Goal: Task Accomplishment & Management: Complete application form

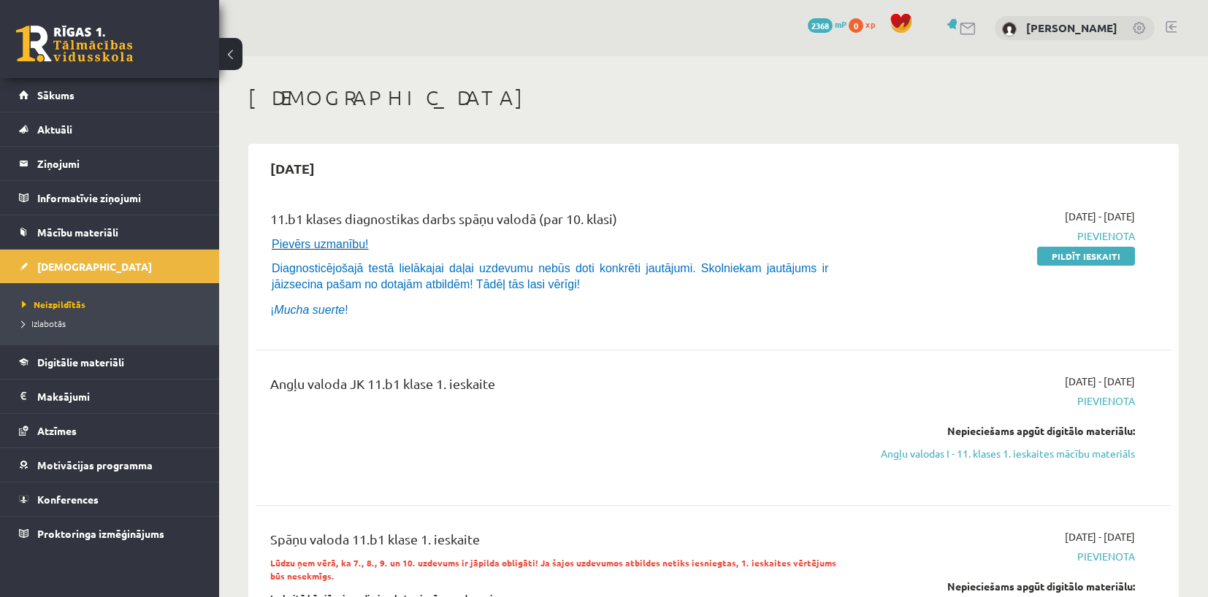
scroll to position [73, 0]
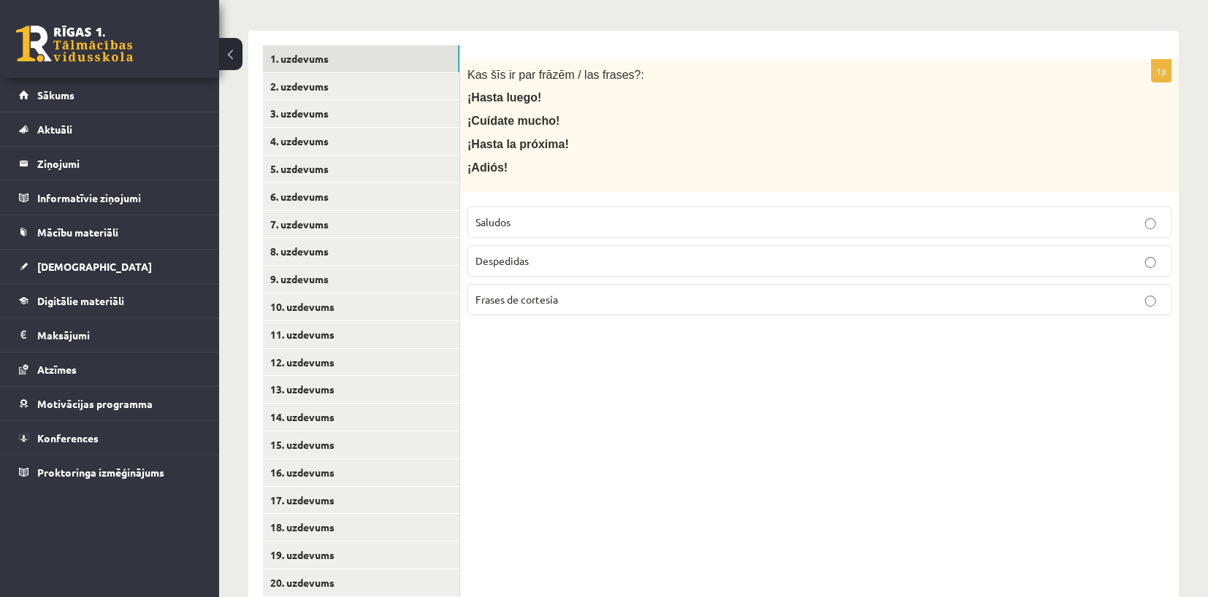
scroll to position [292, 0]
click at [453, 208] on link "6. uzdevums" at bounding box center [361, 196] width 196 height 27
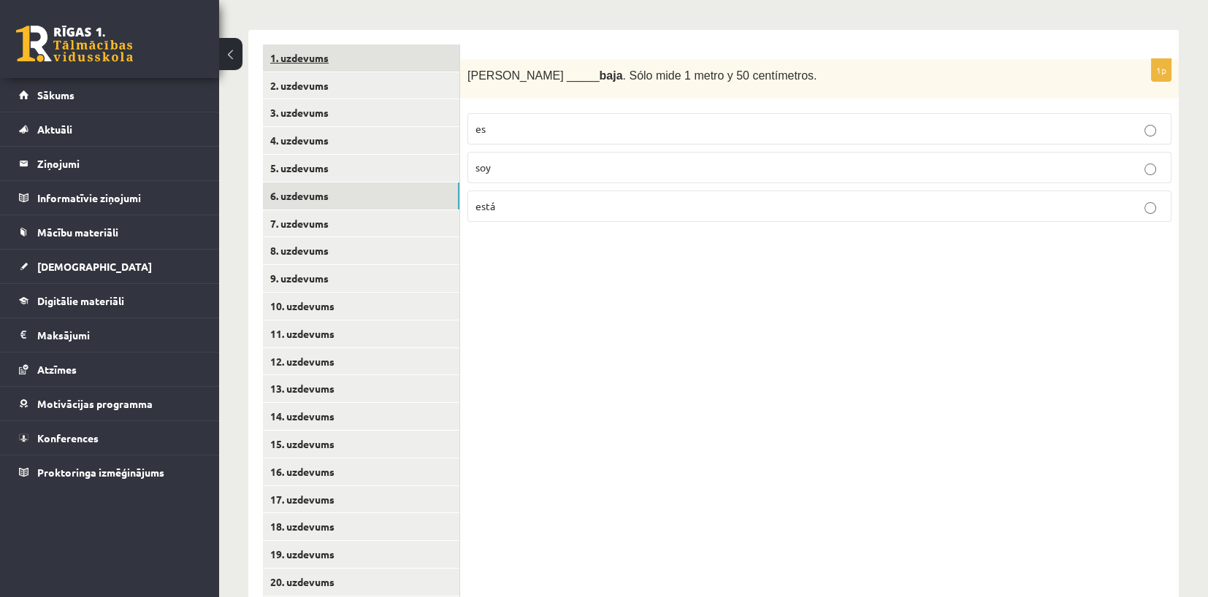
click at [358, 52] on link "1. uzdevums" at bounding box center [361, 58] width 196 height 27
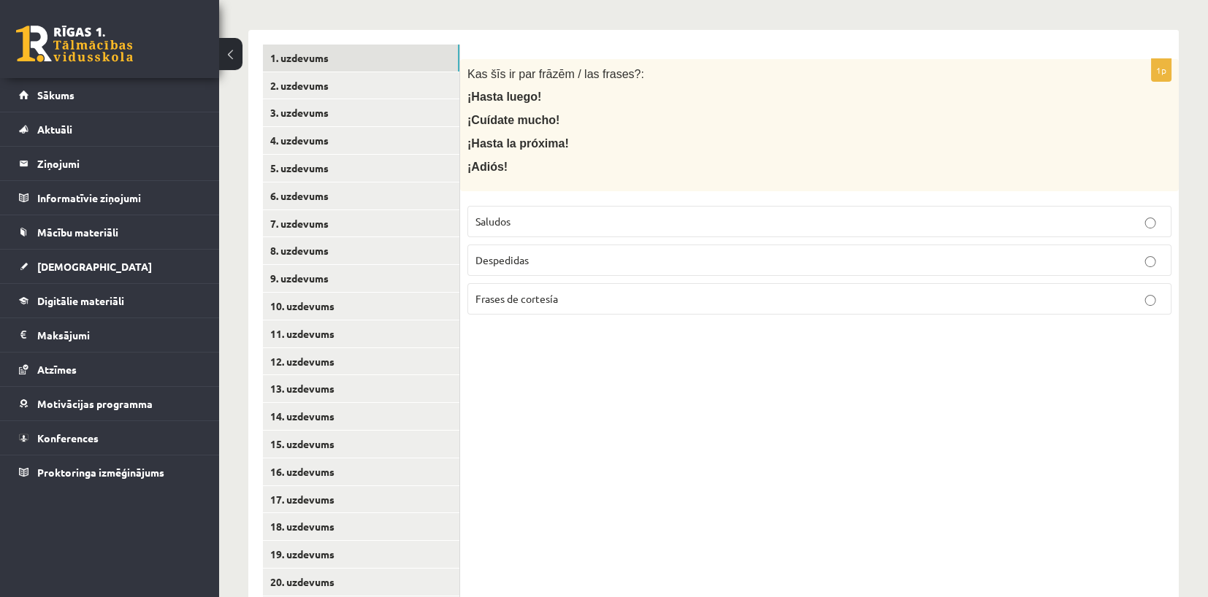
click at [495, 229] on label "Saludos" at bounding box center [819, 221] width 704 height 31
click at [319, 88] on link "2. uzdevums" at bounding box center [361, 85] width 196 height 27
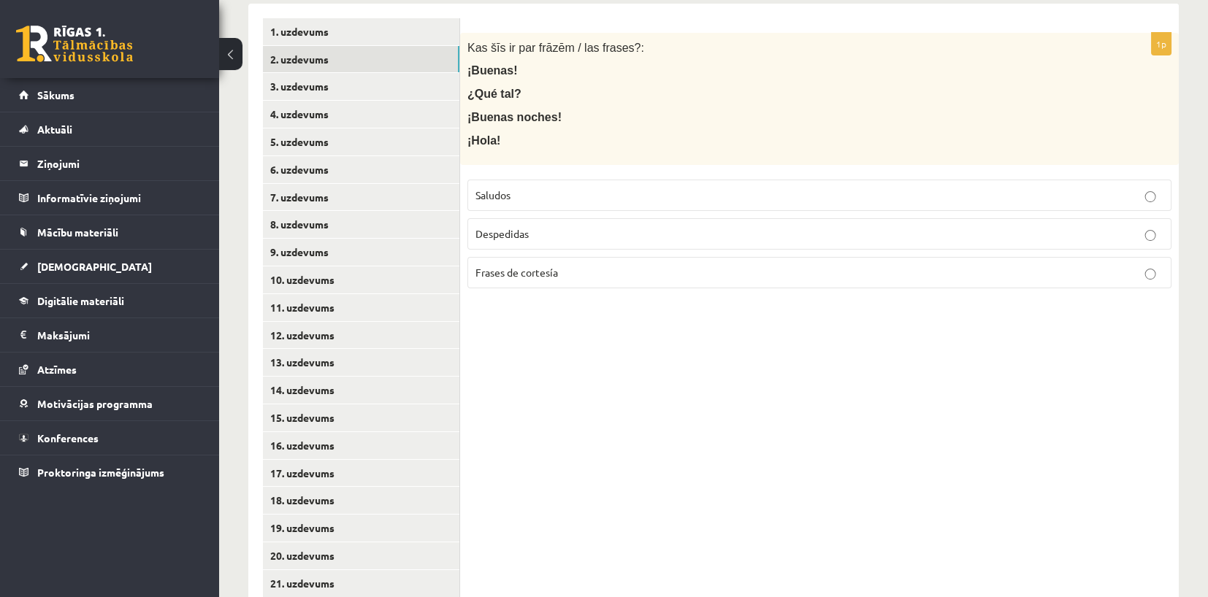
scroll to position [245, 0]
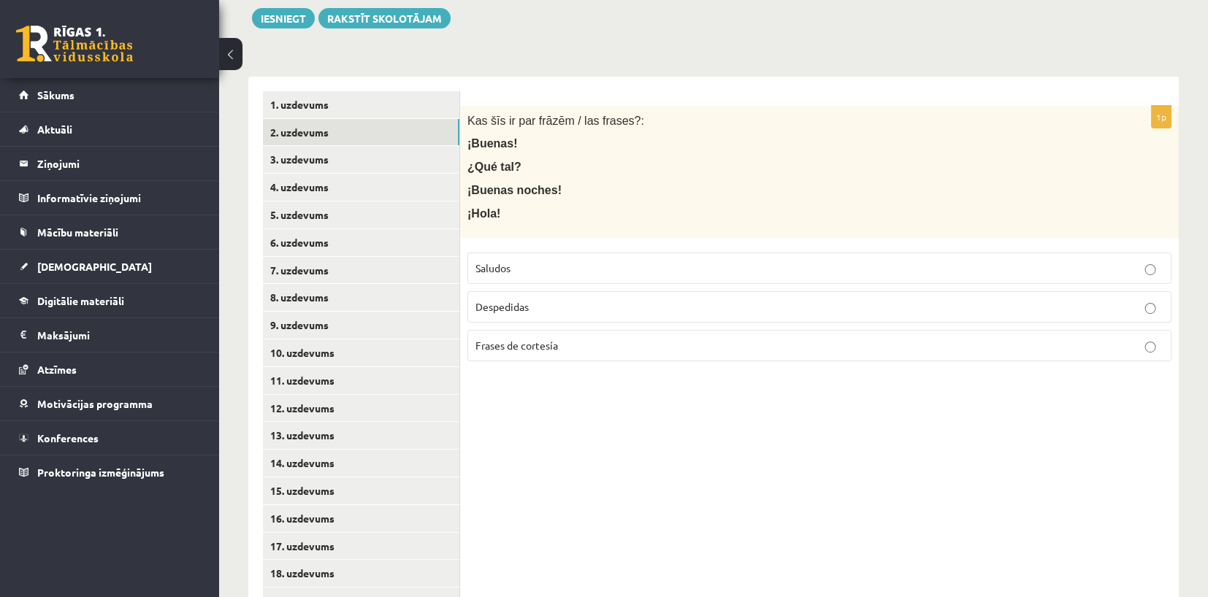
click at [559, 257] on label "Saludos" at bounding box center [819, 268] width 704 height 31
click at [365, 98] on link "1. uzdevums" at bounding box center [361, 104] width 196 height 27
click at [536, 296] on label "Despedidas" at bounding box center [819, 306] width 704 height 31
click at [296, 130] on link "2. uzdevums" at bounding box center [361, 132] width 196 height 27
click at [321, 155] on link "3. uzdevums" at bounding box center [361, 159] width 196 height 27
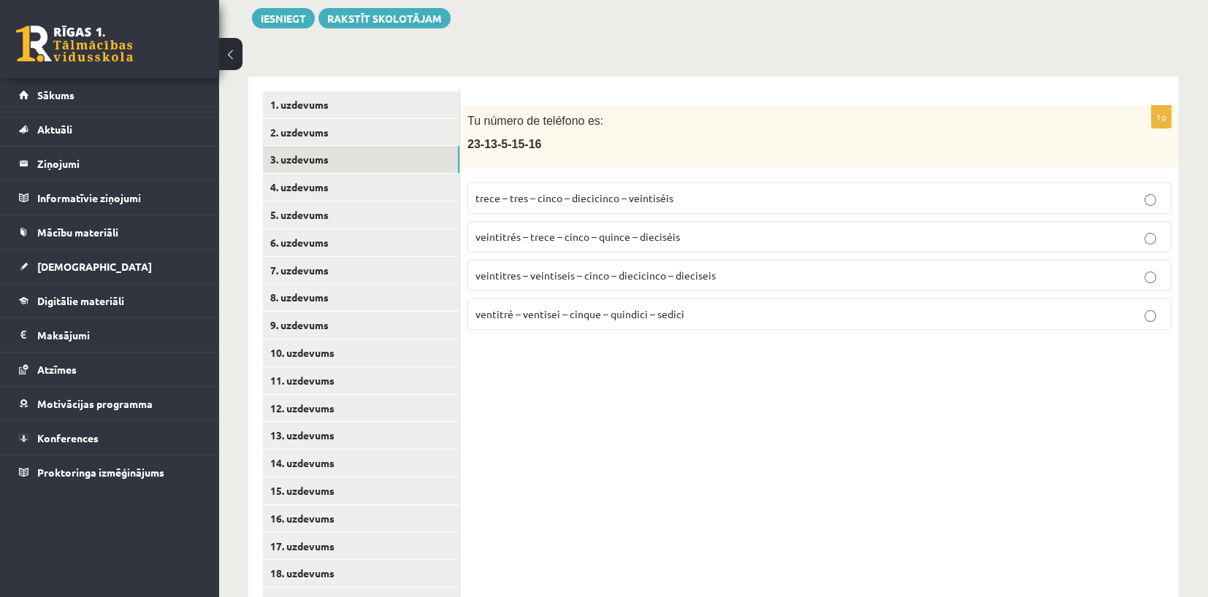
click at [550, 242] on p "veintitrés – trece – cinco – quince – dieciséis" at bounding box center [819, 236] width 688 height 15
click at [358, 182] on link "4. uzdevums" at bounding box center [361, 187] width 196 height 27
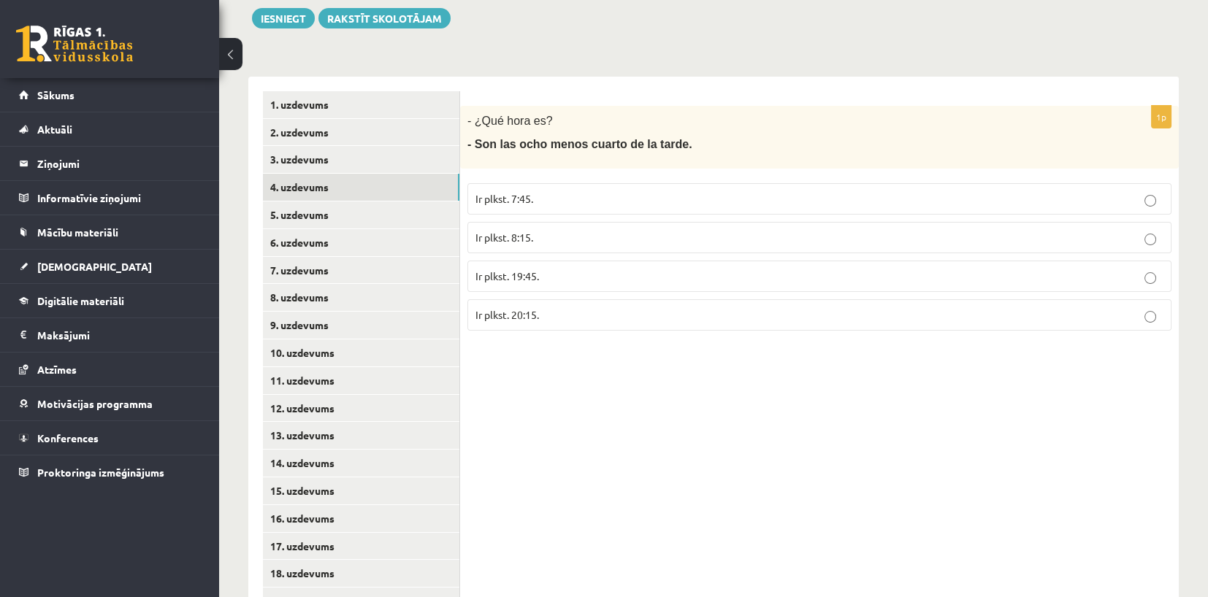
click at [534, 269] on span "Ir plkst. 19:45." at bounding box center [507, 275] width 64 height 13
click at [353, 218] on link "5. uzdevums" at bounding box center [361, 214] width 196 height 27
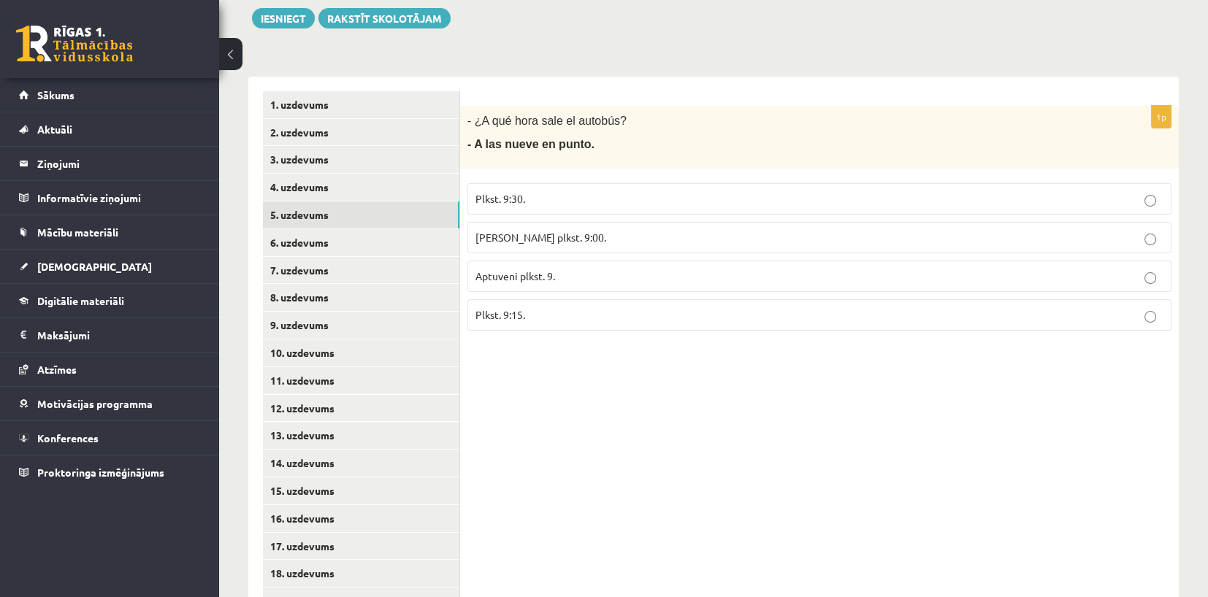
click at [504, 234] on span "Tieši plkst. 9:00." at bounding box center [540, 237] width 131 height 13
click at [293, 248] on link "6. uzdevums" at bounding box center [361, 242] width 196 height 27
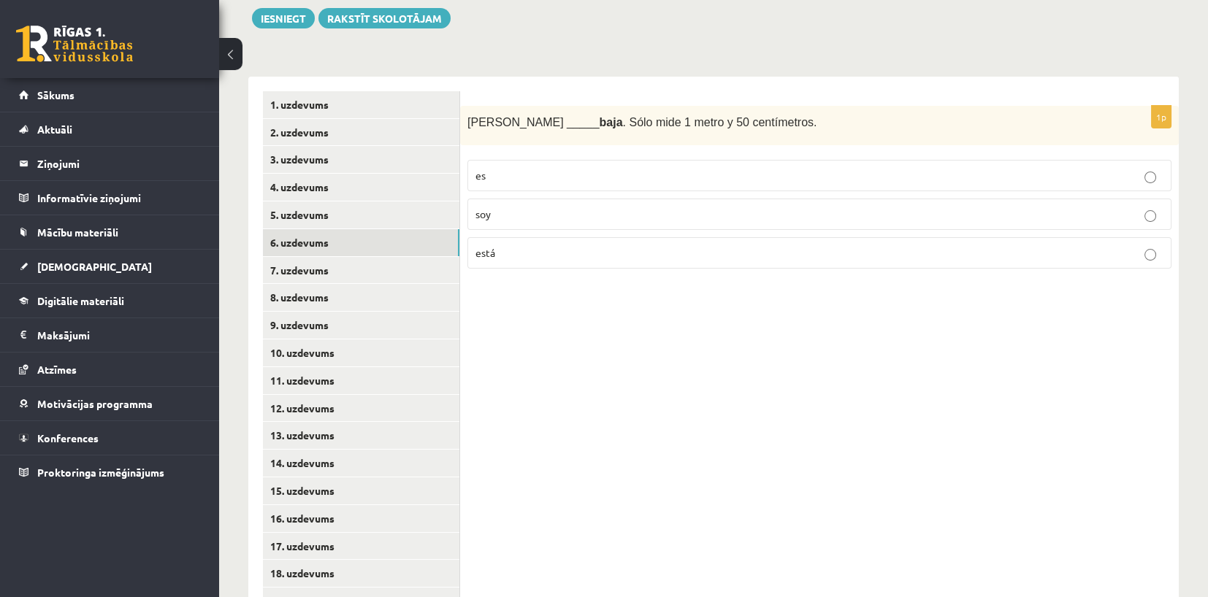
click at [506, 184] on label "es" at bounding box center [819, 175] width 704 height 31
click at [359, 267] on link "7. uzdevums" at bounding box center [361, 270] width 196 height 27
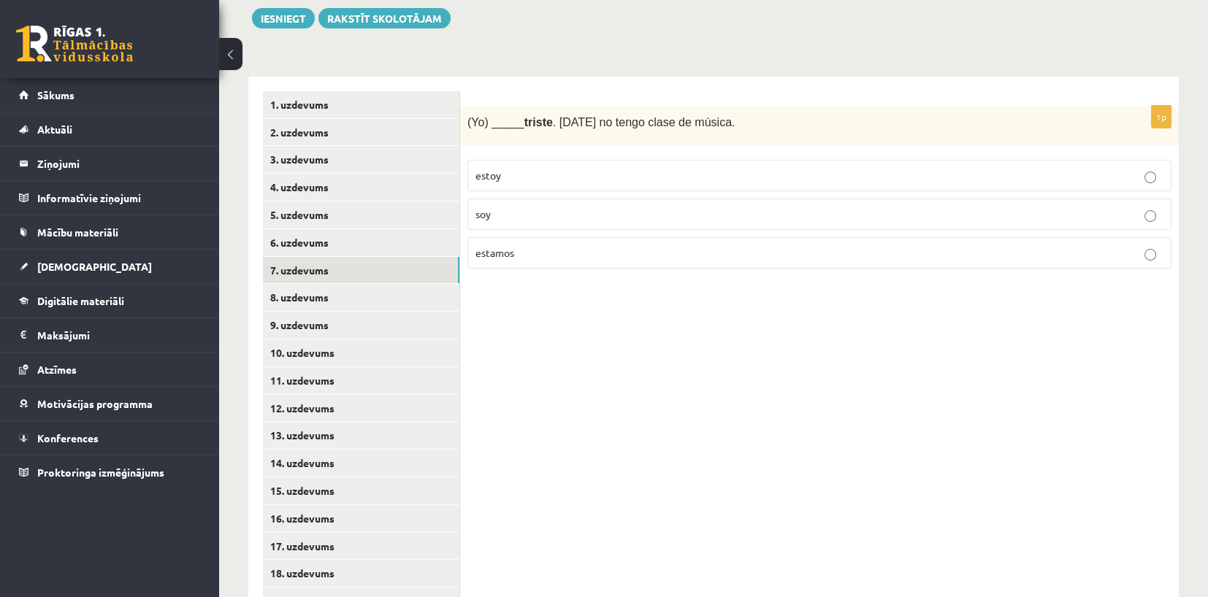
click at [528, 170] on p "estoy" at bounding box center [819, 175] width 688 height 15
click at [312, 297] on link "8. uzdevums" at bounding box center [361, 297] width 196 height 27
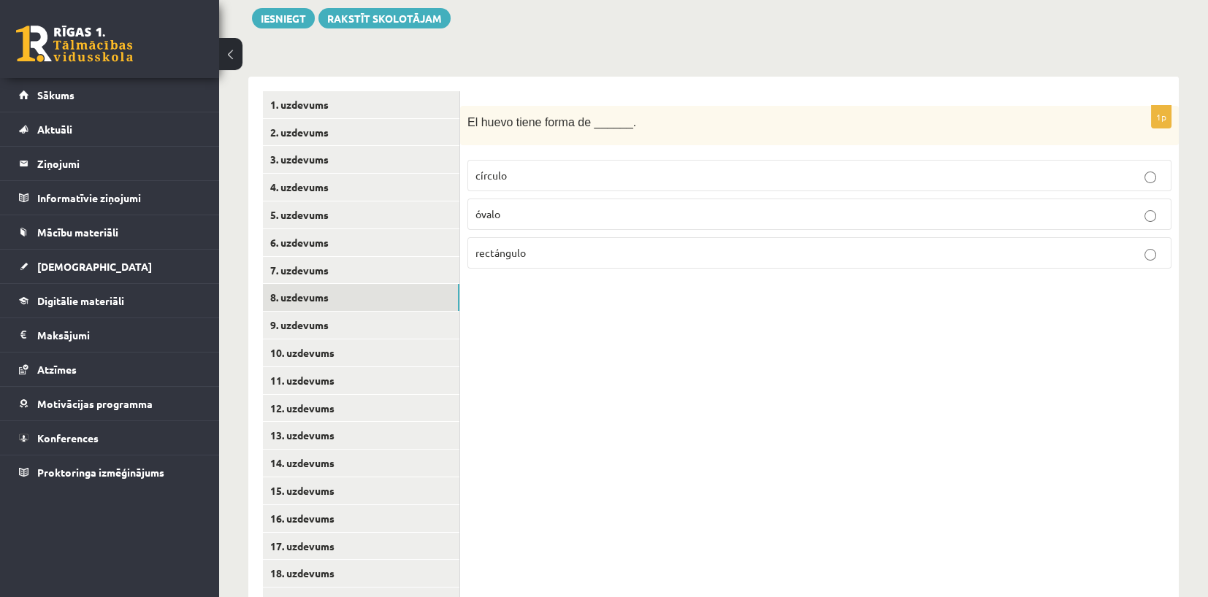
click at [576, 216] on p "óvalo" at bounding box center [819, 214] width 688 height 15
click at [317, 320] on link "9. uzdevums" at bounding box center [361, 325] width 196 height 27
click at [533, 222] on label "marrón" at bounding box center [819, 214] width 704 height 31
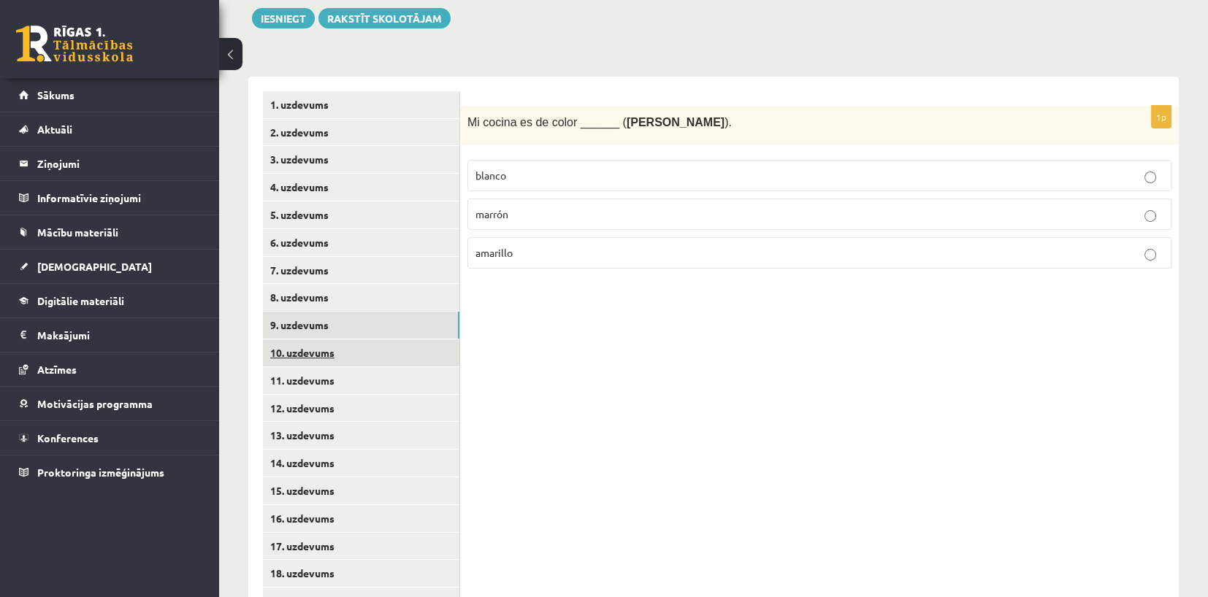
click at [326, 347] on link "10. uzdevums" at bounding box center [361, 352] width 196 height 27
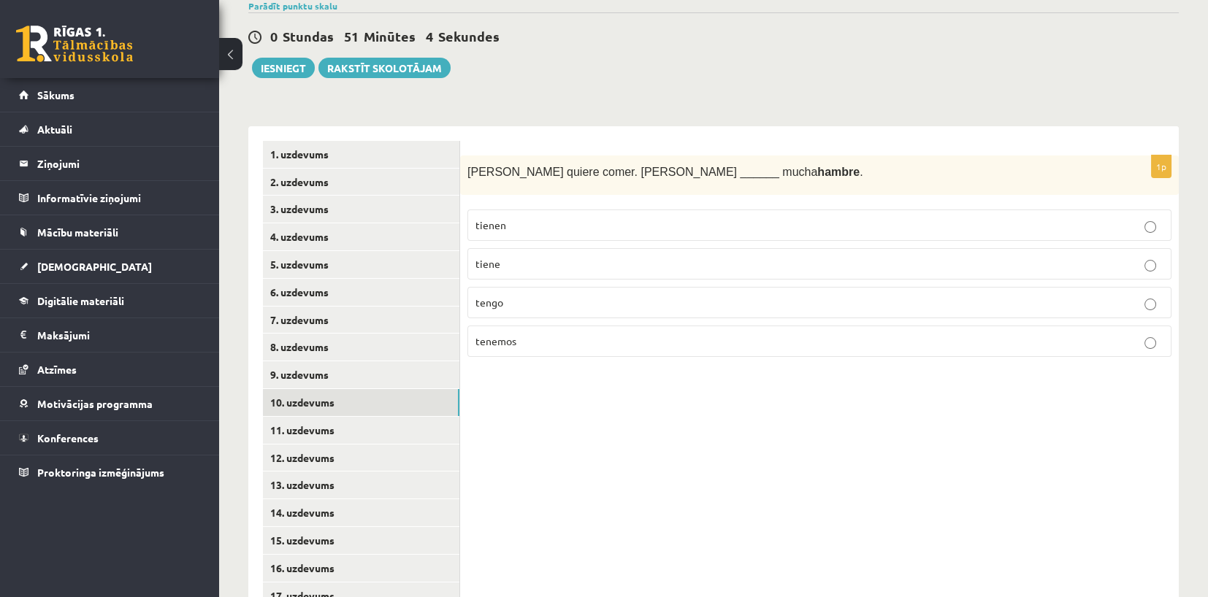
scroll to position [172, 0]
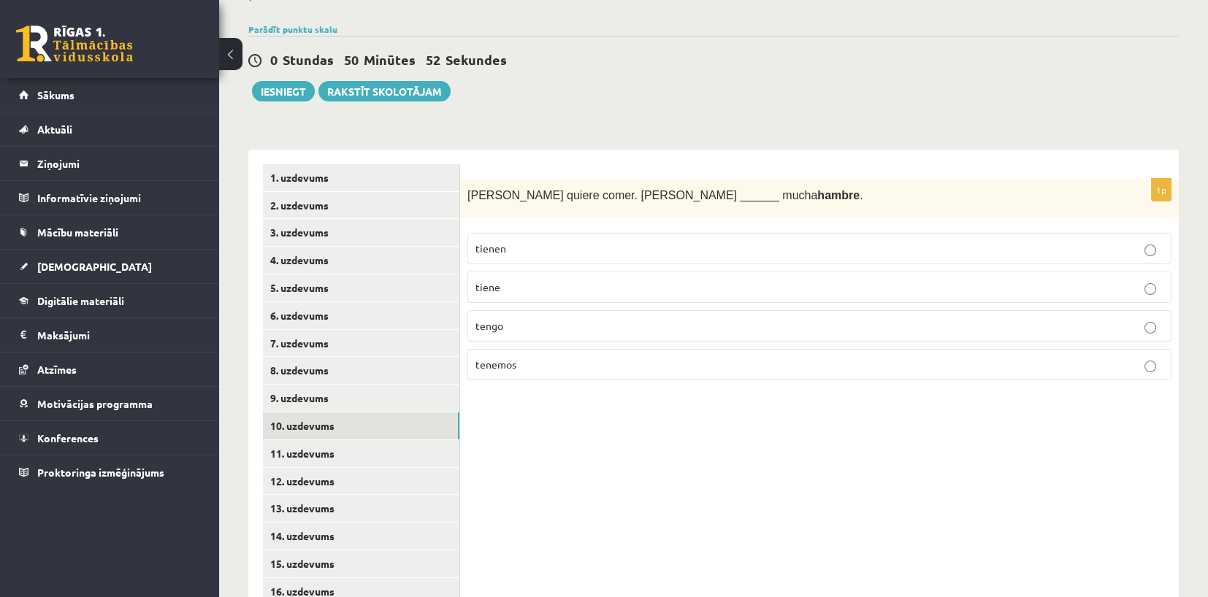
click at [521, 296] on label "tiene" at bounding box center [819, 287] width 704 height 31
click at [337, 464] on link "11. uzdevums" at bounding box center [361, 453] width 196 height 27
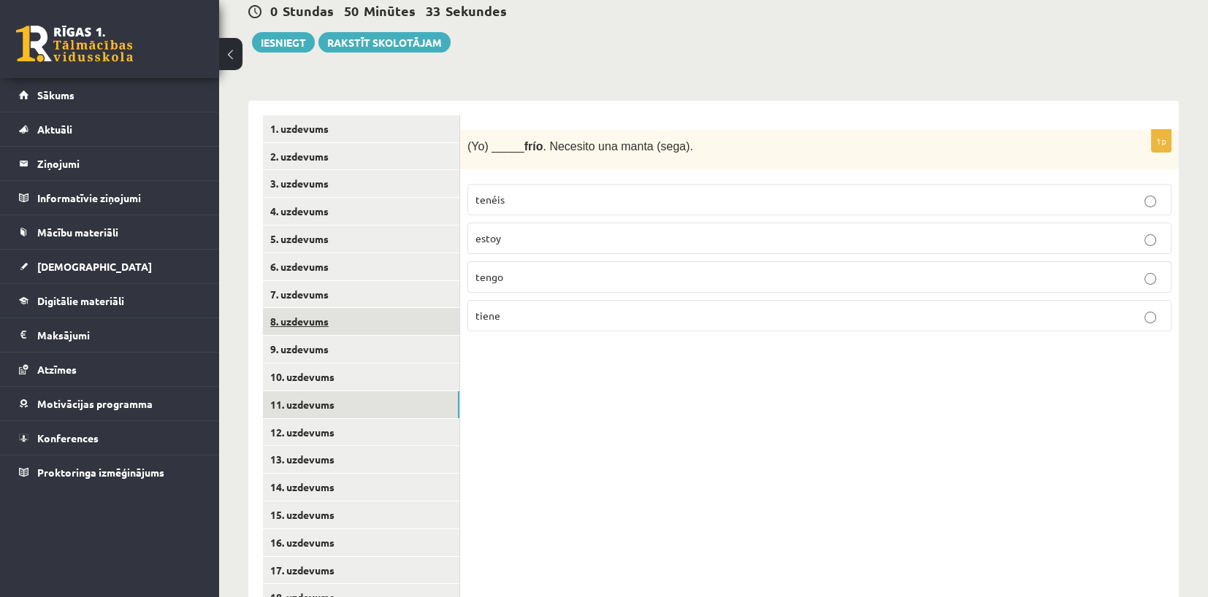
scroll to position [245, 0]
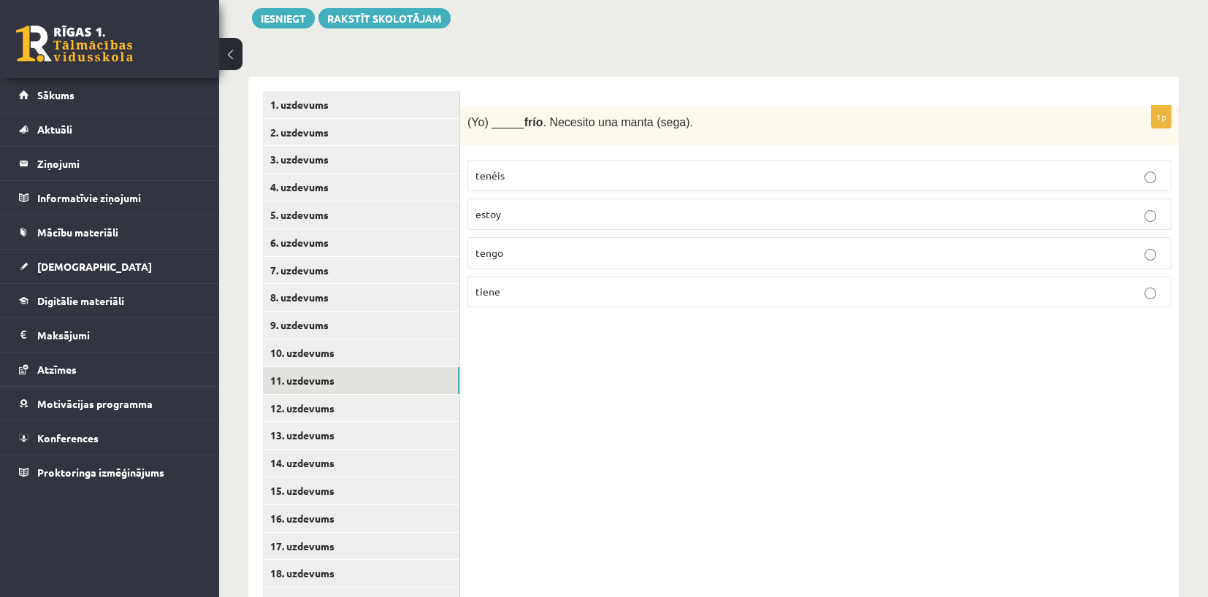
click at [562, 212] on p "estoy" at bounding box center [819, 214] width 688 height 15
click at [325, 412] on link "12. uzdevums" at bounding box center [361, 408] width 196 height 27
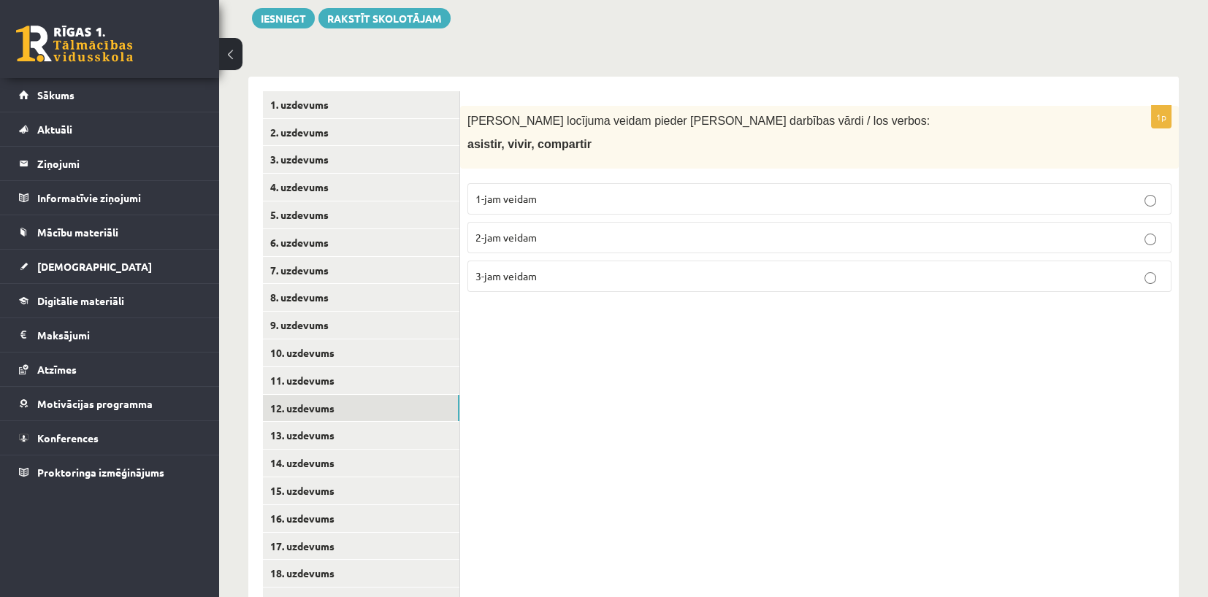
click at [605, 285] on label "3-jam veidam" at bounding box center [819, 276] width 704 height 31
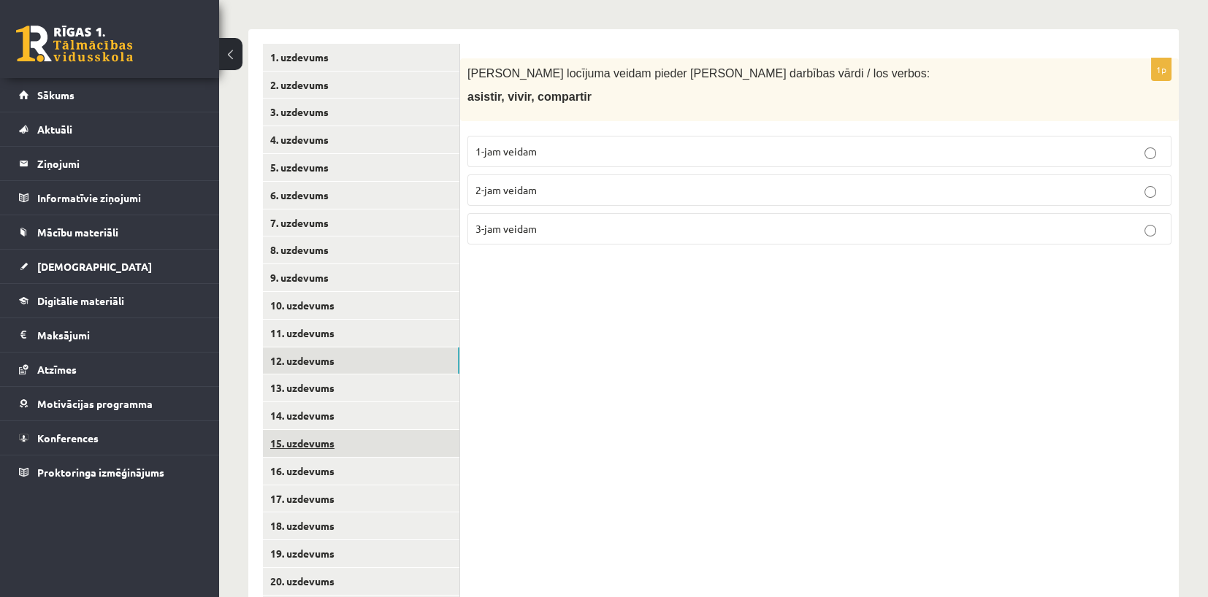
scroll to position [318, 0]
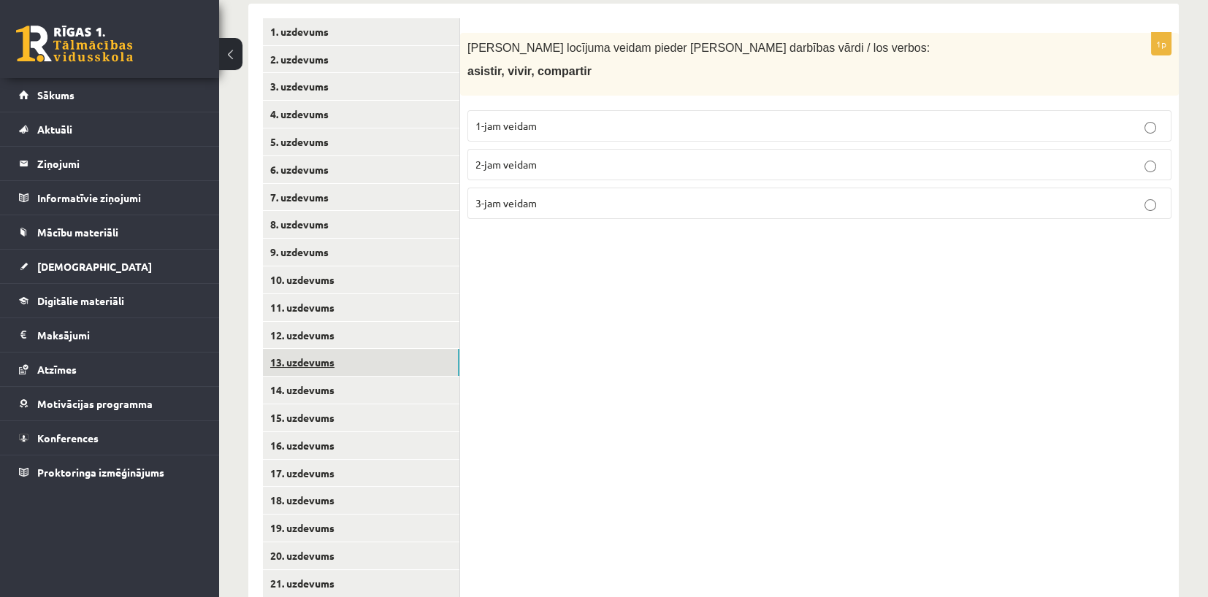
click at [327, 358] on link "13. uzdevums" at bounding box center [361, 362] width 196 height 27
click at [491, 131] on span "1-jam veidam" at bounding box center [505, 125] width 61 height 13
click at [344, 387] on link "14. uzdevums" at bounding box center [361, 390] width 196 height 27
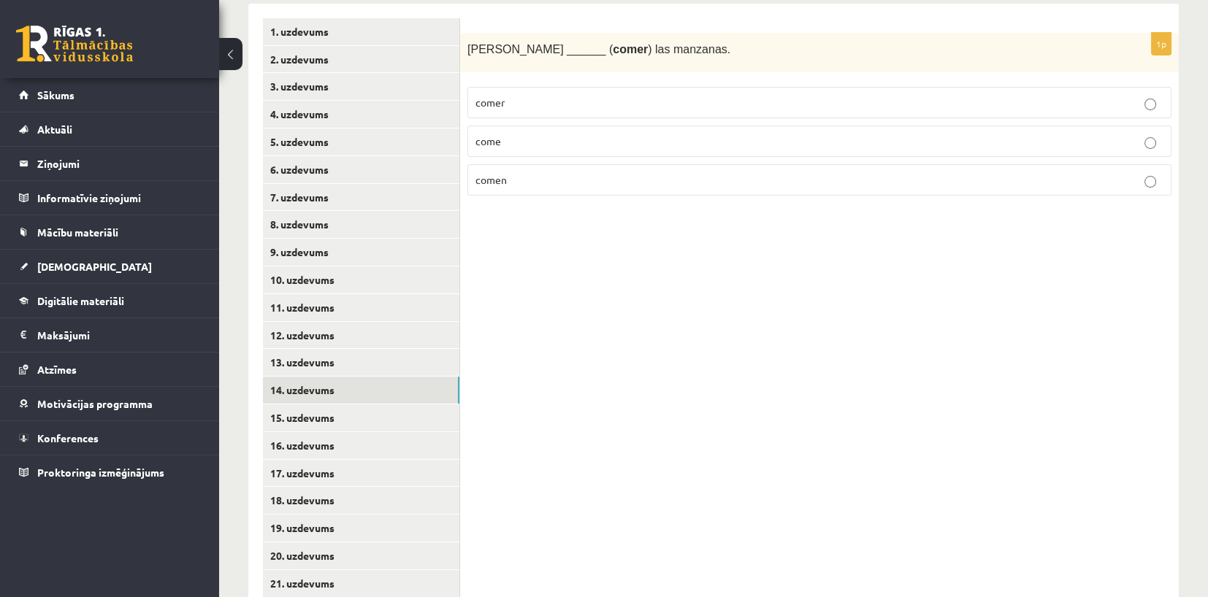
click at [511, 141] on p "come" at bounding box center [819, 141] width 688 height 15
click at [302, 430] on link "15. uzdevums" at bounding box center [361, 417] width 196 height 27
click at [592, 145] on p "cocinamos" at bounding box center [819, 141] width 688 height 15
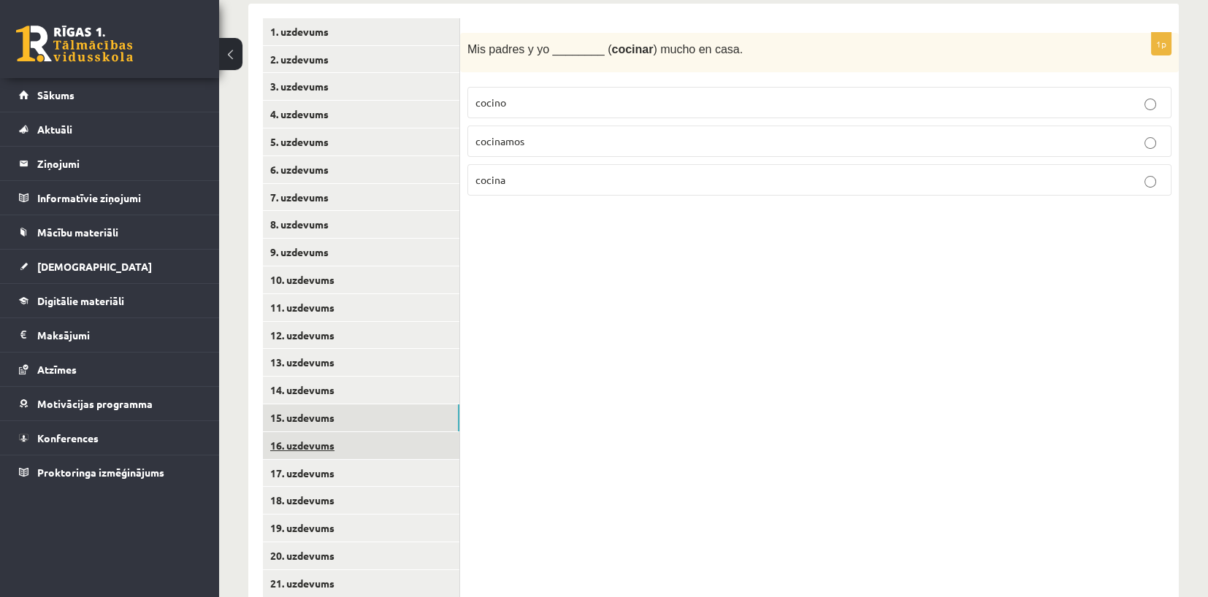
click at [358, 443] on link "16. uzdevums" at bounding box center [361, 445] width 196 height 27
click at [530, 101] on p "vivo" at bounding box center [819, 102] width 688 height 15
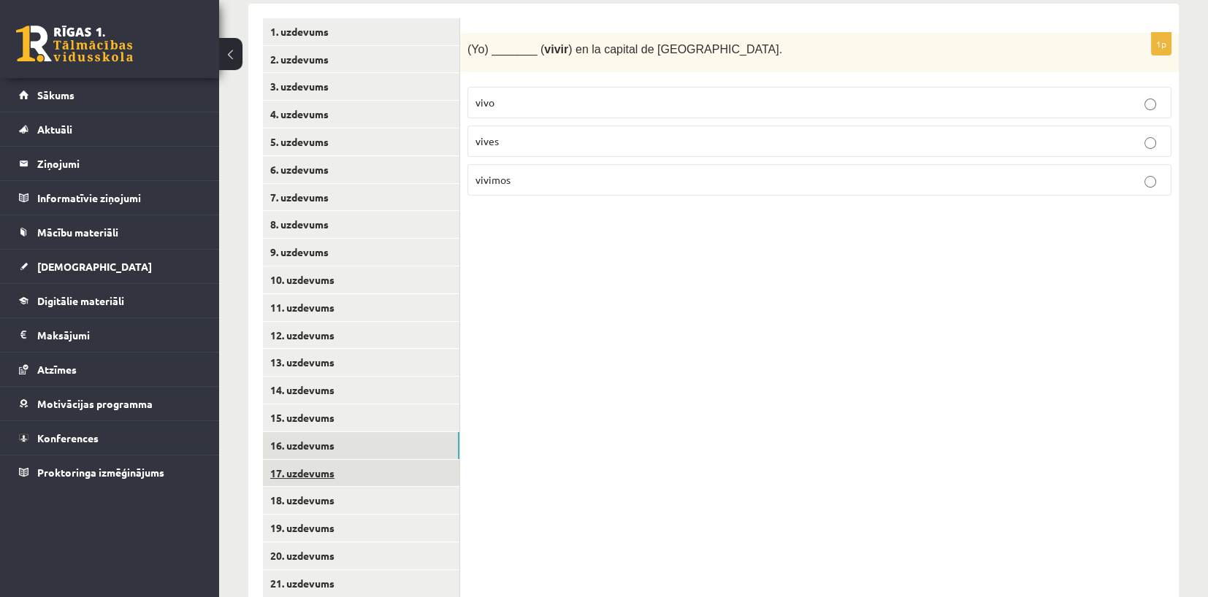
click at [365, 479] on link "17. uzdevums" at bounding box center [361, 473] width 196 height 27
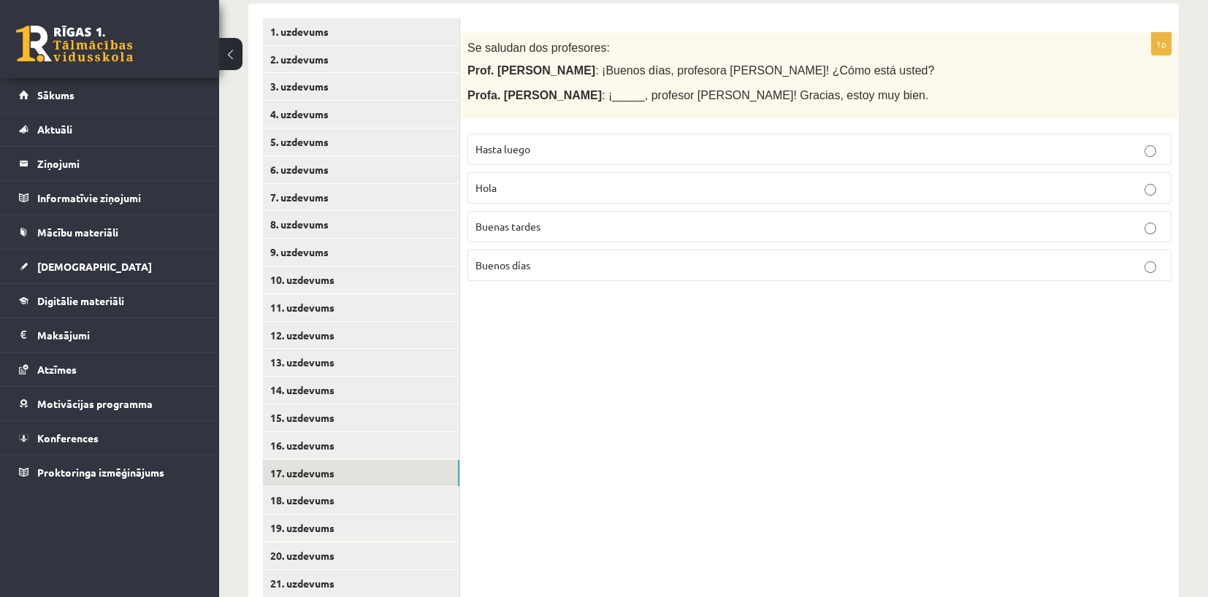
click at [541, 189] on p "Hola" at bounding box center [819, 187] width 688 height 15
click at [588, 259] on p "Buenos días" at bounding box center [819, 265] width 688 height 15
click at [321, 505] on link "18. uzdevums" at bounding box center [361, 500] width 196 height 27
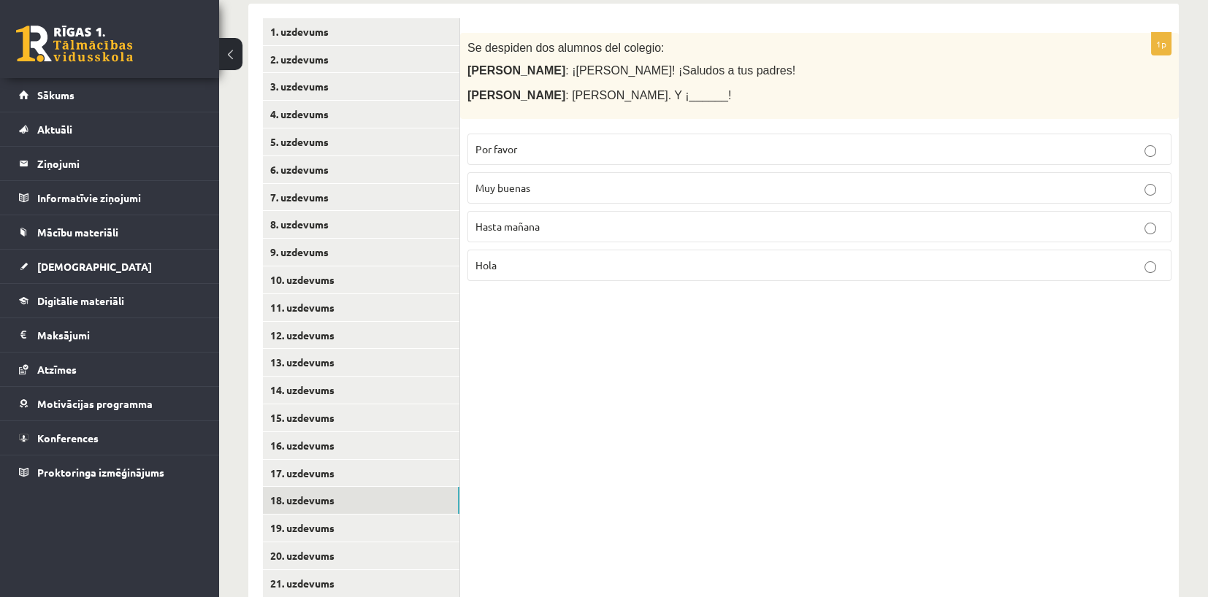
click at [534, 223] on span "Hasta mañana" at bounding box center [507, 226] width 64 height 13
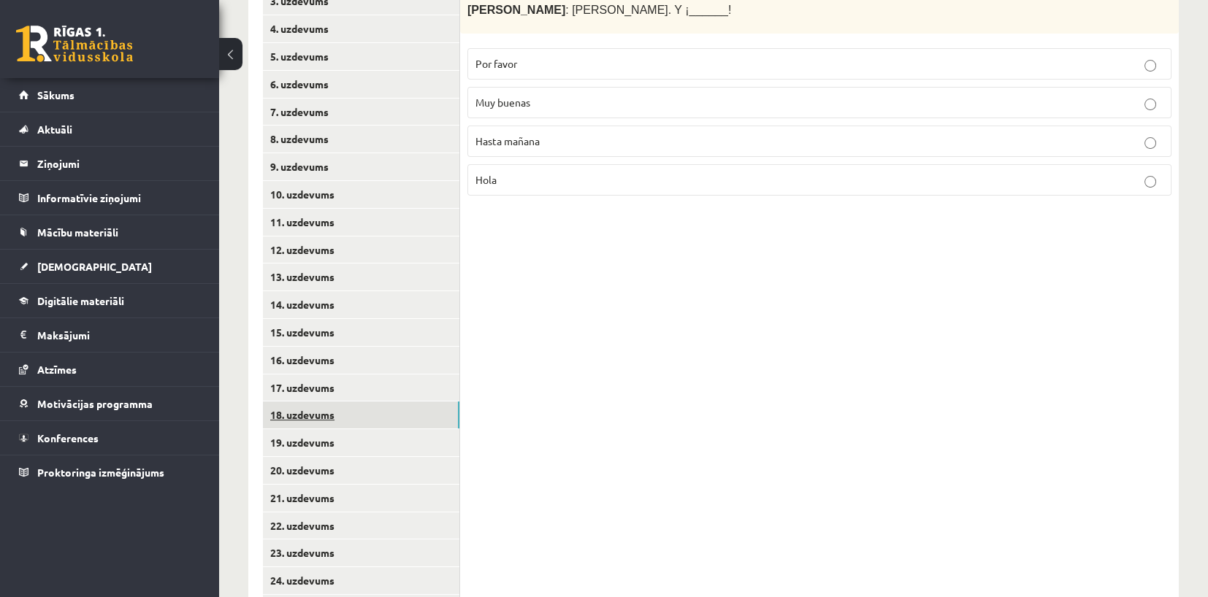
scroll to position [537, 0]
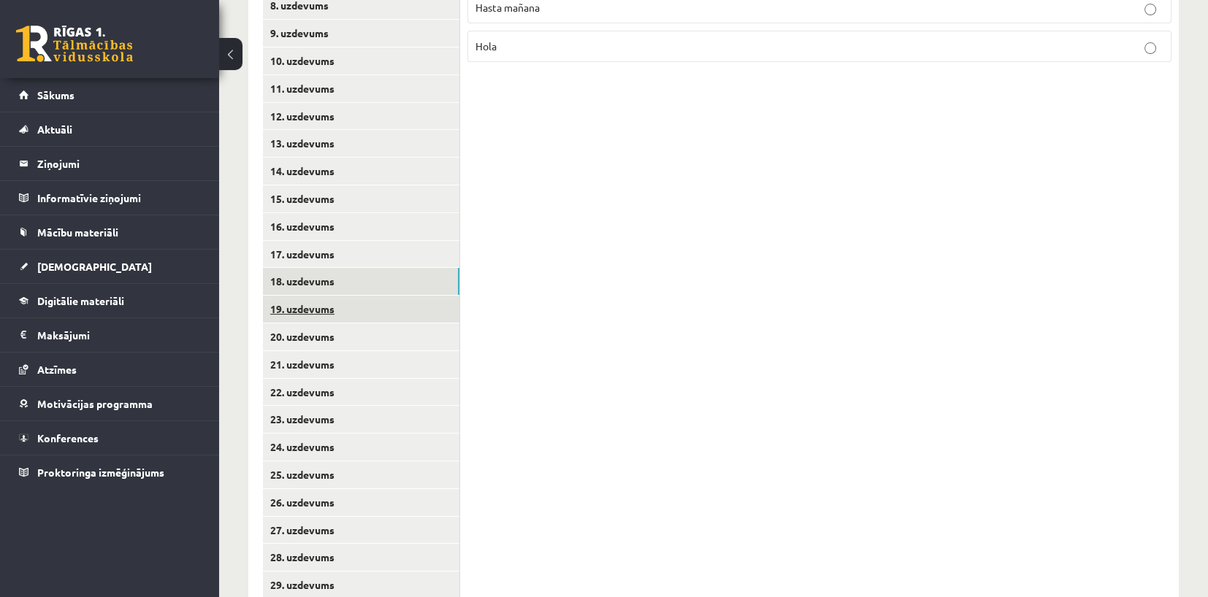
click at [326, 304] on link "19. uzdevums" at bounding box center [361, 309] width 196 height 27
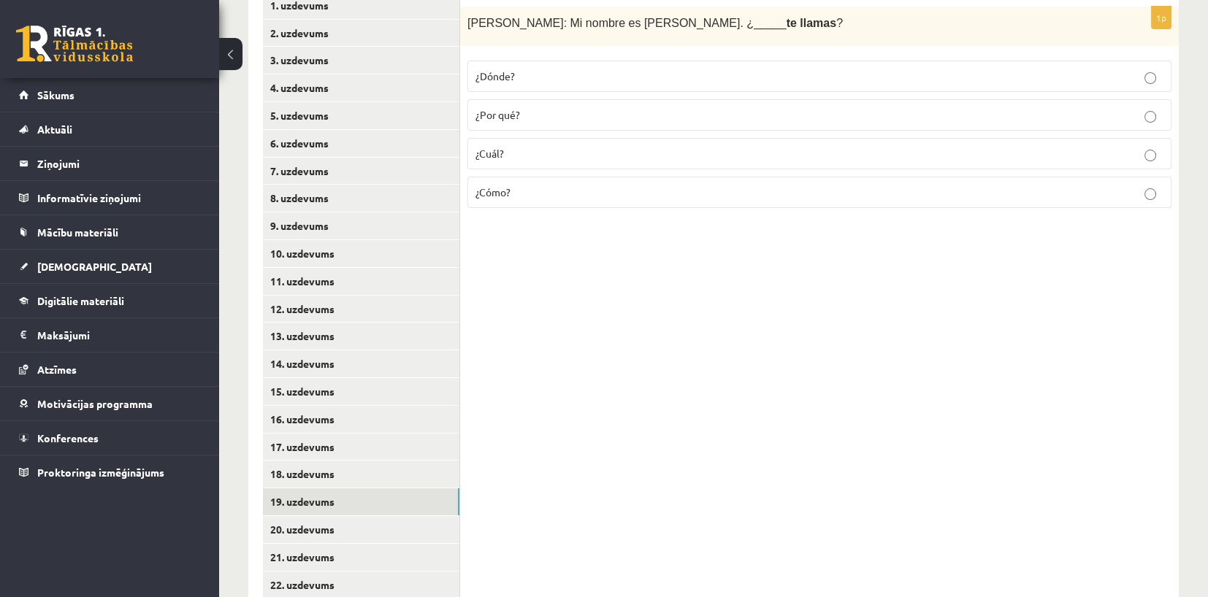
scroll to position [318, 0]
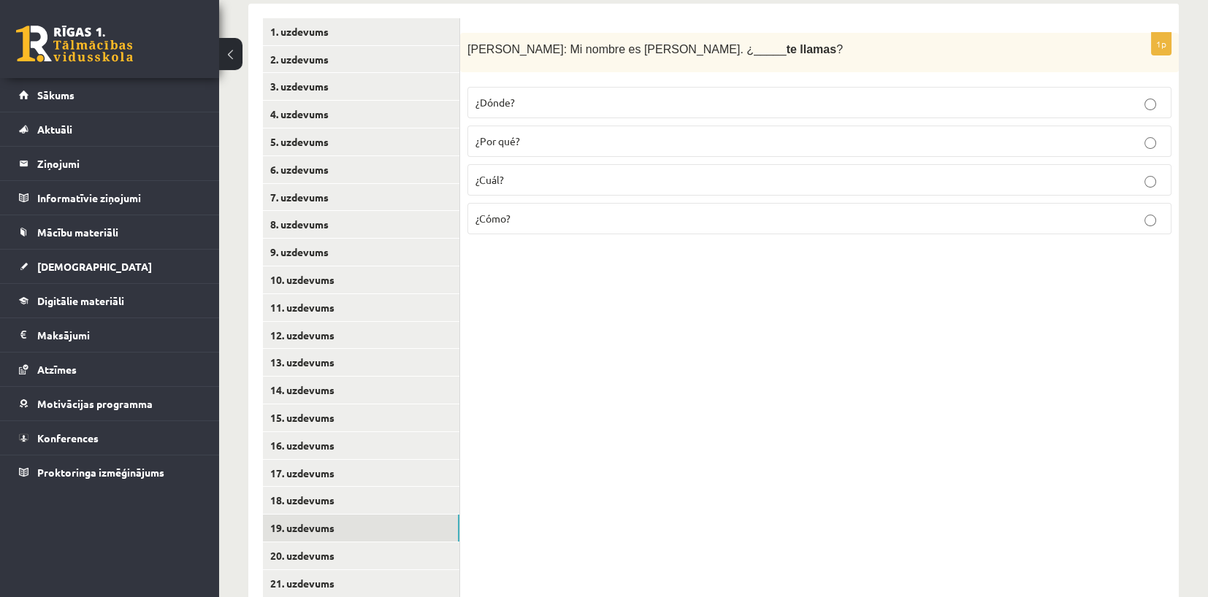
click at [524, 218] on p "¿Cómo?" at bounding box center [819, 218] width 688 height 15
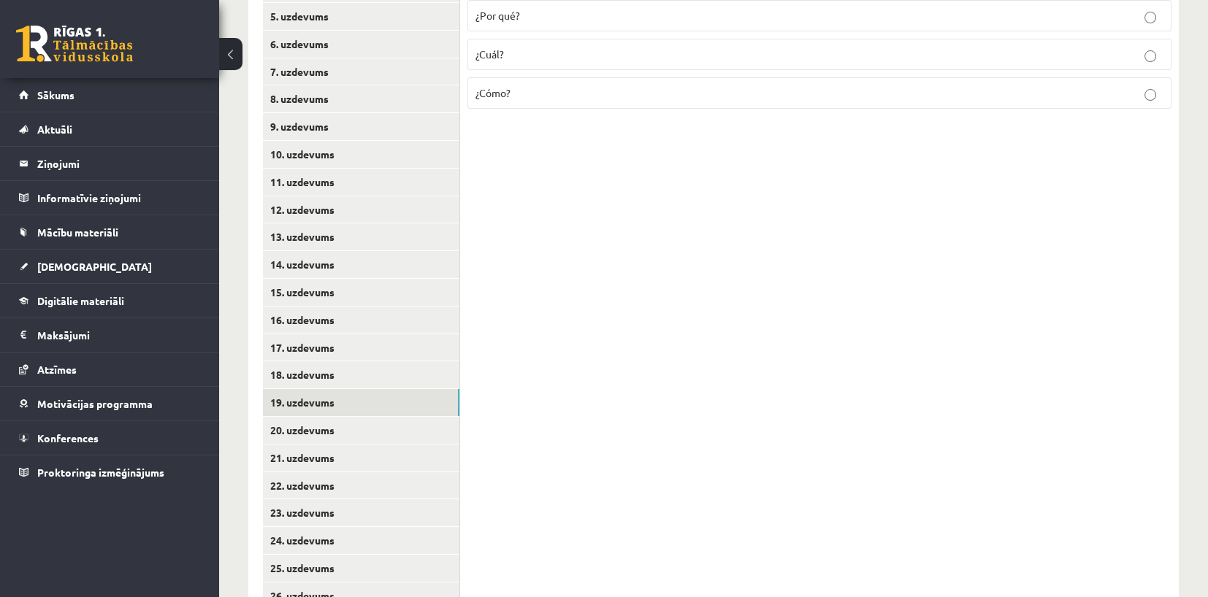
scroll to position [537, 0]
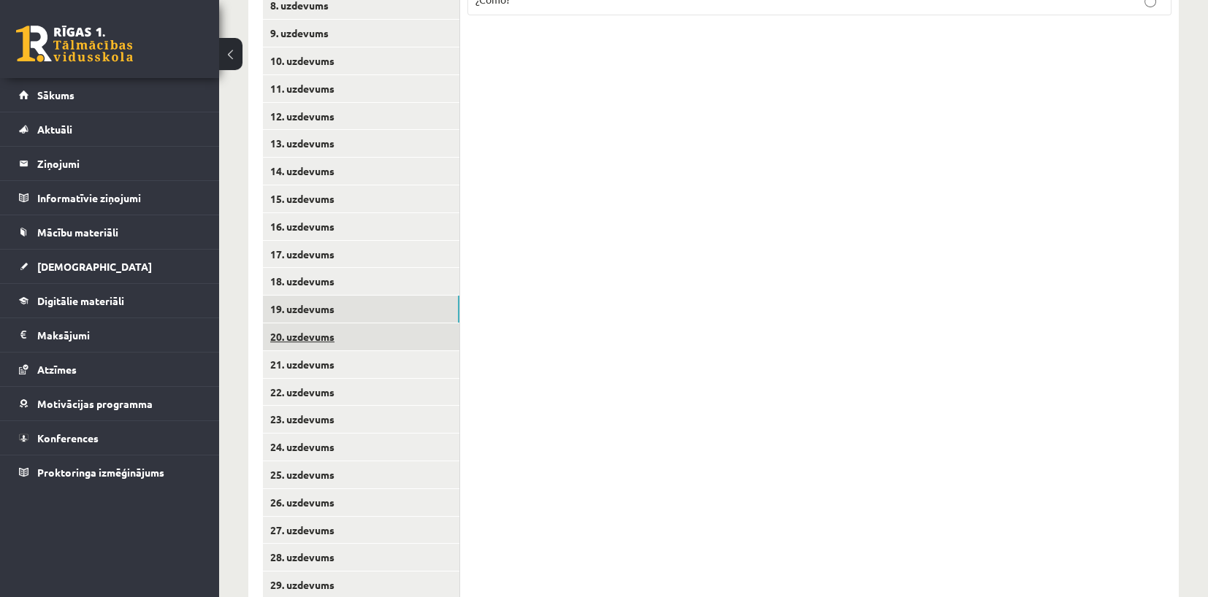
click at [372, 342] on link "20. uzdevums" at bounding box center [361, 336] width 196 height 27
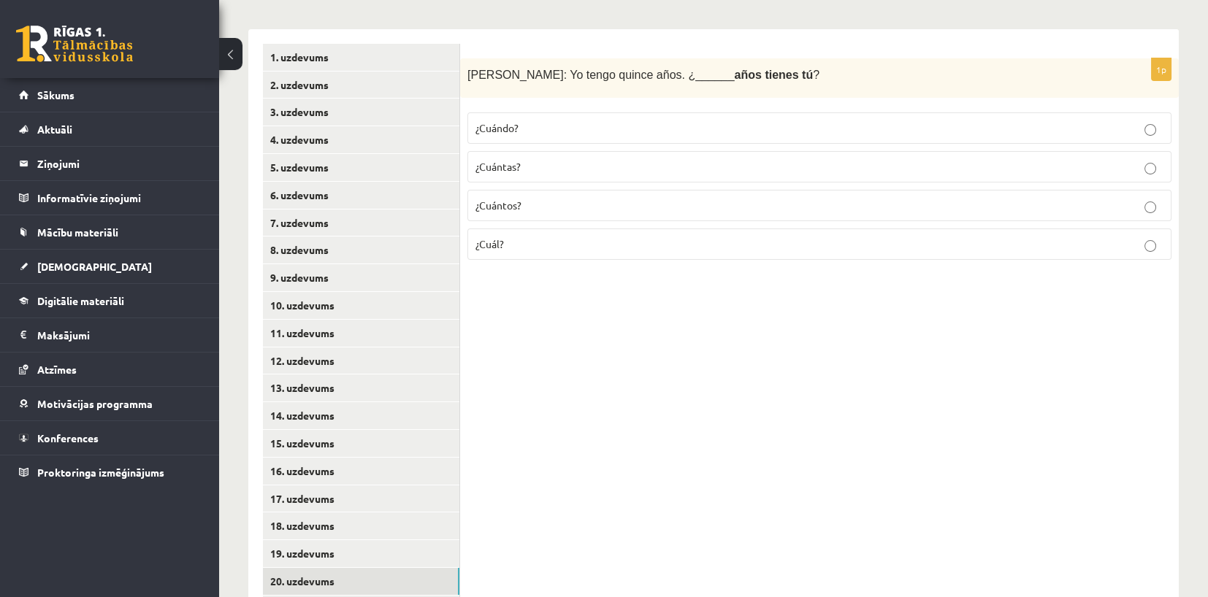
scroll to position [318, 0]
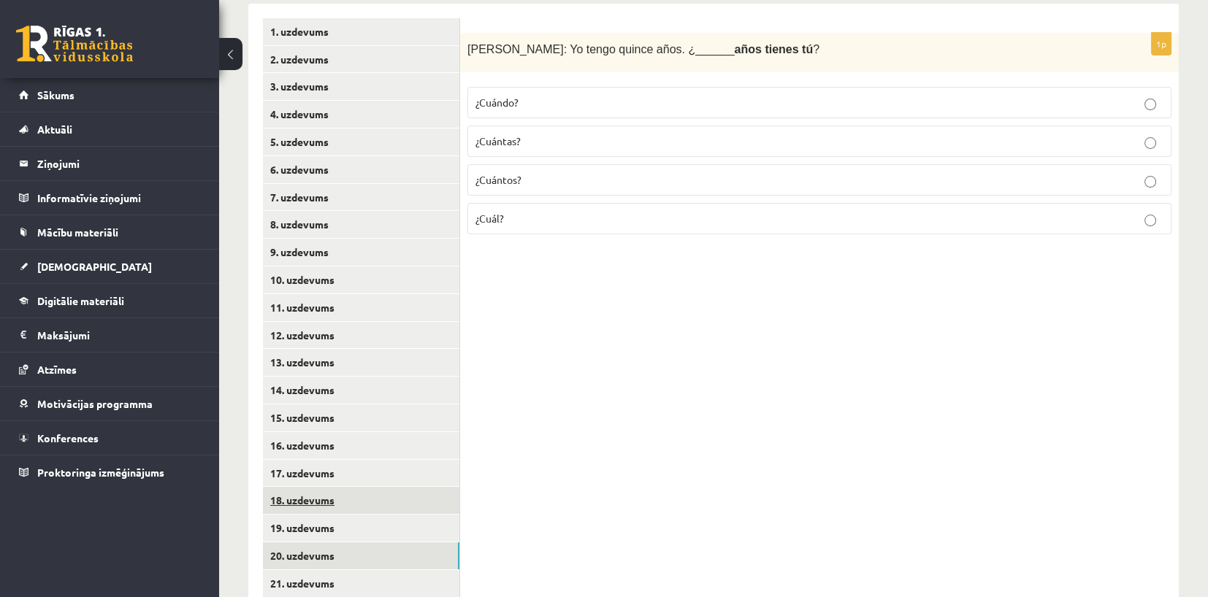
click at [304, 495] on link "18. uzdevums" at bounding box center [361, 500] width 196 height 27
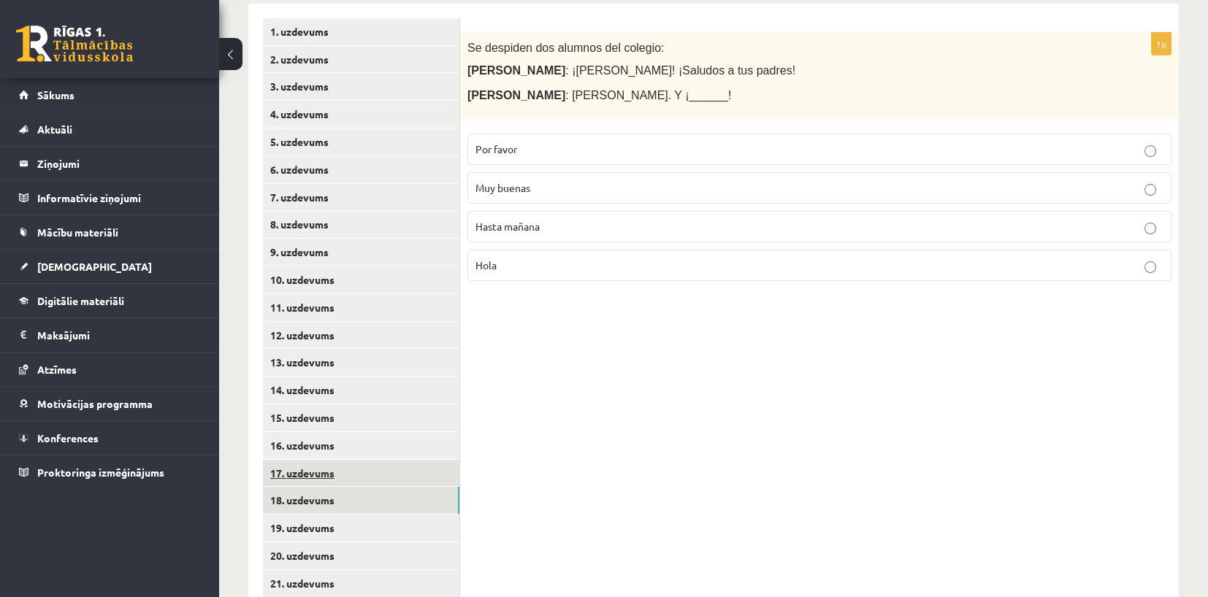
click at [309, 471] on link "17. uzdevums" at bounding box center [361, 473] width 196 height 27
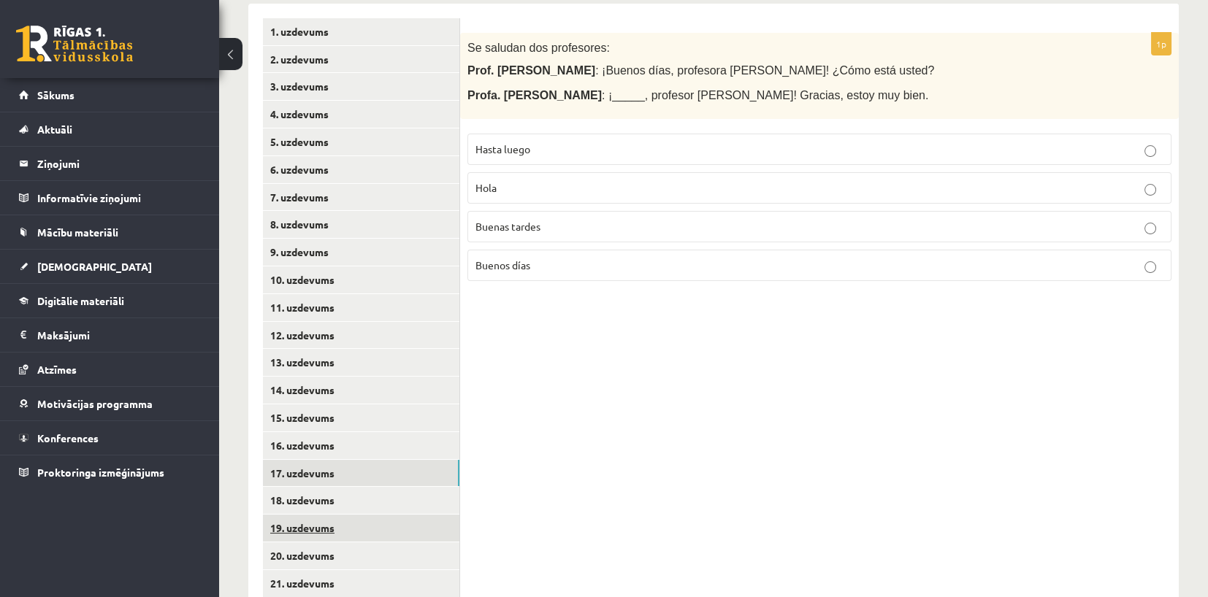
click at [288, 529] on link "19. uzdevums" at bounding box center [361, 528] width 196 height 27
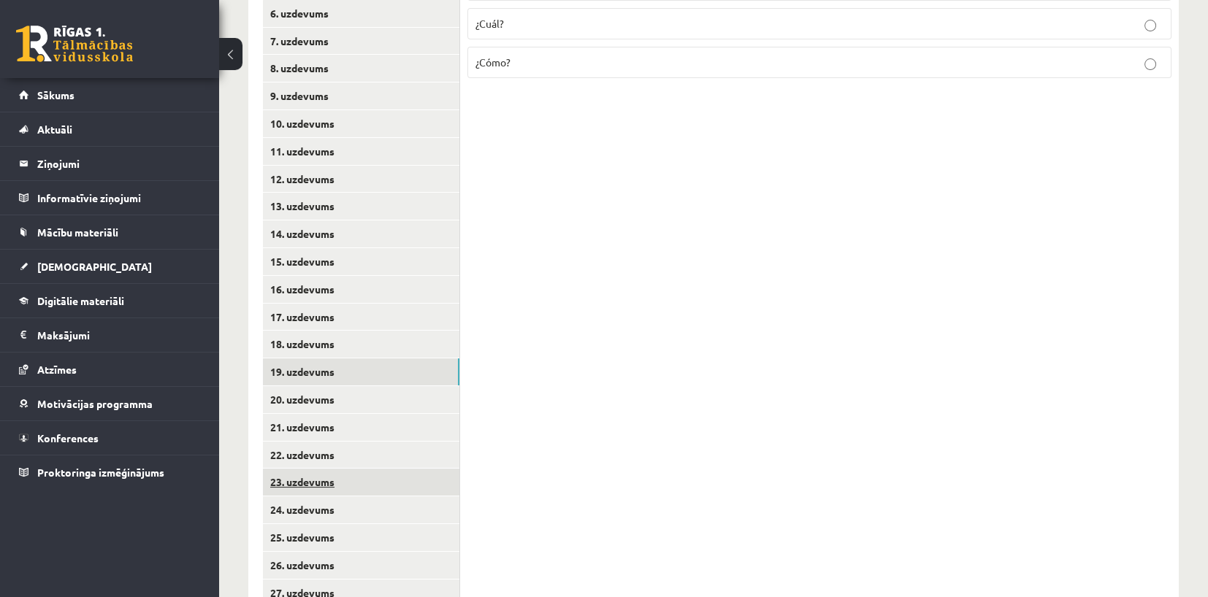
scroll to position [537, 0]
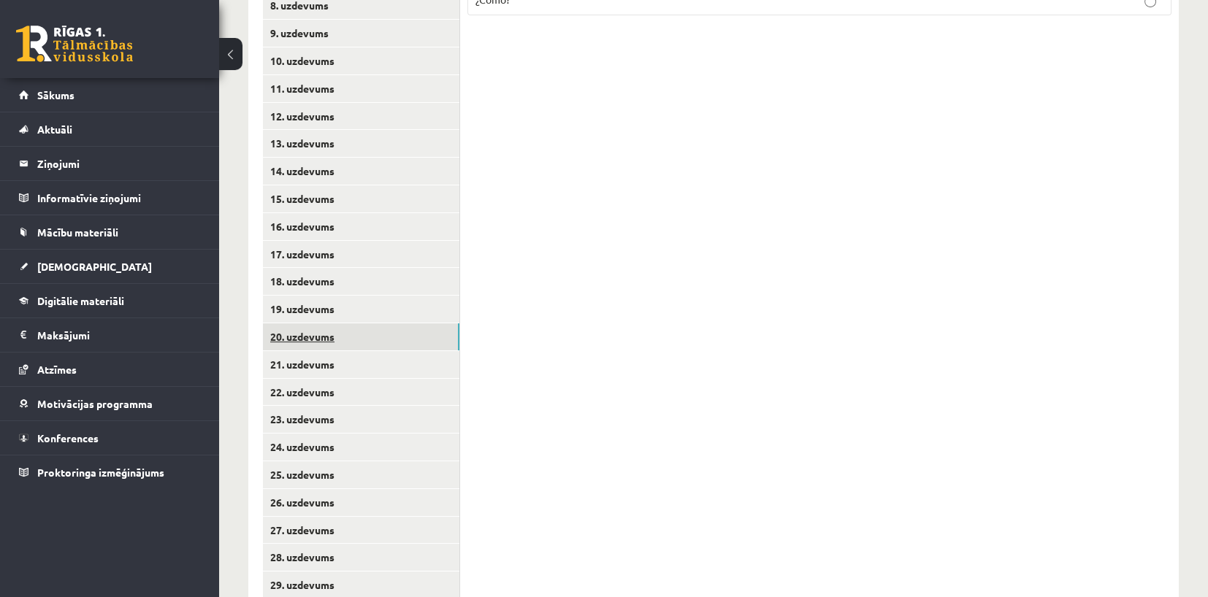
click at [337, 335] on link "20. uzdevums" at bounding box center [361, 336] width 196 height 27
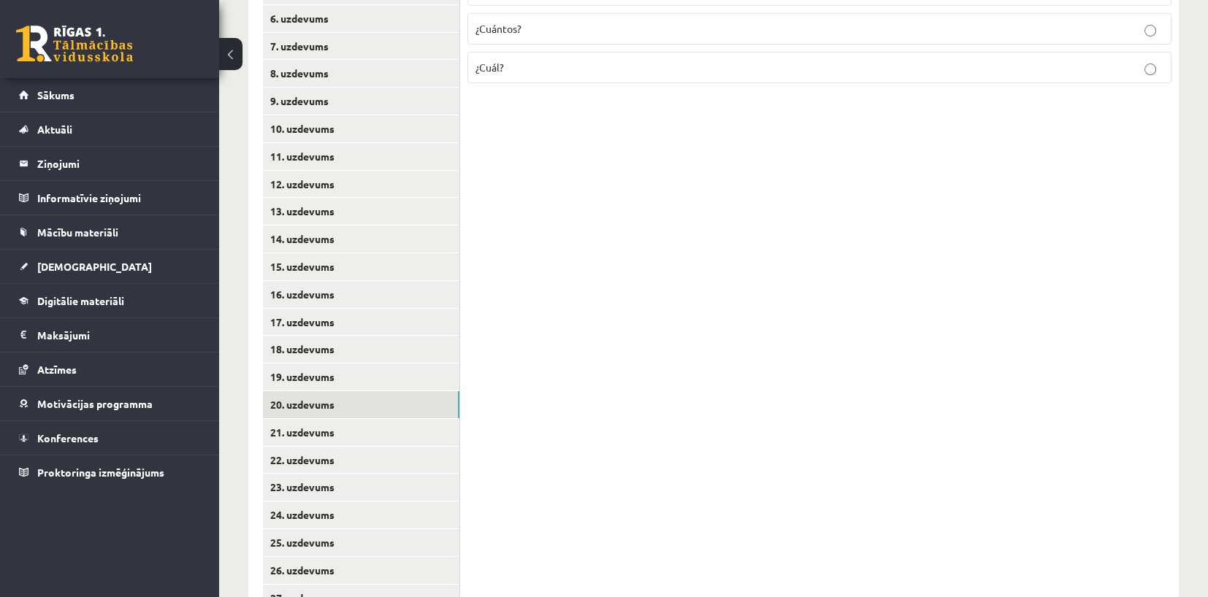
scroll to position [318, 0]
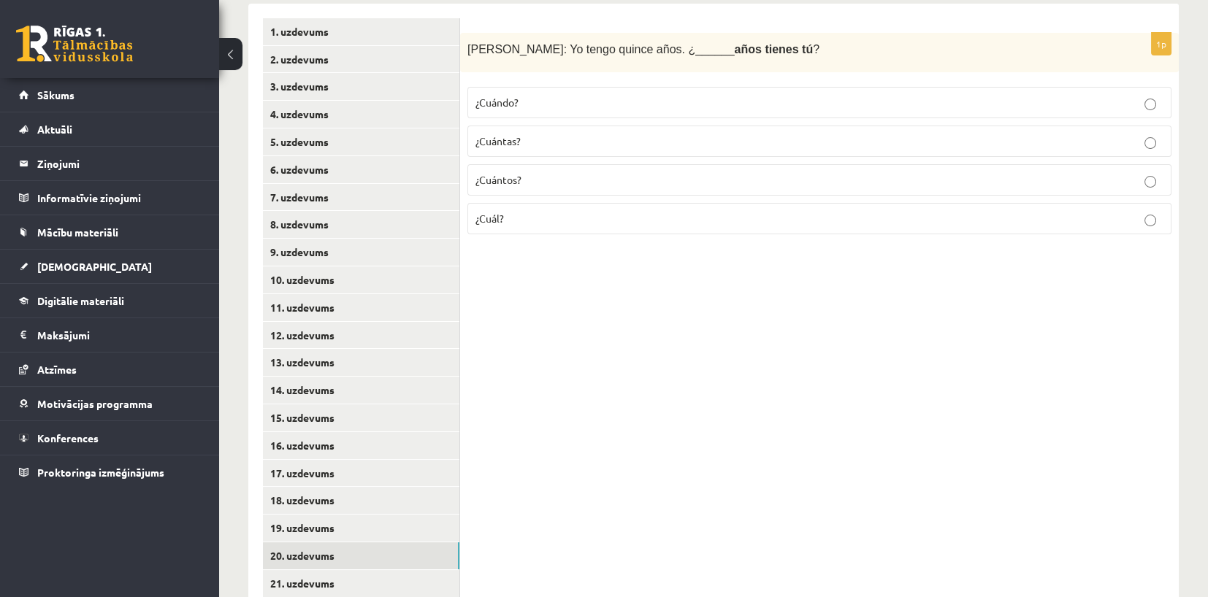
click at [530, 186] on p "¿Cuántos?" at bounding box center [819, 179] width 688 height 15
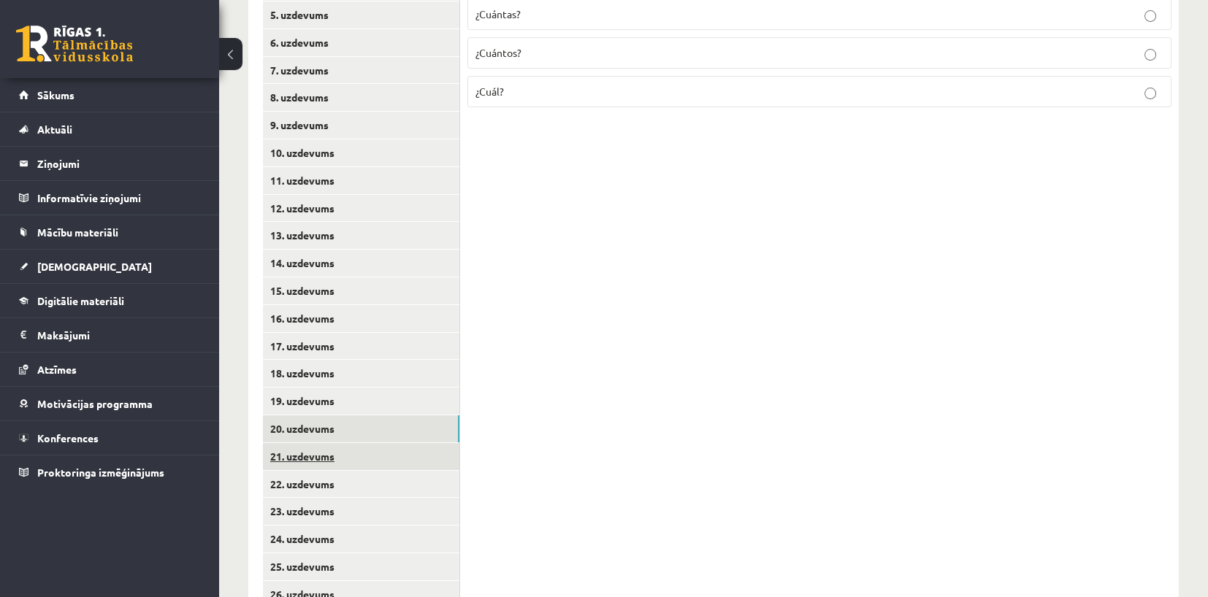
scroll to position [464, 0]
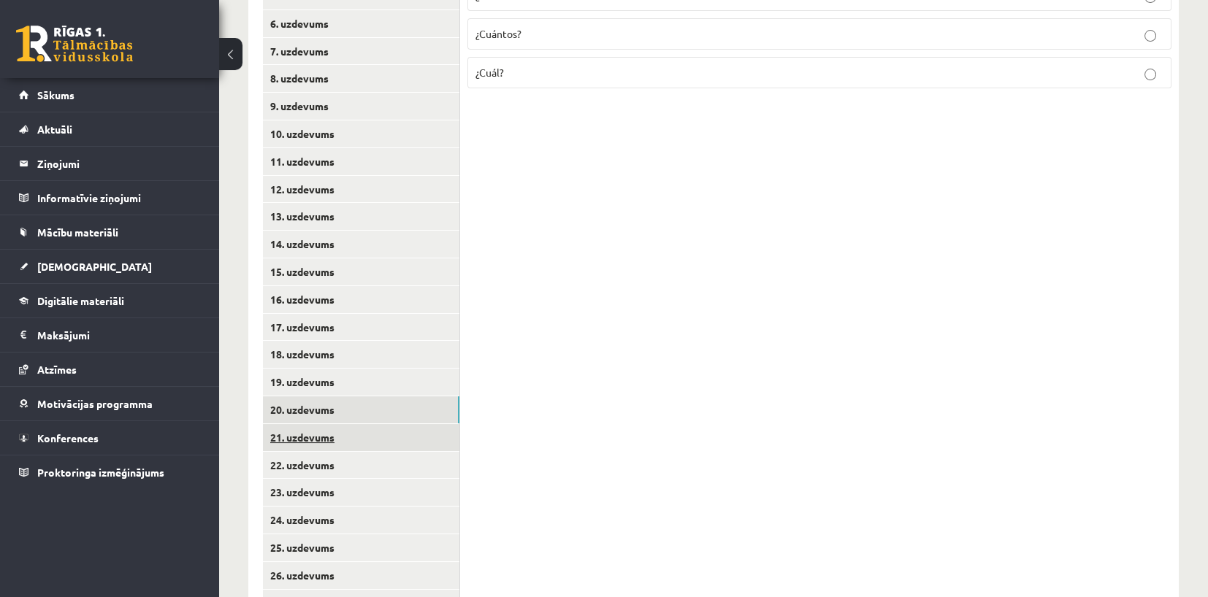
click at [328, 431] on link "21. uzdevums" at bounding box center [361, 437] width 196 height 27
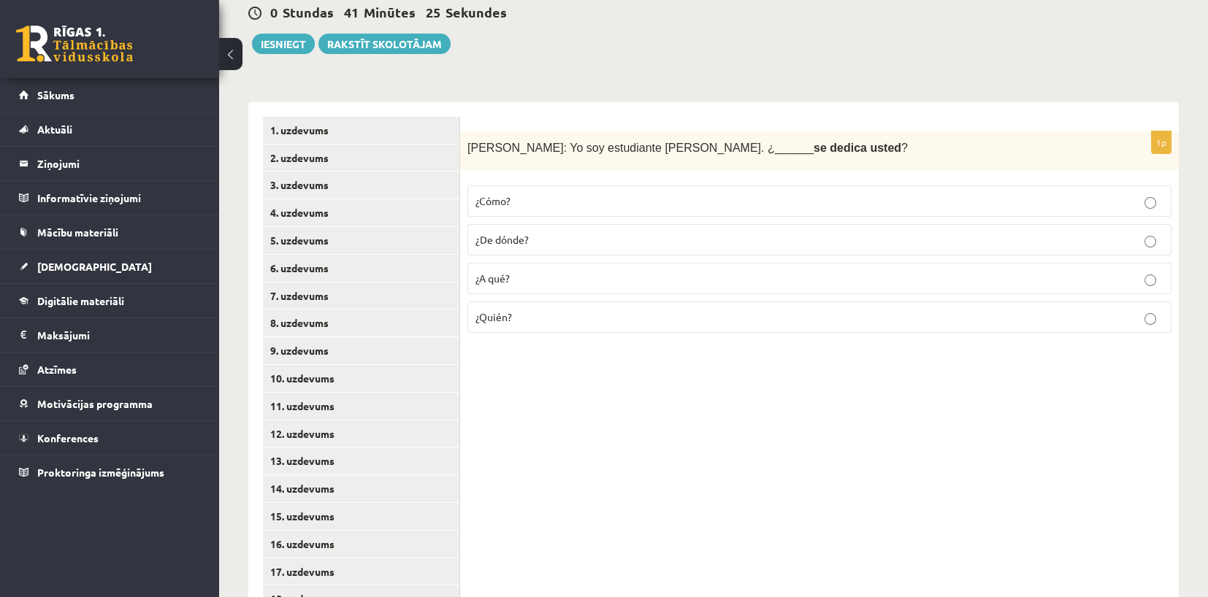
scroll to position [245, 0]
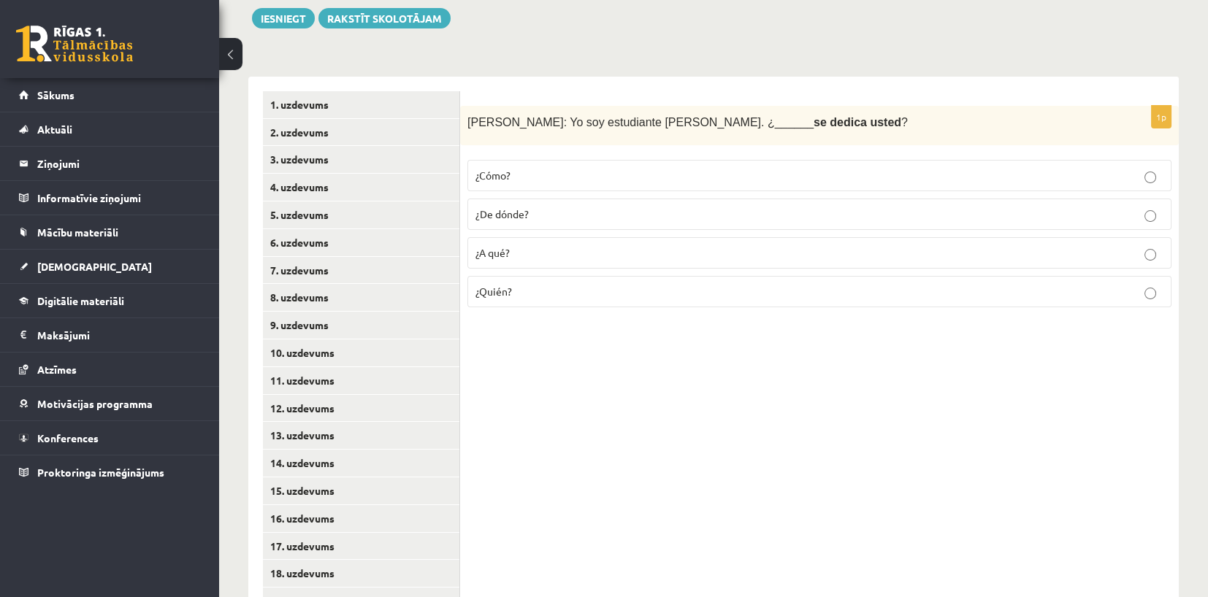
click at [508, 254] on span "¿A qué?" at bounding box center [492, 252] width 34 height 13
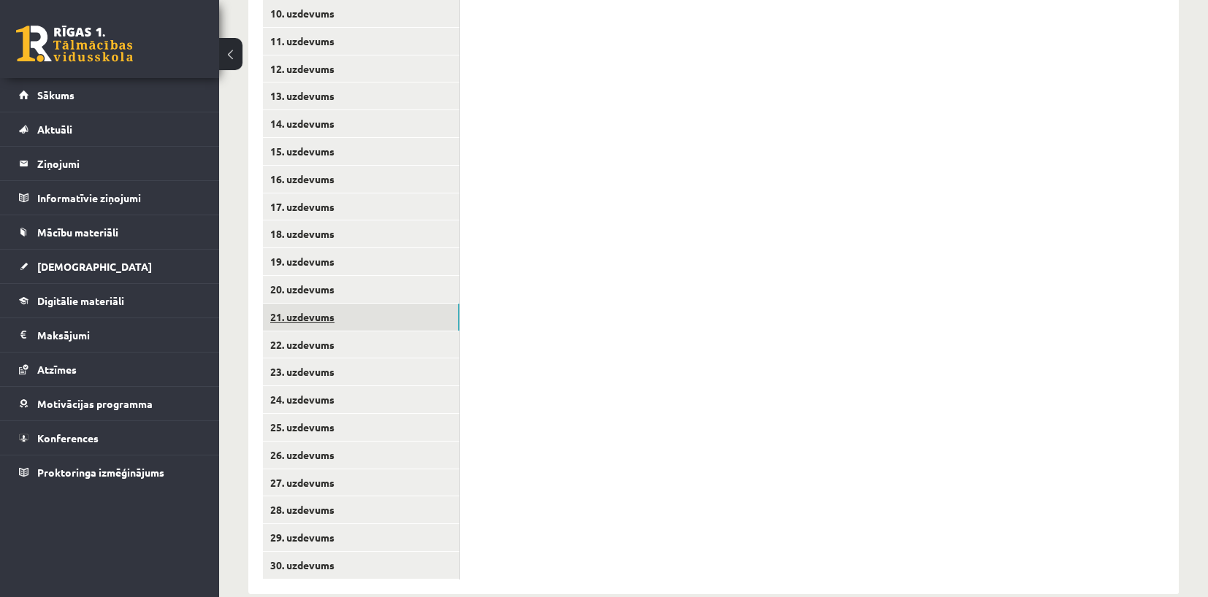
scroll to position [610, 0]
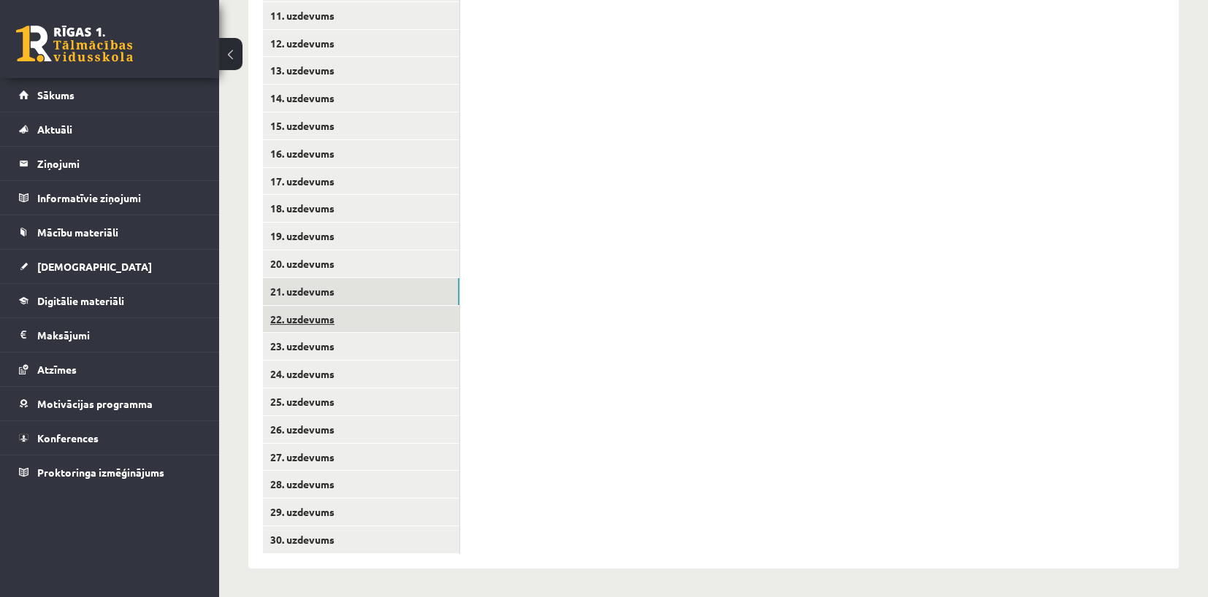
click at [304, 316] on link "22. uzdevums" at bounding box center [361, 319] width 196 height 27
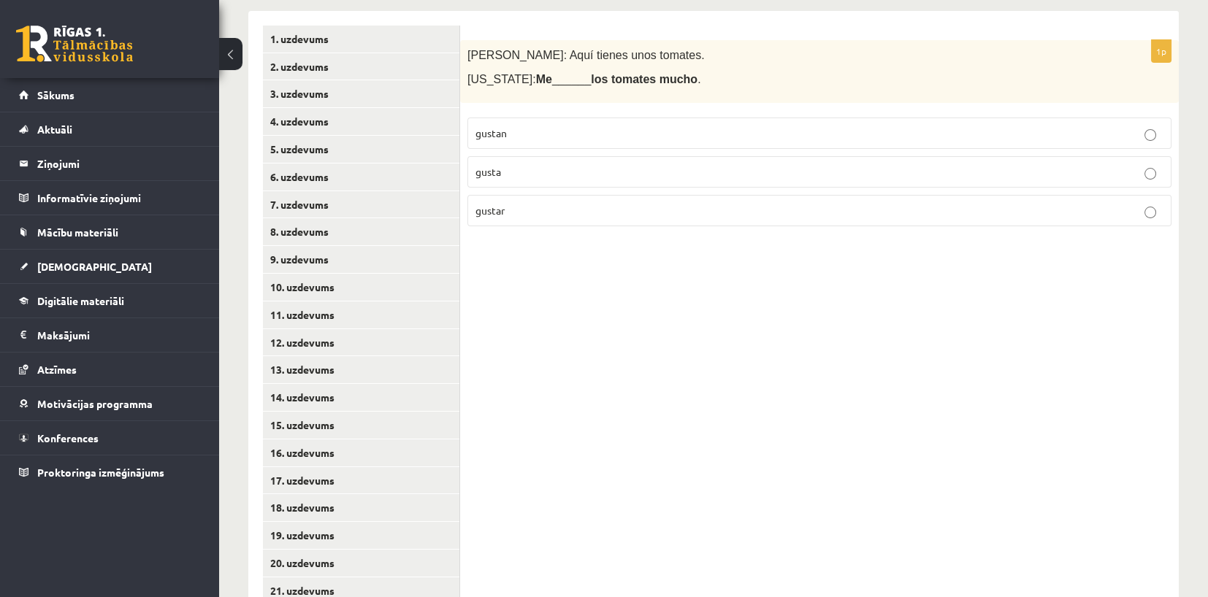
scroll to position [245, 0]
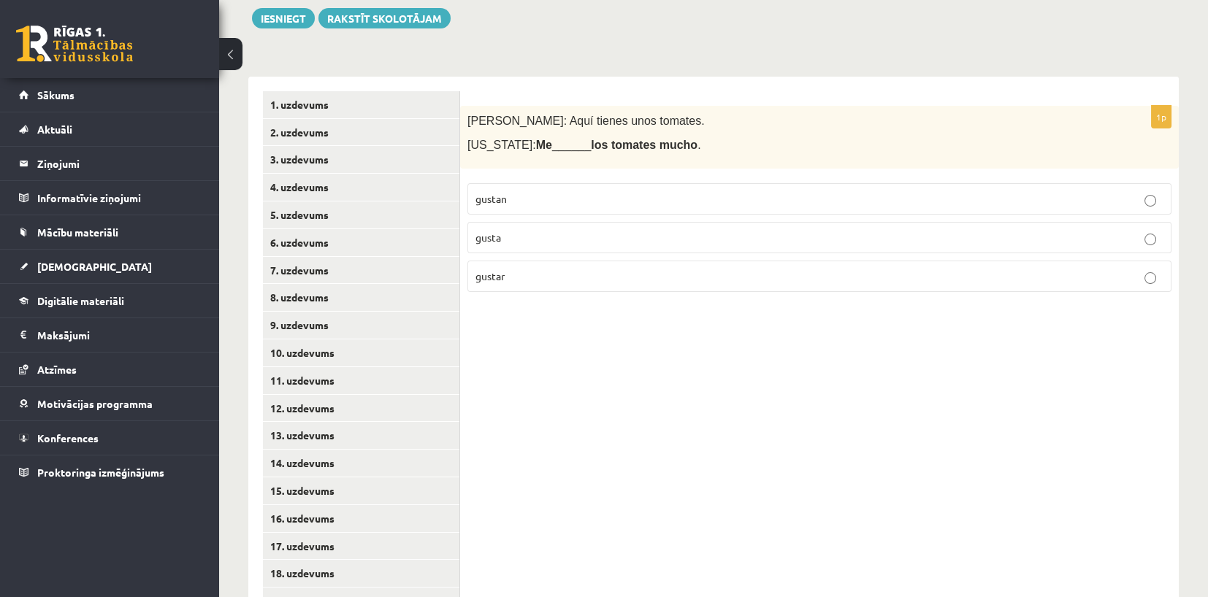
click at [510, 237] on p "gusta" at bounding box center [819, 237] width 688 height 15
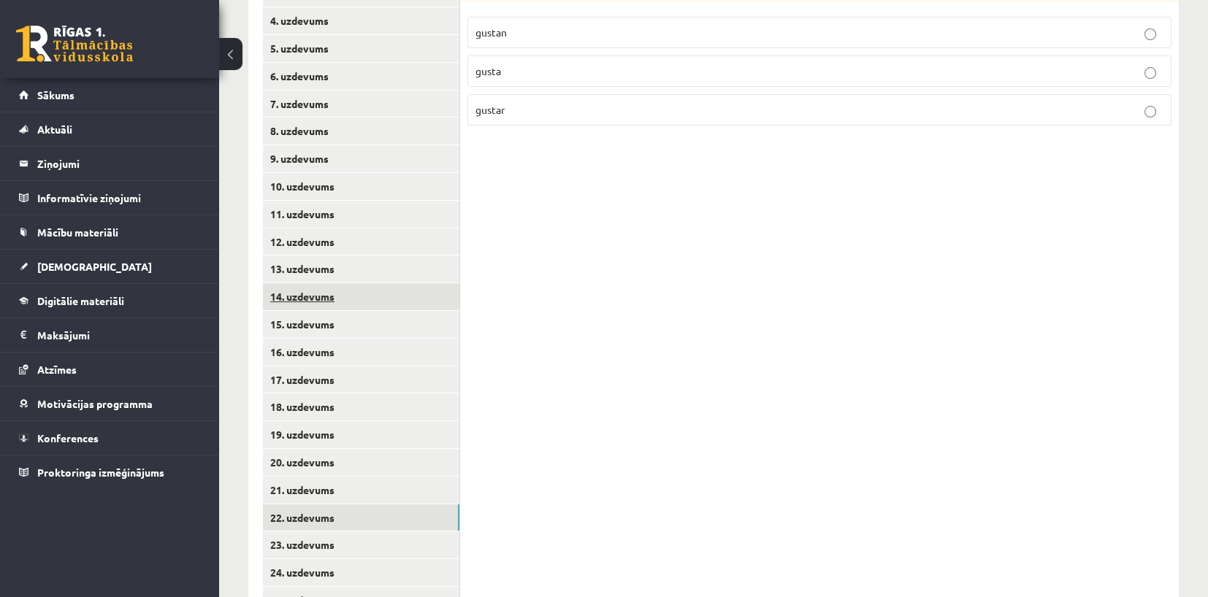
scroll to position [537, 0]
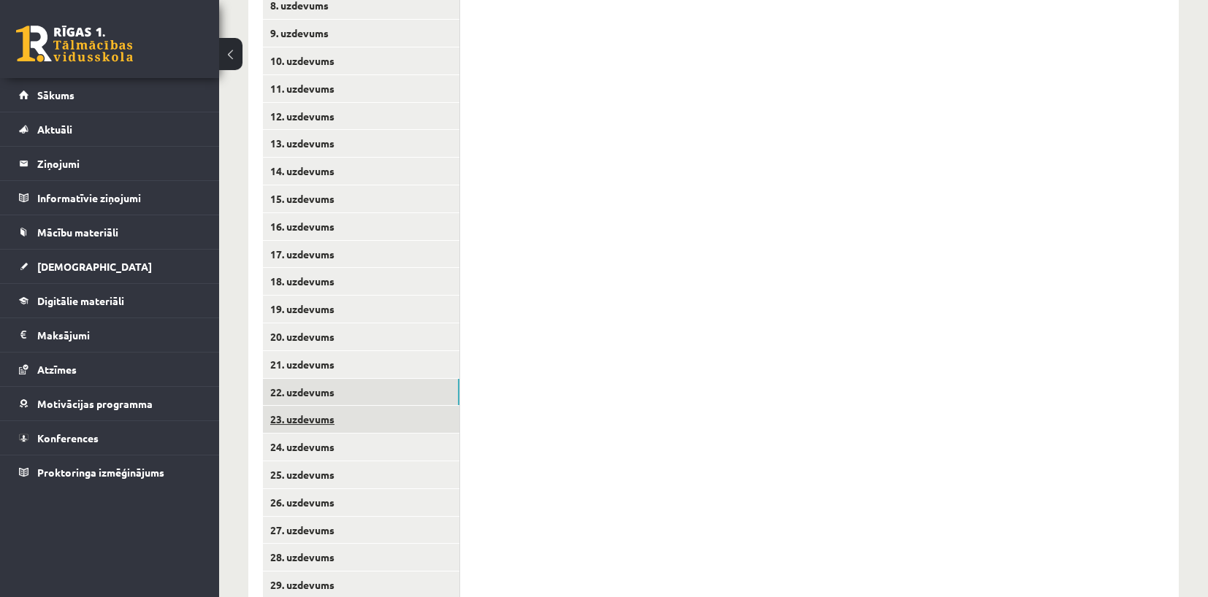
click at [346, 419] on link "23. uzdevums" at bounding box center [361, 419] width 196 height 27
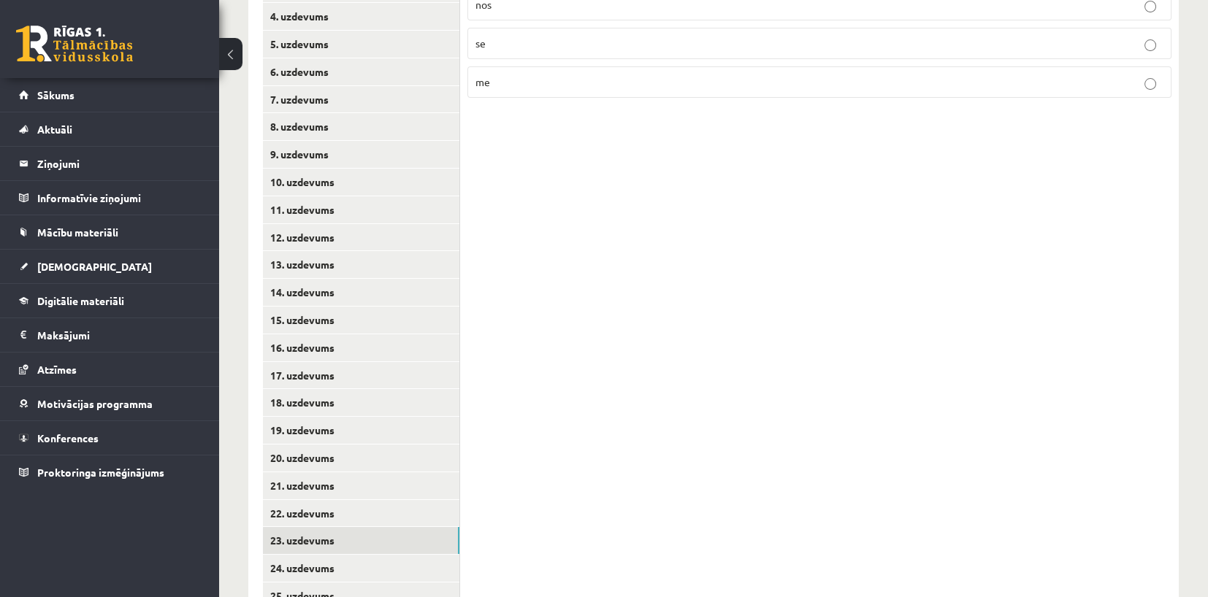
scroll to position [245, 0]
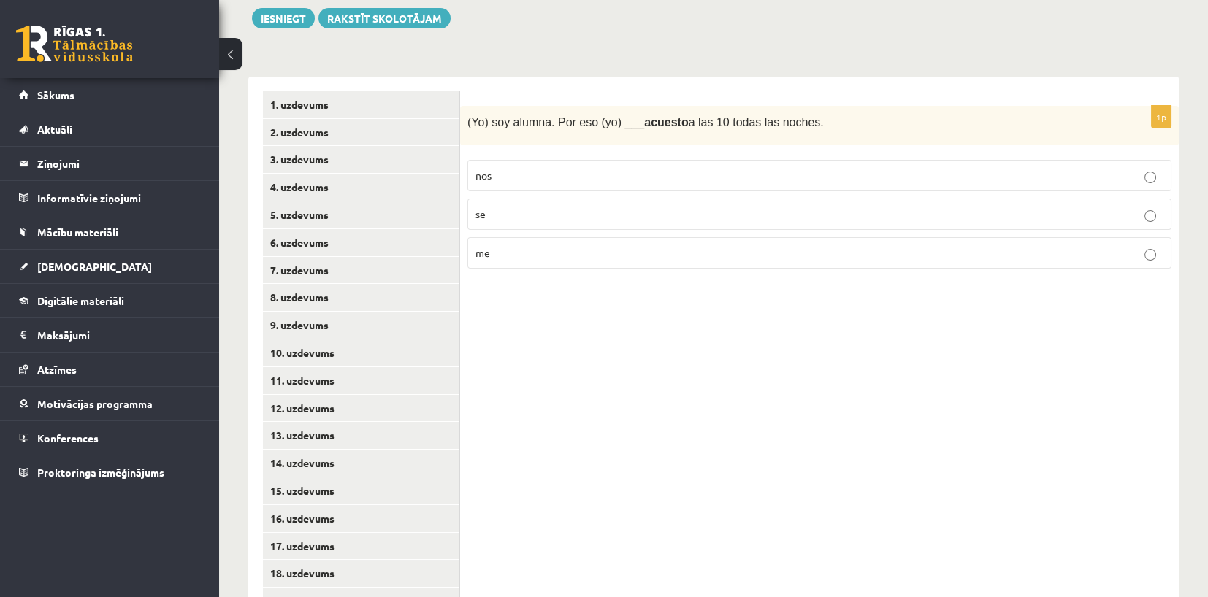
click at [827, 254] on p "me" at bounding box center [819, 252] width 688 height 15
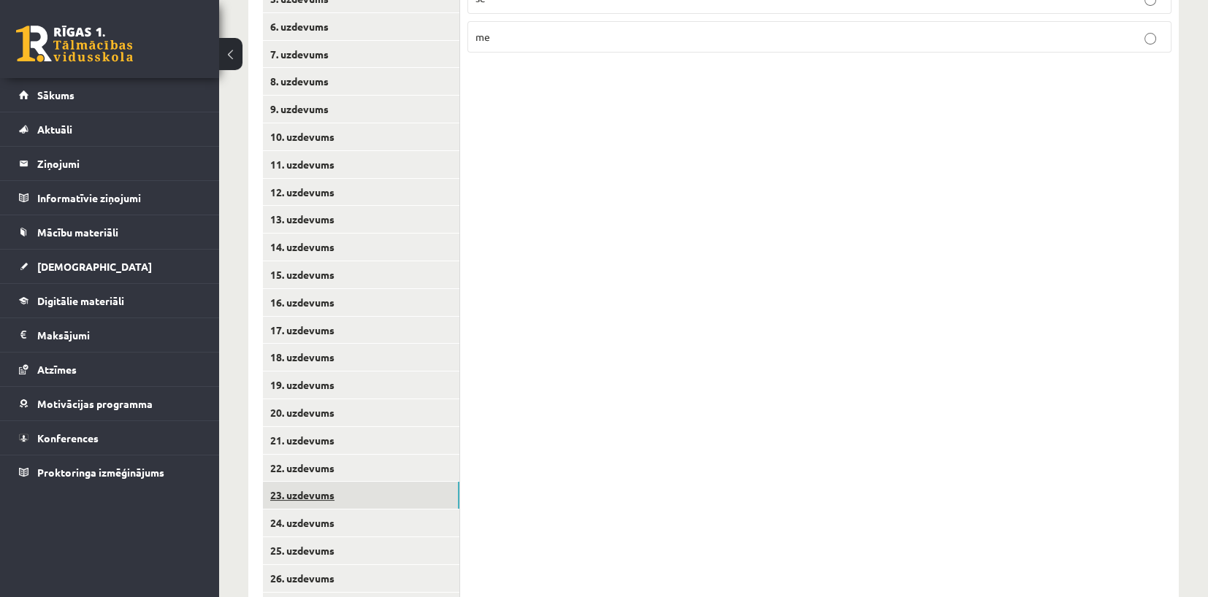
scroll to position [610, 0]
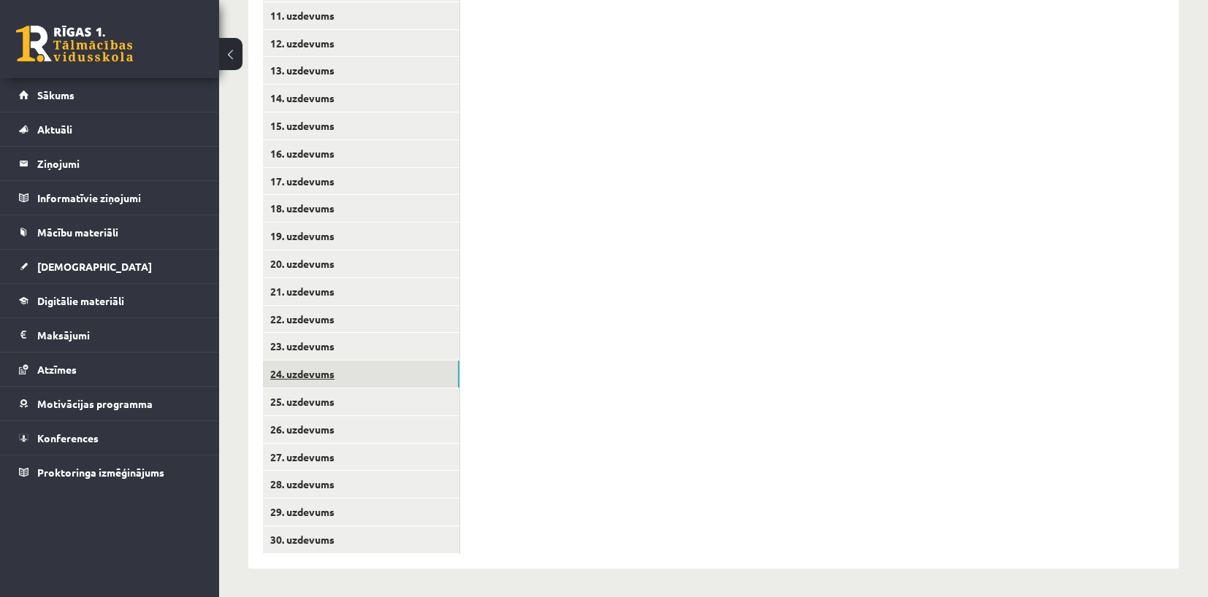
click at [350, 374] on link "24. uzdevums" at bounding box center [361, 374] width 196 height 27
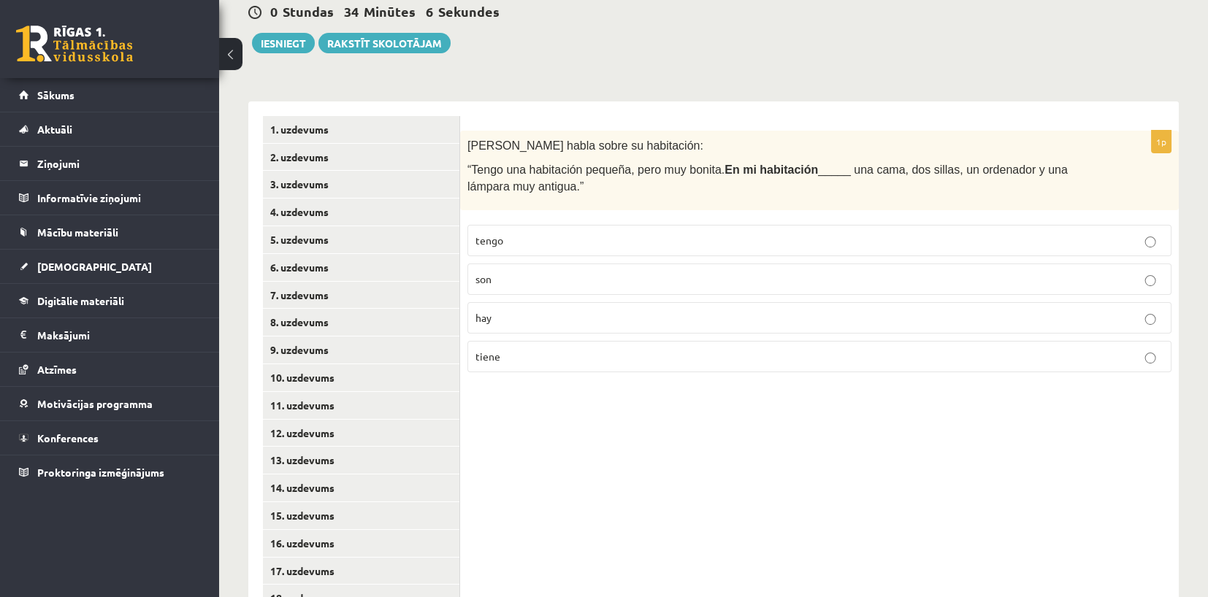
scroll to position [245, 0]
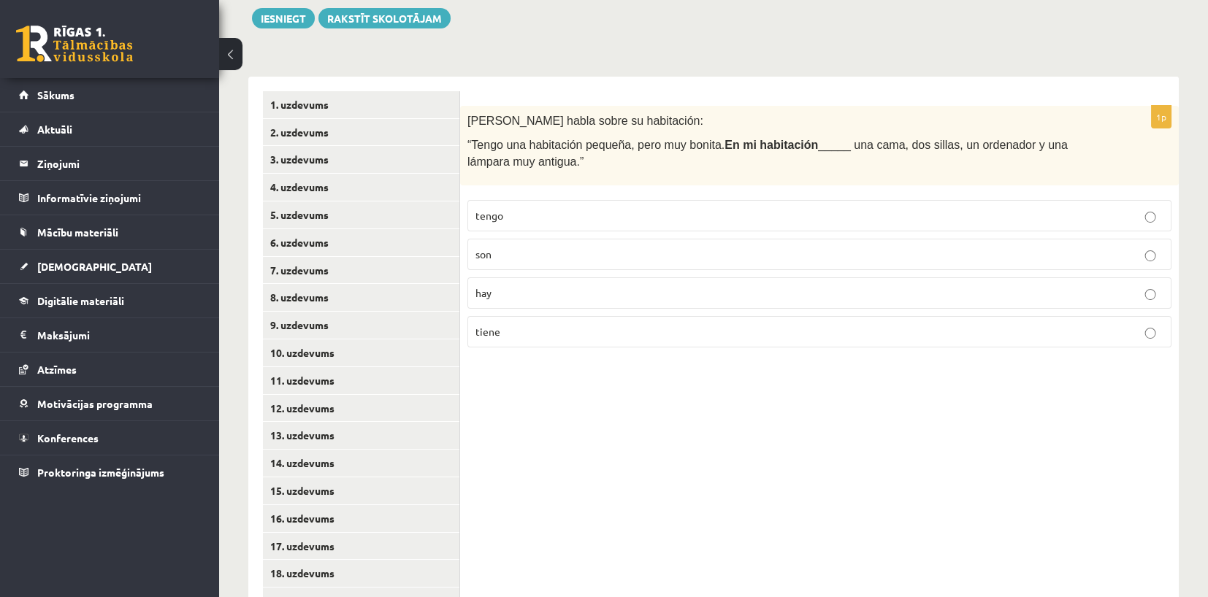
click at [494, 212] on span "tengo" at bounding box center [489, 215] width 28 height 13
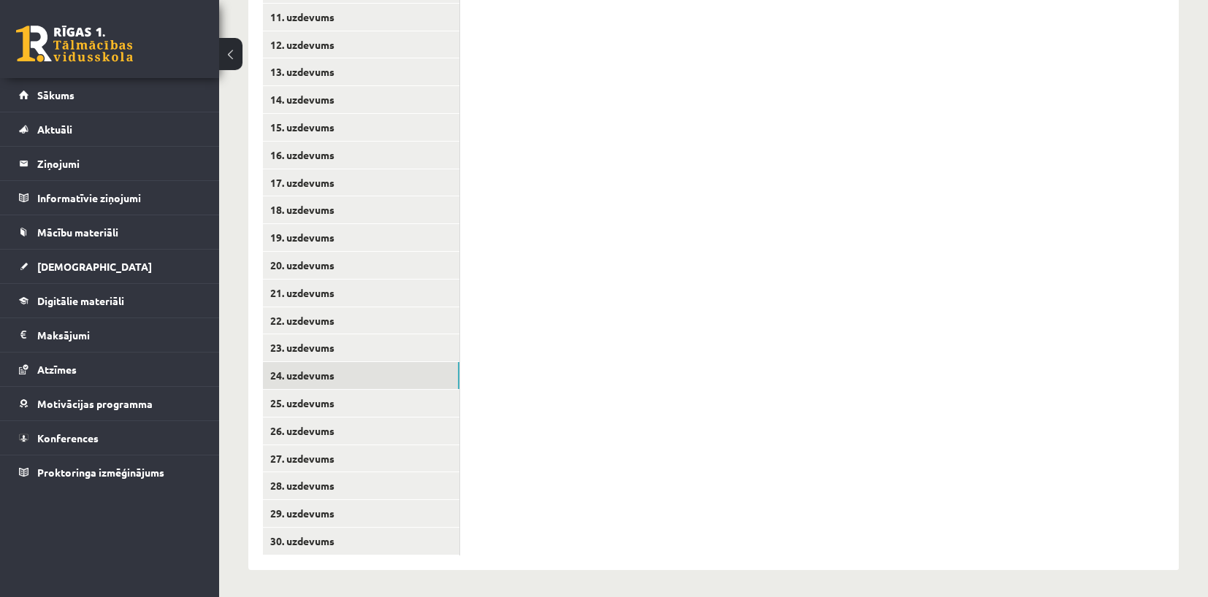
scroll to position [610, 0]
click at [293, 404] on link "25. uzdevums" at bounding box center [361, 401] width 196 height 27
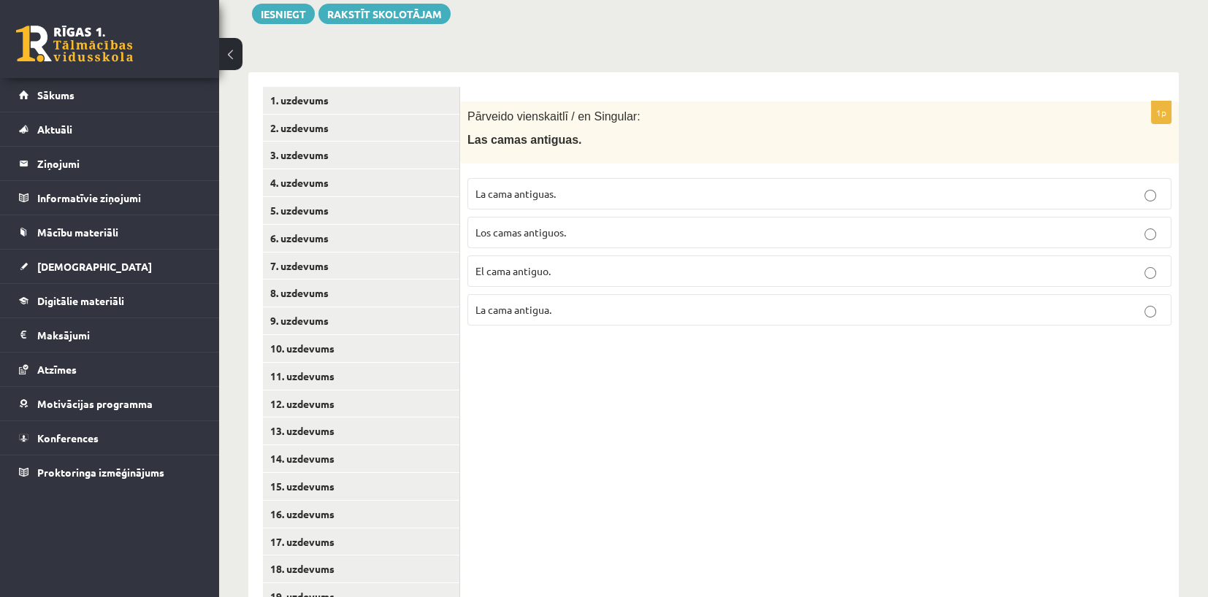
scroll to position [245, 0]
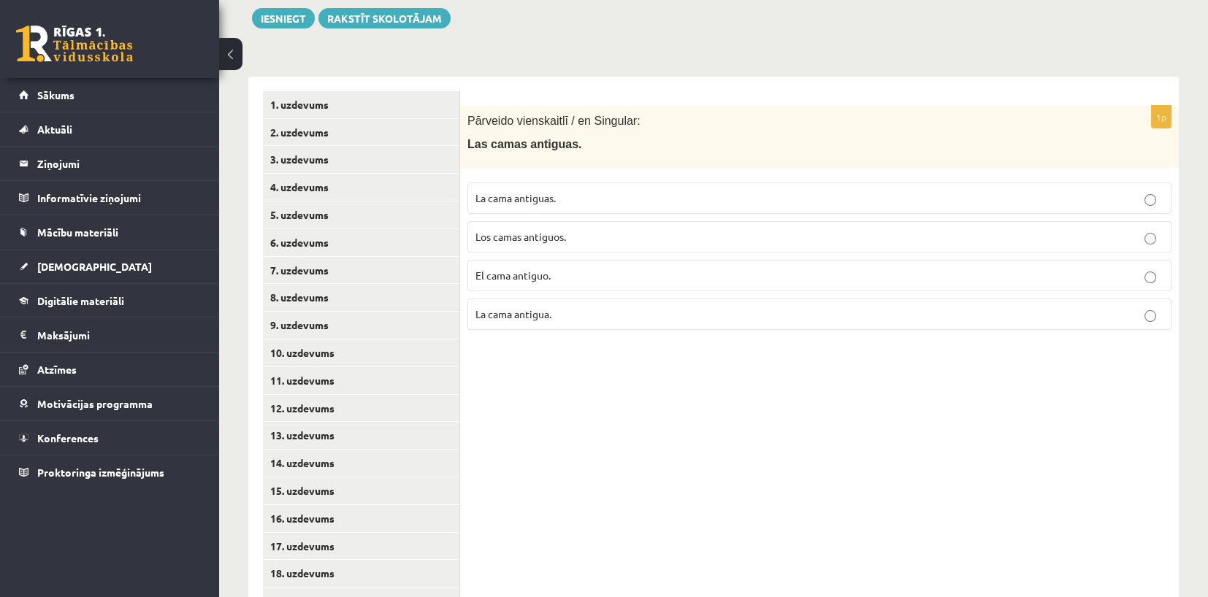
click at [555, 315] on p "La cama antigua." at bounding box center [819, 314] width 688 height 15
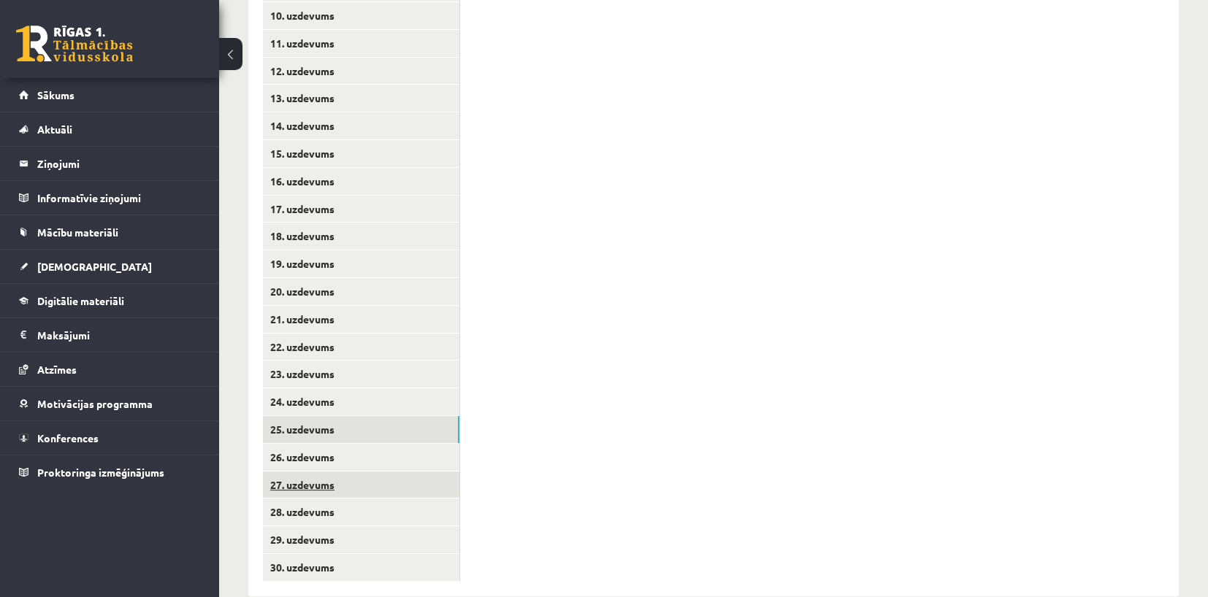
scroll to position [610, 0]
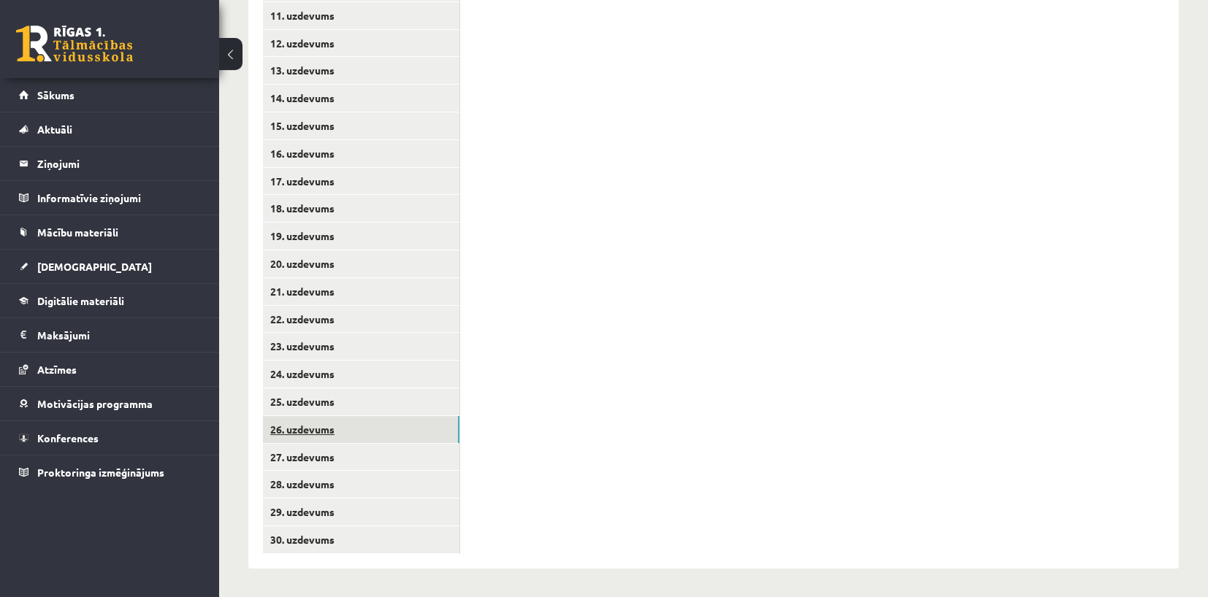
click at [329, 430] on link "26. uzdevums" at bounding box center [361, 429] width 196 height 27
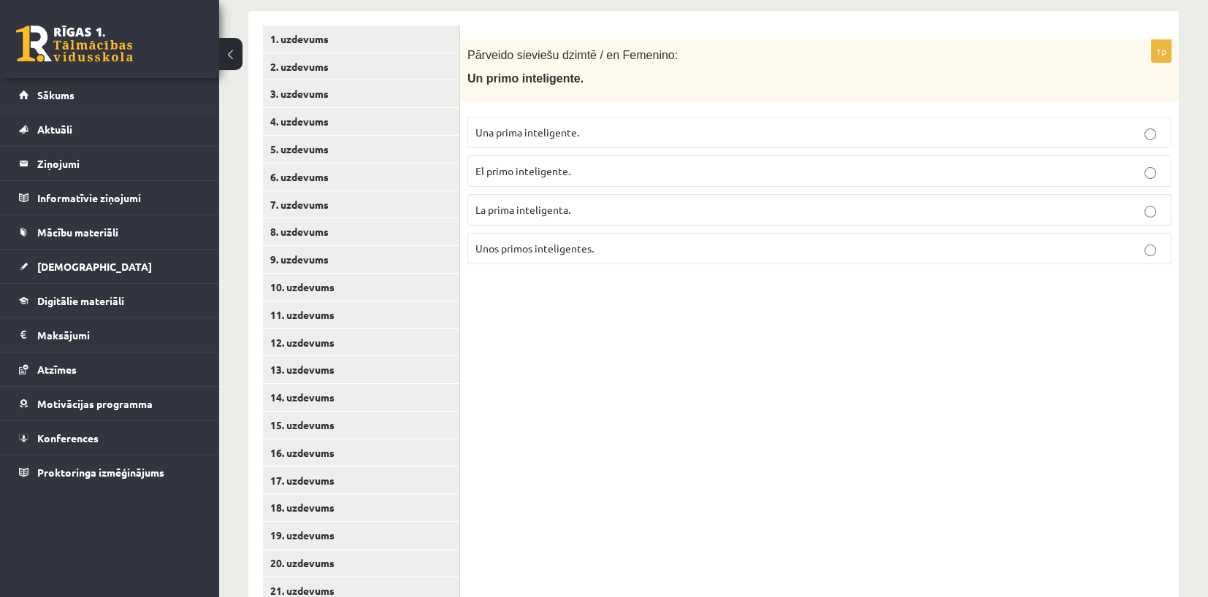
scroll to position [245, 0]
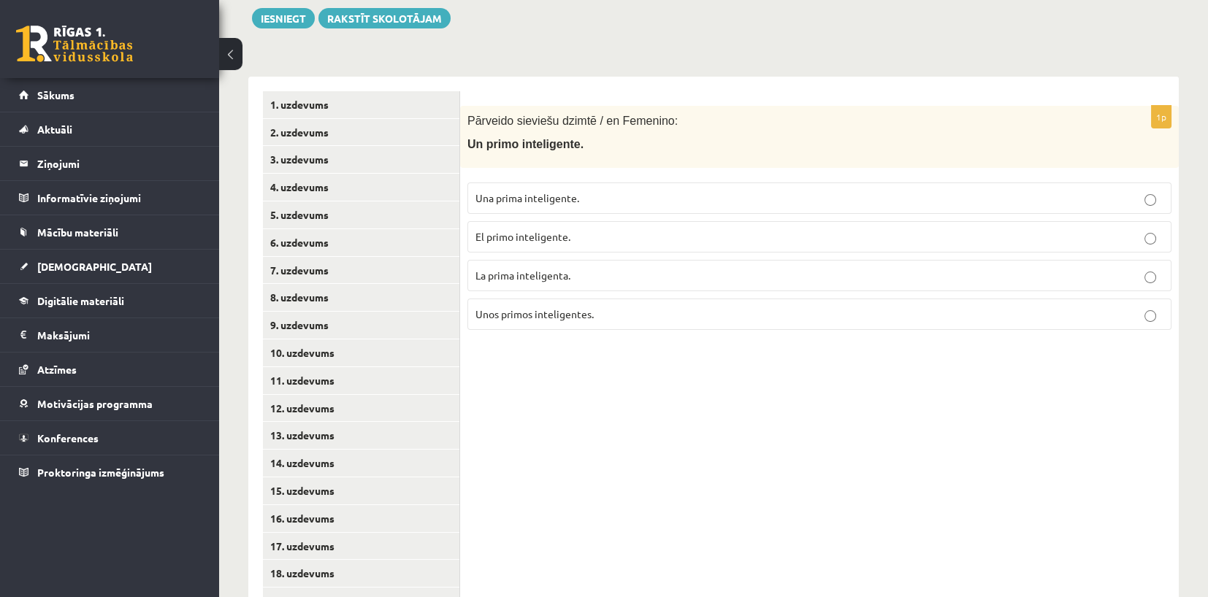
click at [551, 193] on span "Una prima inteligente." at bounding box center [527, 197] width 104 height 13
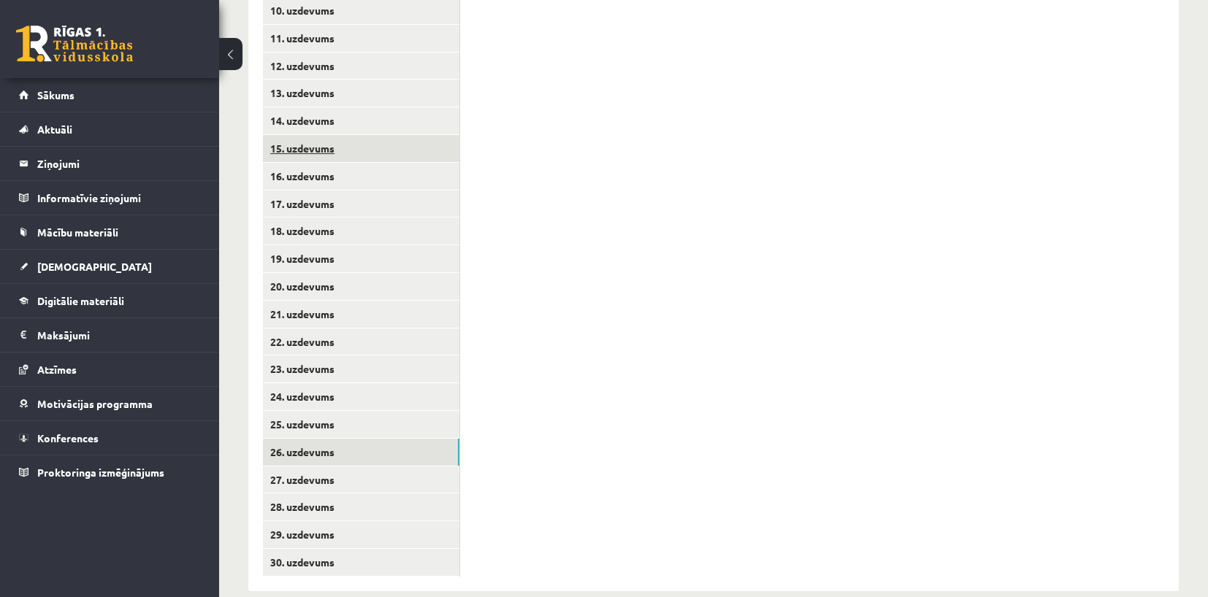
scroll to position [610, 0]
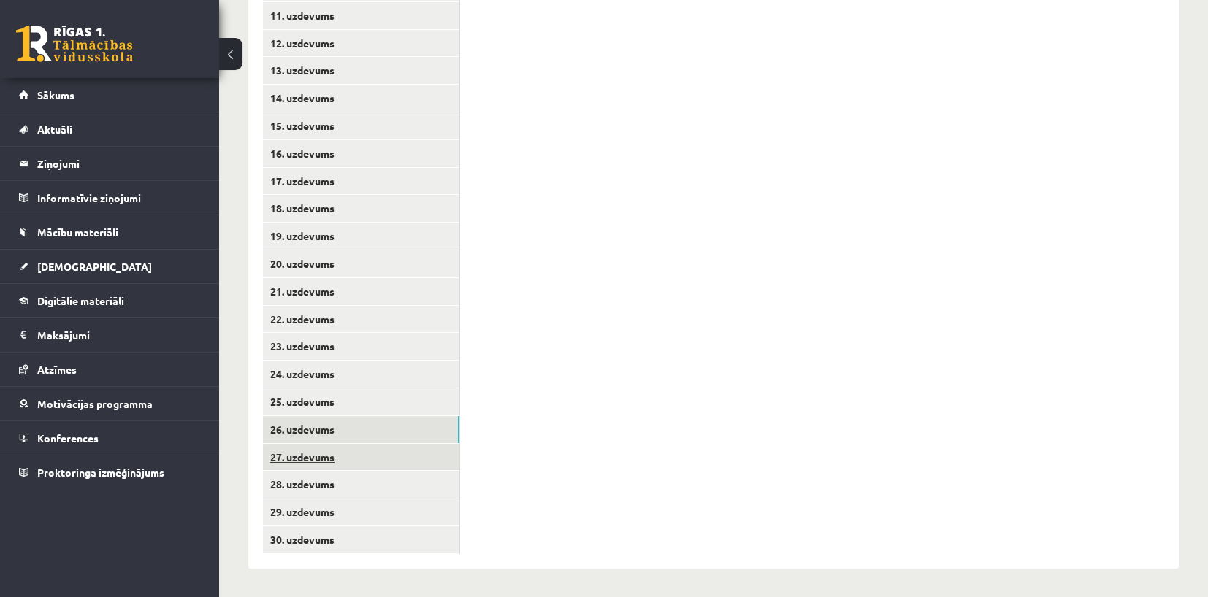
click at [345, 452] on link "27. uzdevums" at bounding box center [361, 457] width 196 height 27
click at [328, 434] on link "26. uzdevums" at bounding box center [361, 429] width 196 height 27
click at [287, 452] on link "27. uzdevums" at bounding box center [361, 457] width 196 height 27
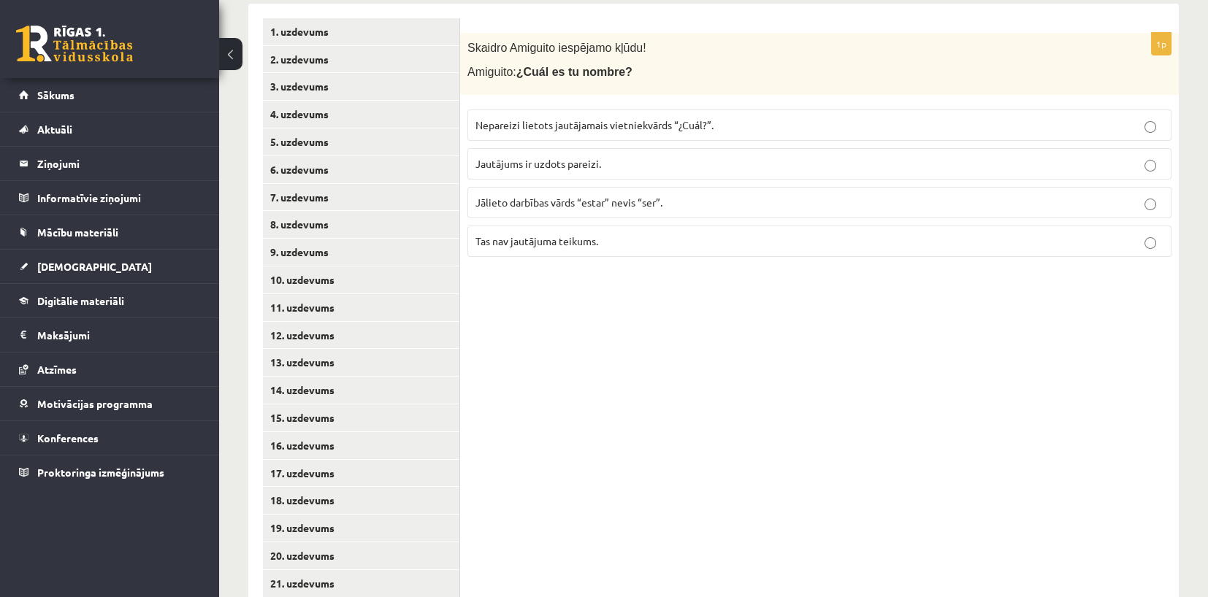
click at [597, 164] on span "Jautājums ir uzdots pareizi." at bounding box center [538, 163] width 126 height 13
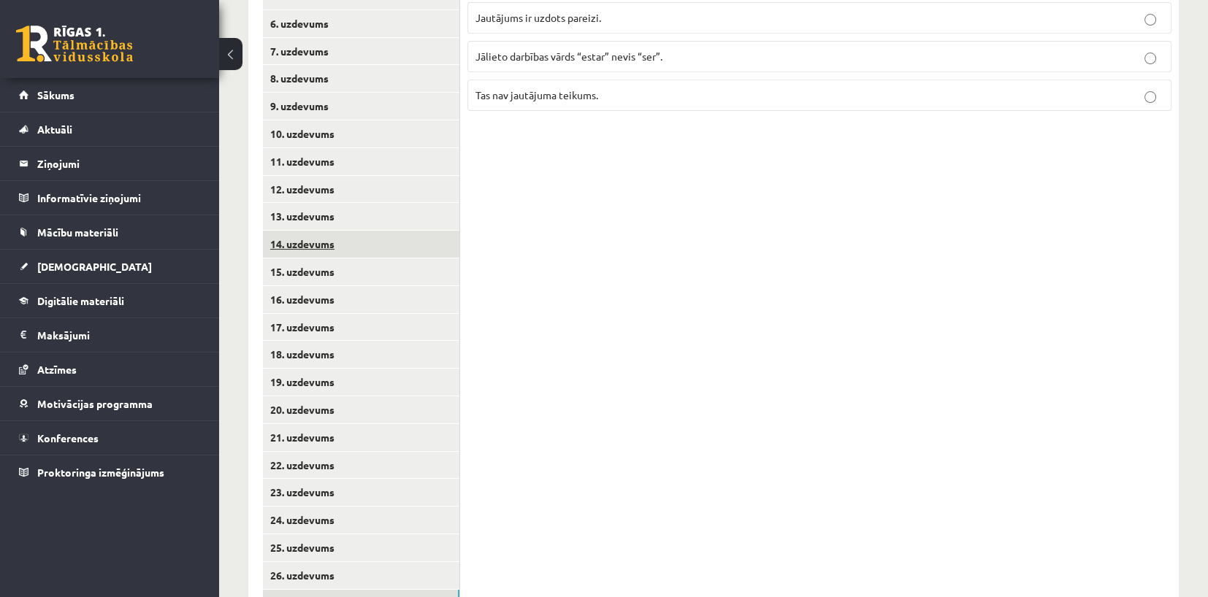
scroll to position [610, 0]
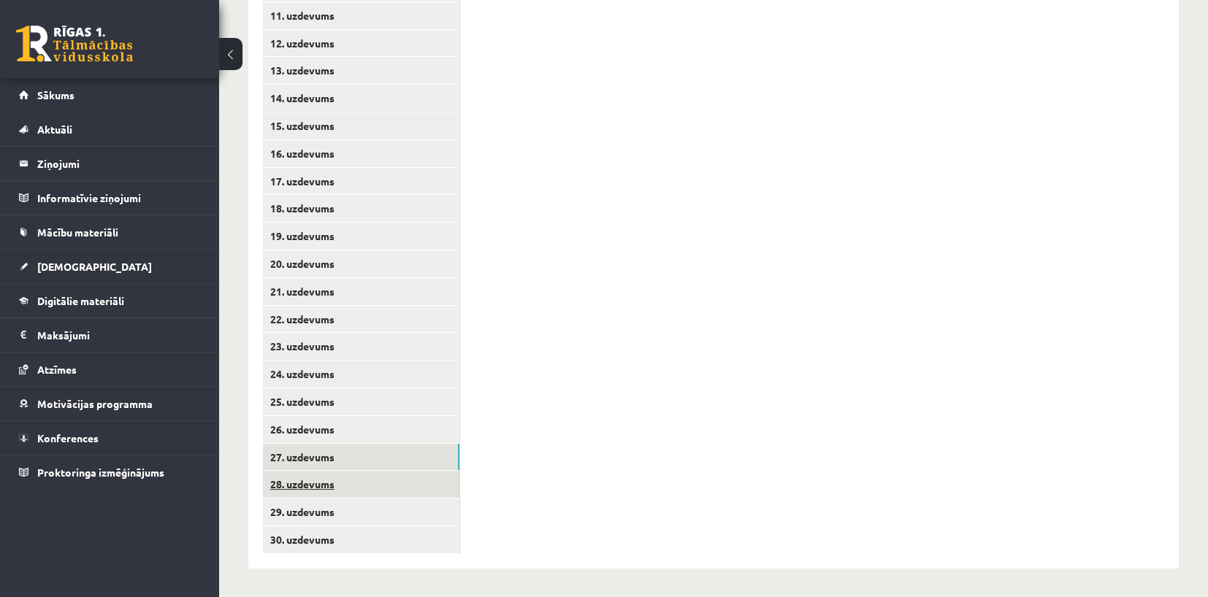
click at [350, 496] on link "28. uzdevums" at bounding box center [361, 484] width 196 height 27
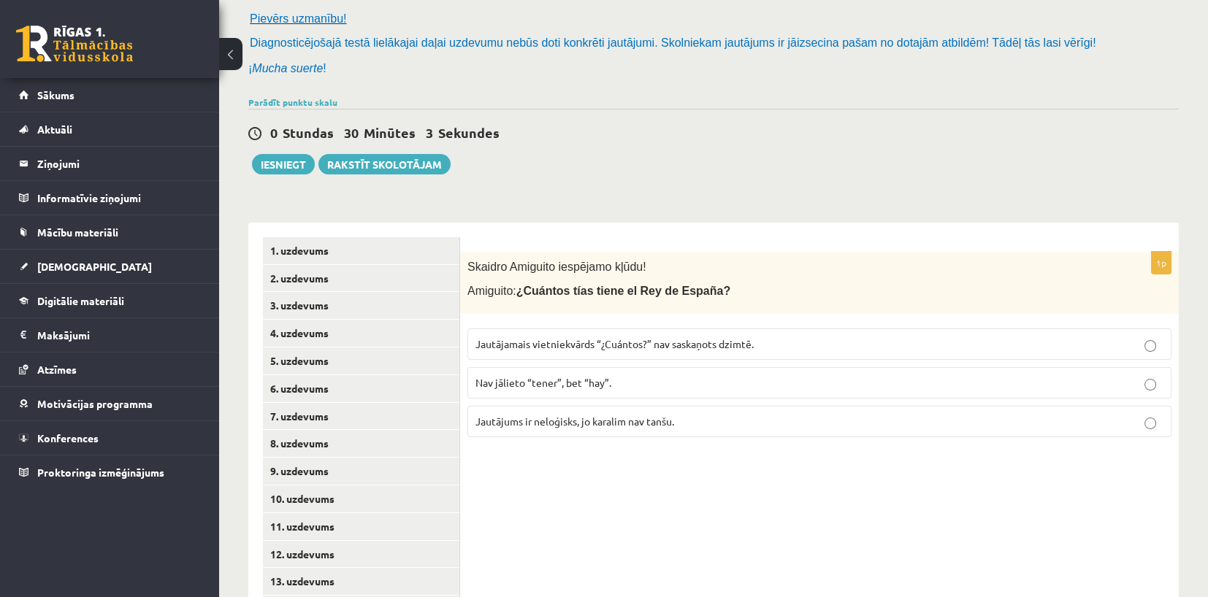
scroll to position [245, 0]
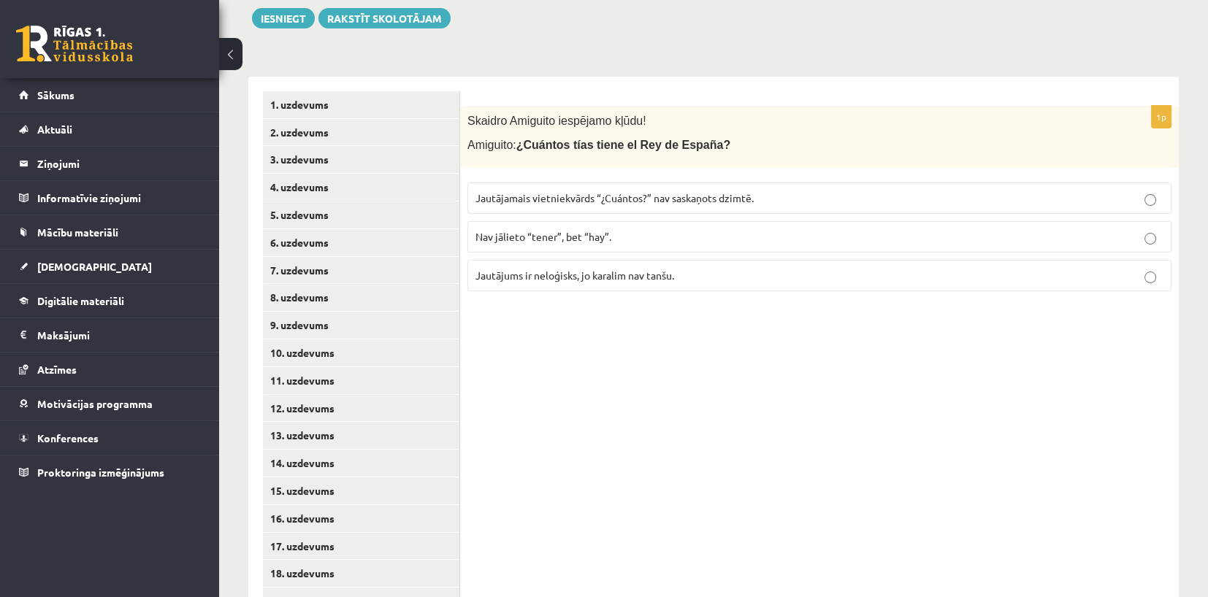
click at [579, 203] on span "Jautājamais vietniekvārds “¿Cuántos?” nav saskaņots dzimtē." at bounding box center [614, 197] width 278 height 13
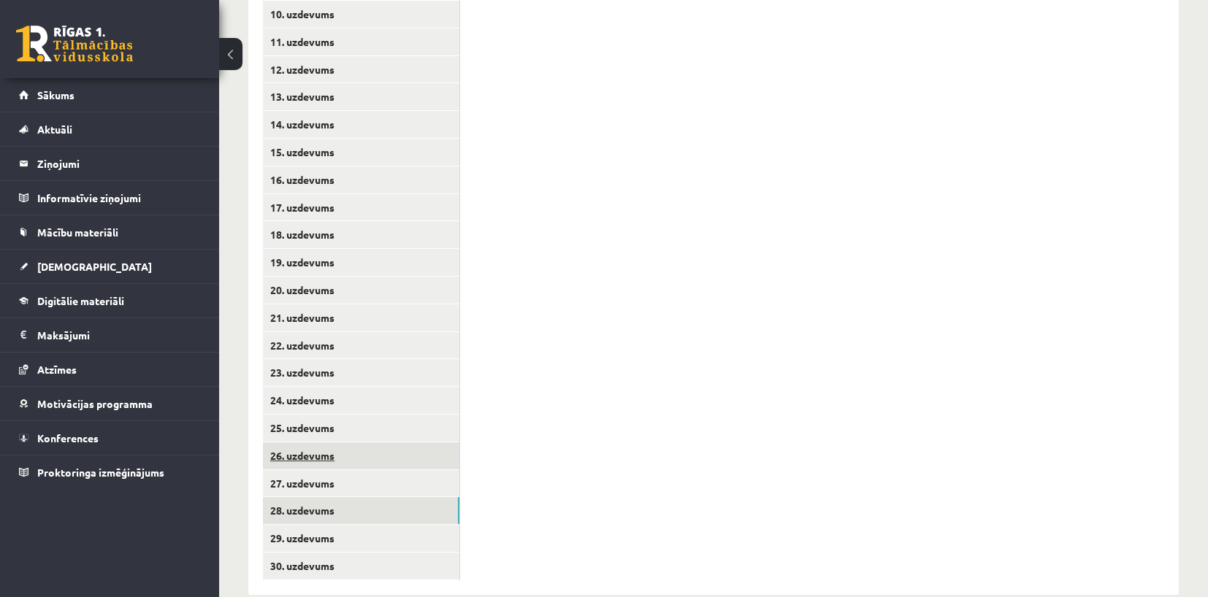
scroll to position [610, 0]
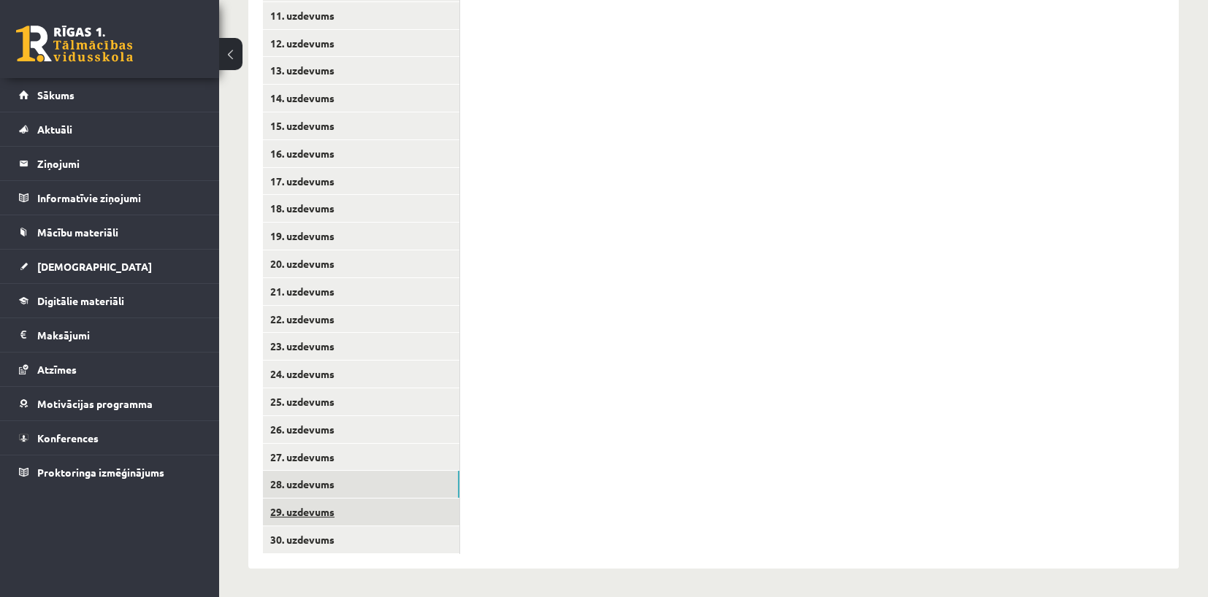
click at [305, 515] on link "29. uzdevums" at bounding box center [361, 512] width 196 height 27
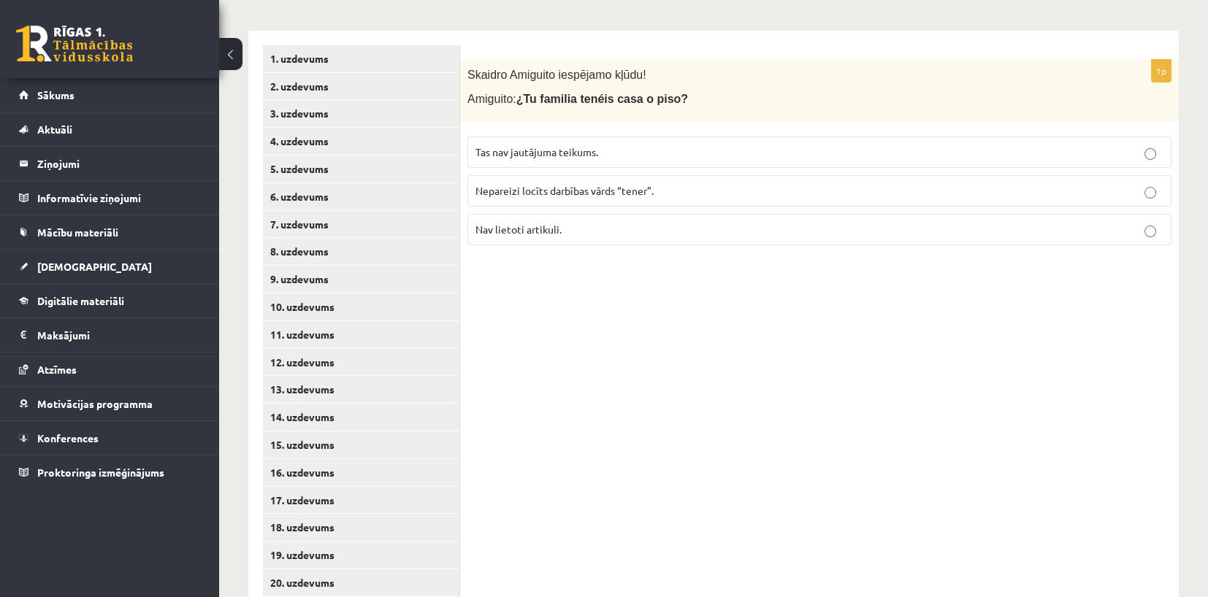
scroll to position [318, 0]
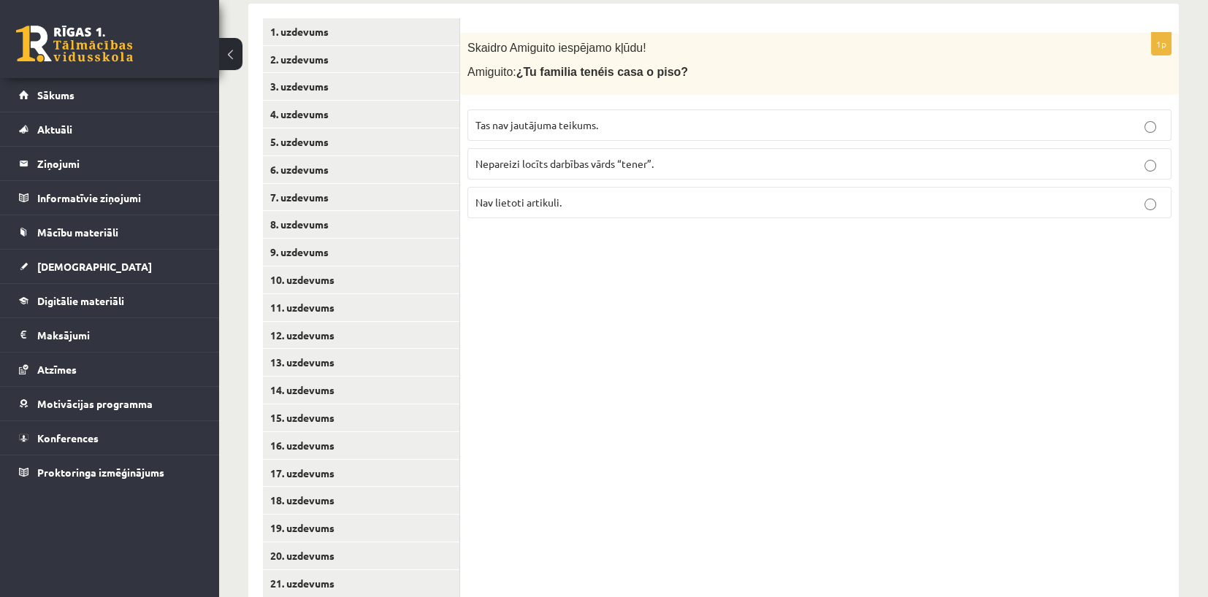
click at [602, 166] on span "Nepareizi locīts darbības vārds “tener”." at bounding box center [564, 163] width 178 height 13
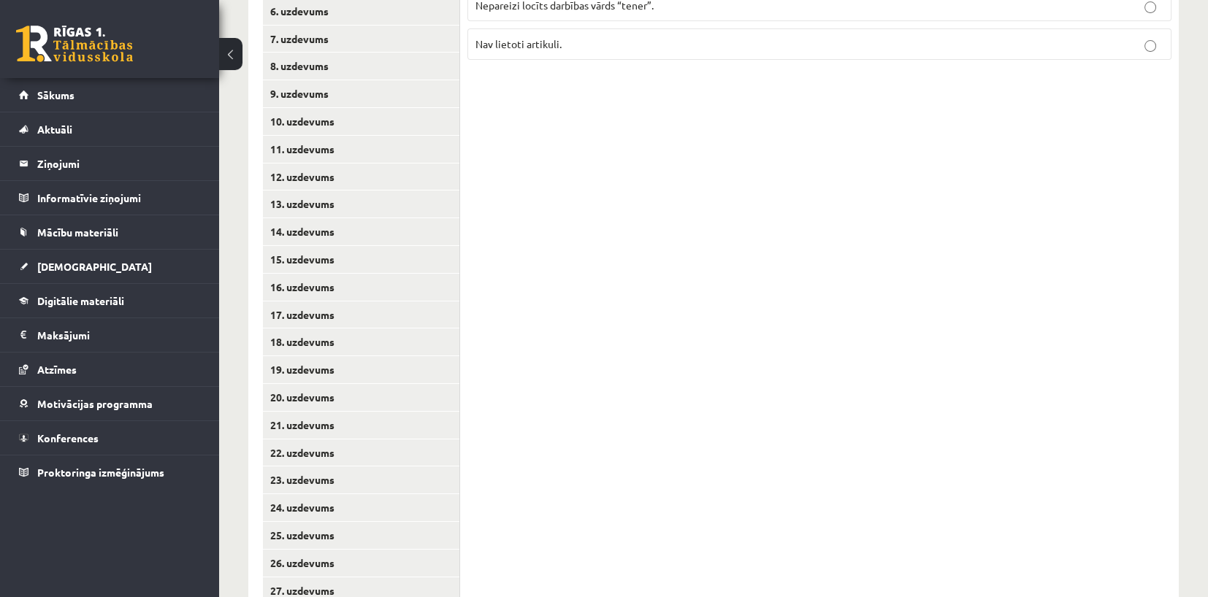
scroll to position [610, 0]
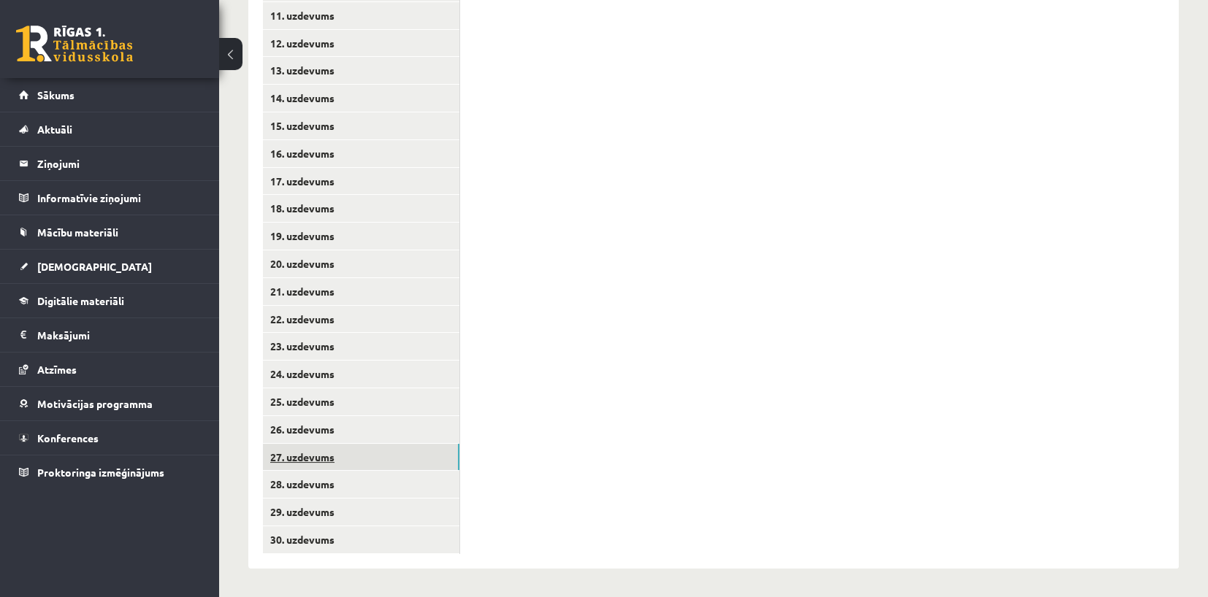
click at [356, 458] on link "27. uzdevums" at bounding box center [361, 457] width 196 height 27
click at [337, 514] on link "29. uzdevums" at bounding box center [361, 512] width 196 height 27
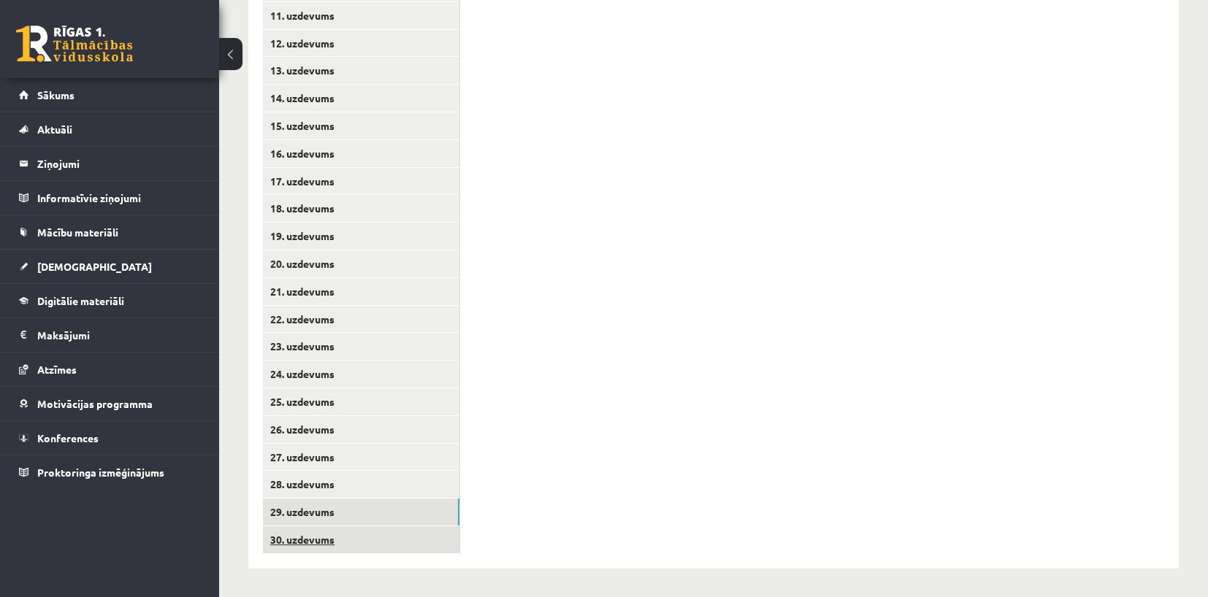
click at [326, 540] on link "30. uzdevums" at bounding box center [361, 539] width 196 height 27
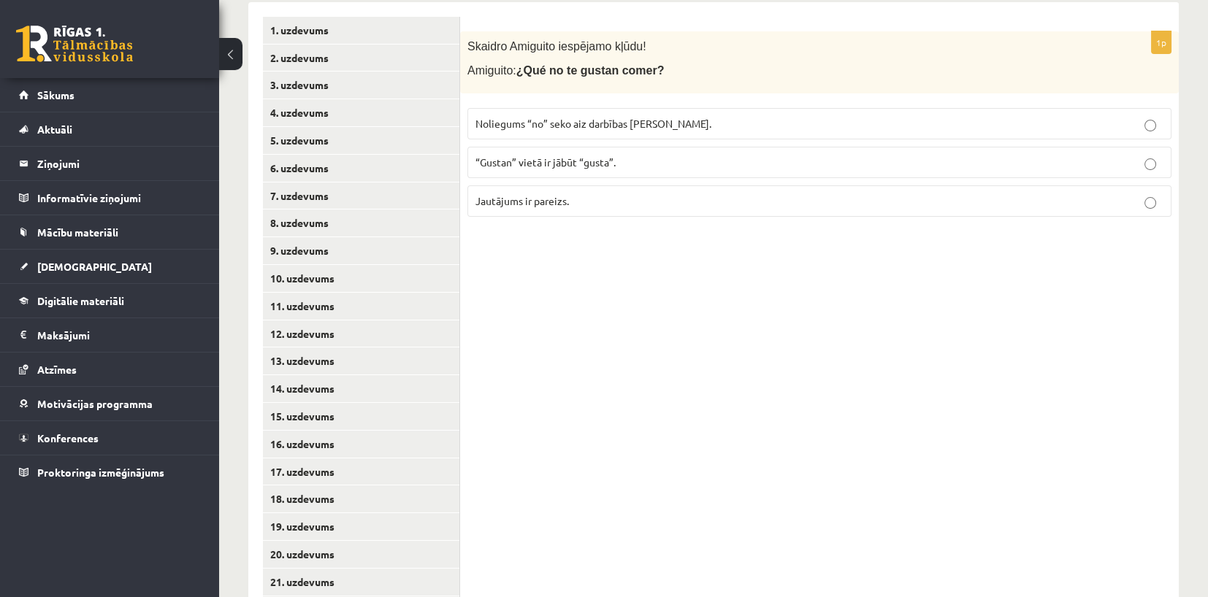
scroll to position [318, 0]
click at [533, 166] on span "“Gustan” vietā ir jābūt “gusta”." at bounding box center [545, 163] width 140 height 13
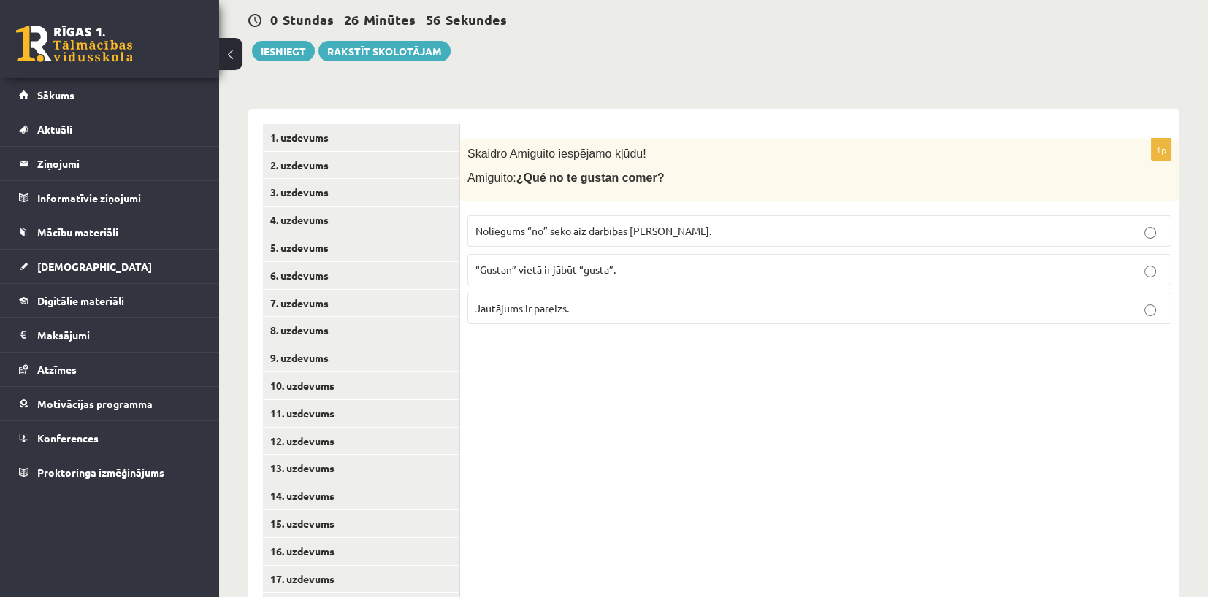
scroll to position [99, 0]
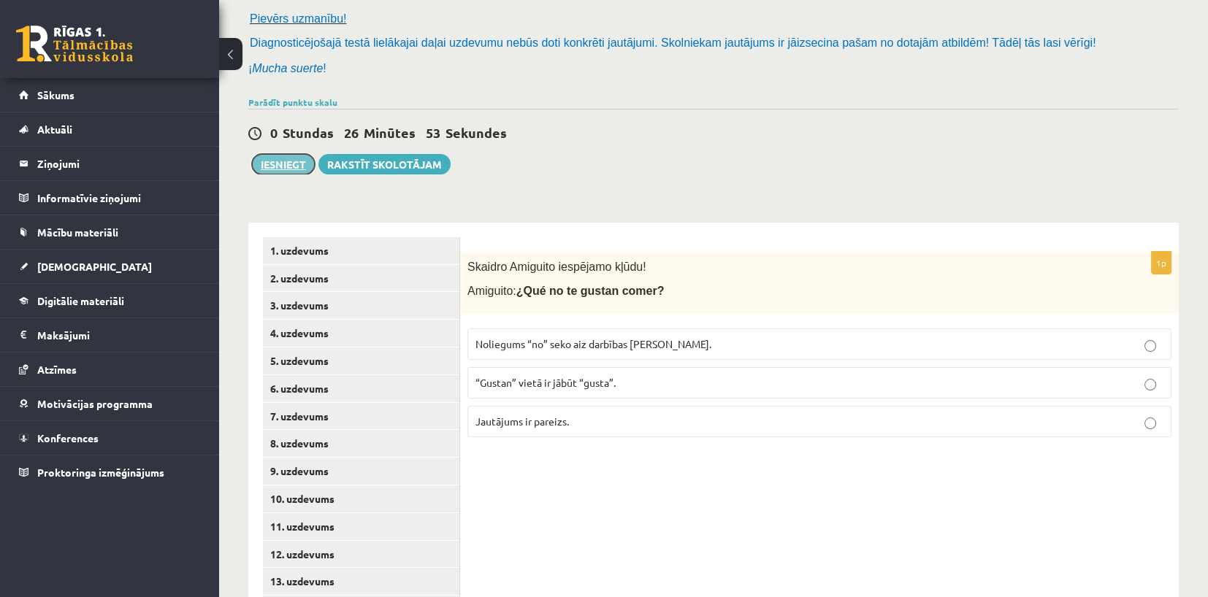
click at [281, 164] on button "Iesniegt" at bounding box center [283, 164] width 63 height 20
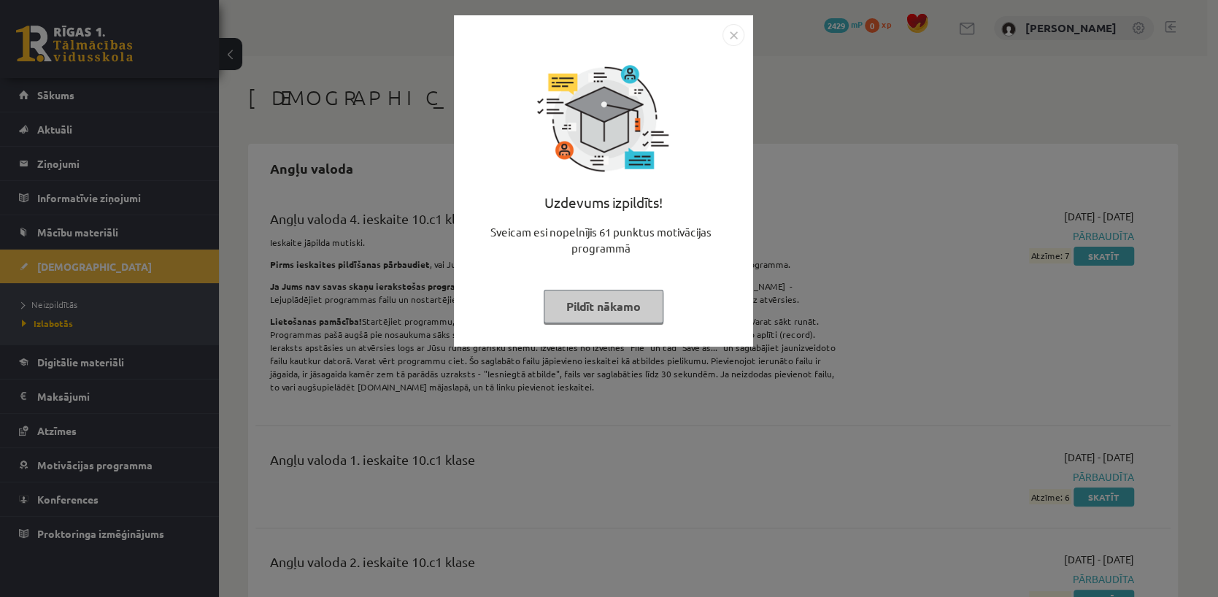
click at [727, 37] on img "Close" at bounding box center [734, 35] width 22 height 22
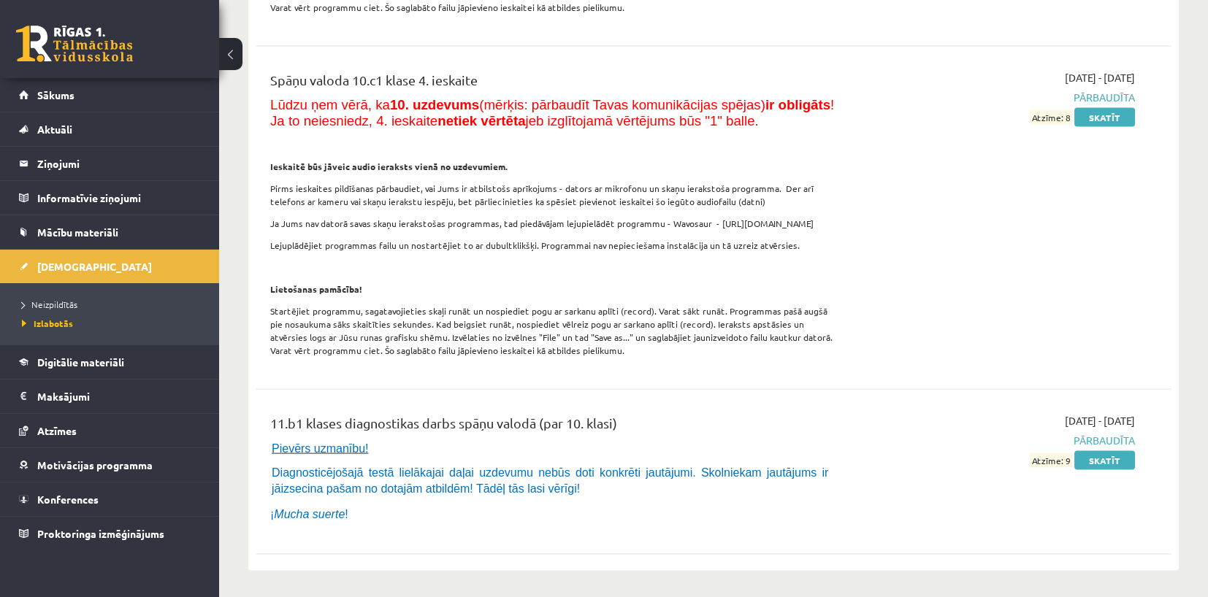
scroll to position [7885, 0]
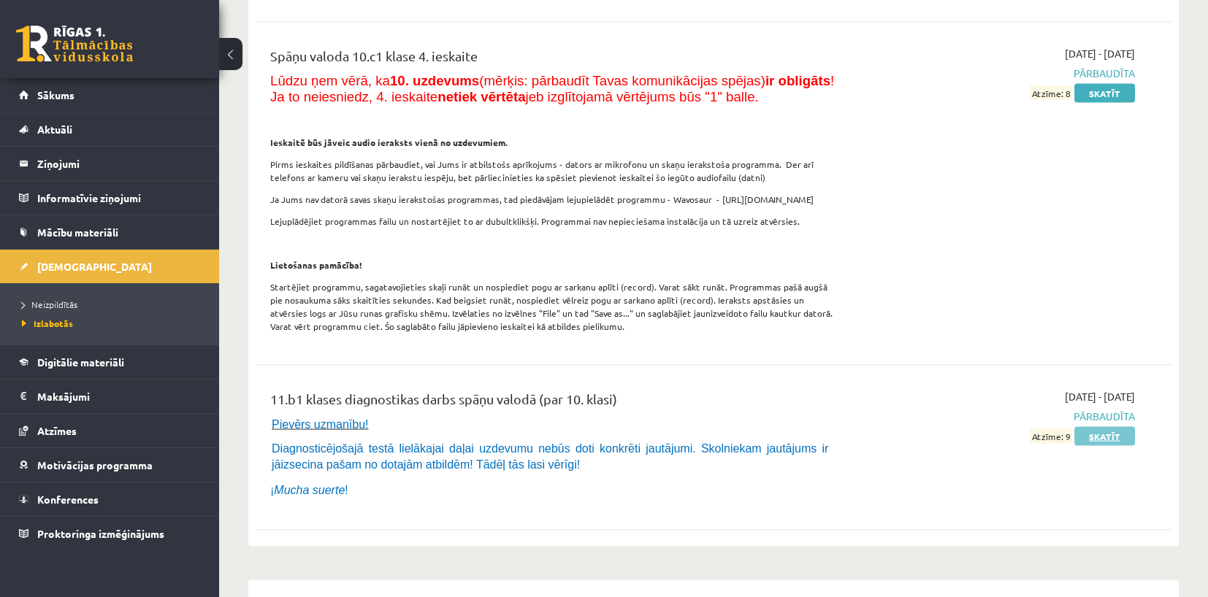
click at [1115, 427] on link "Skatīt" at bounding box center [1104, 436] width 61 height 19
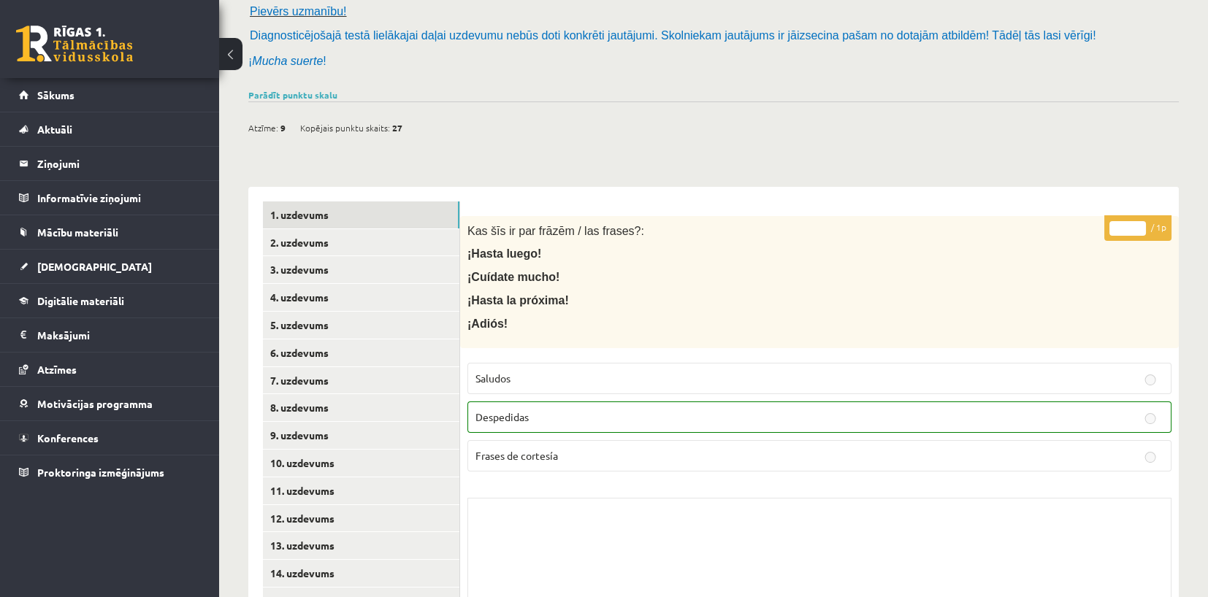
scroll to position [292, 0]
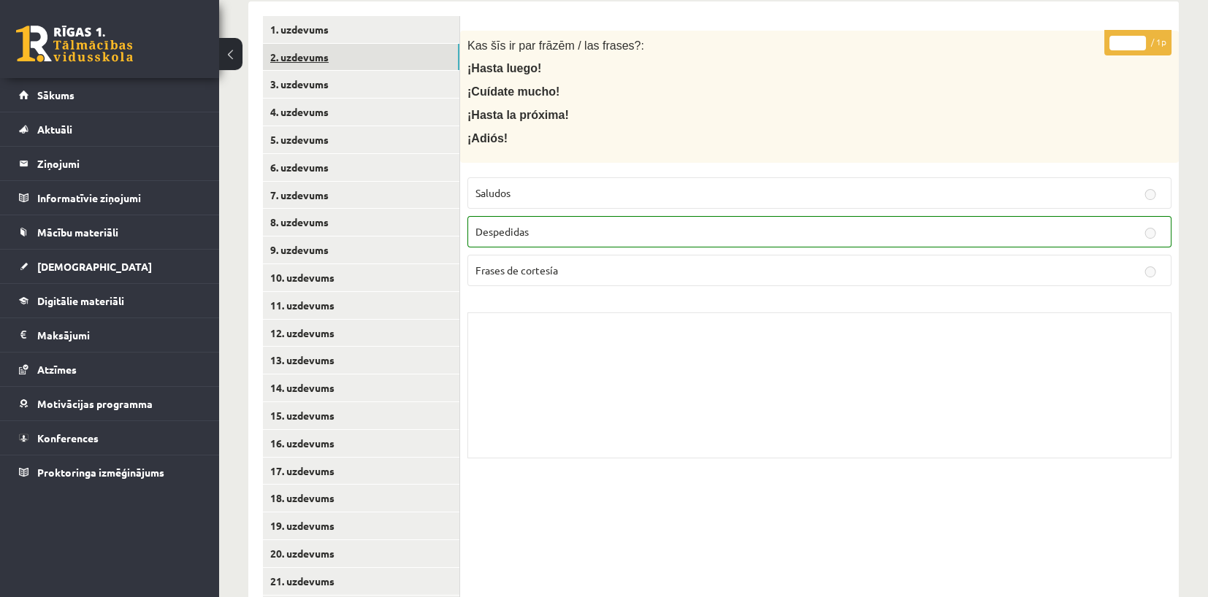
click at [321, 58] on link "2. uzdevums" at bounding box center [361, 57] width 196 height 27
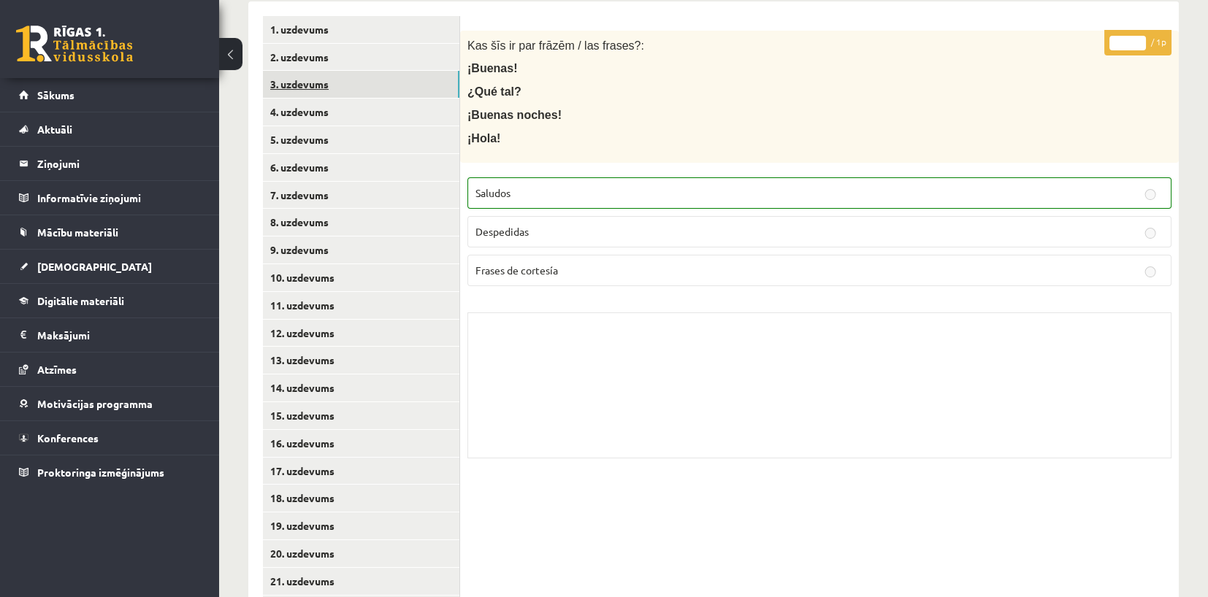
click at [284, 77] on link "3. uzdevums" at bounding box center [361, 84] width 196 height 27
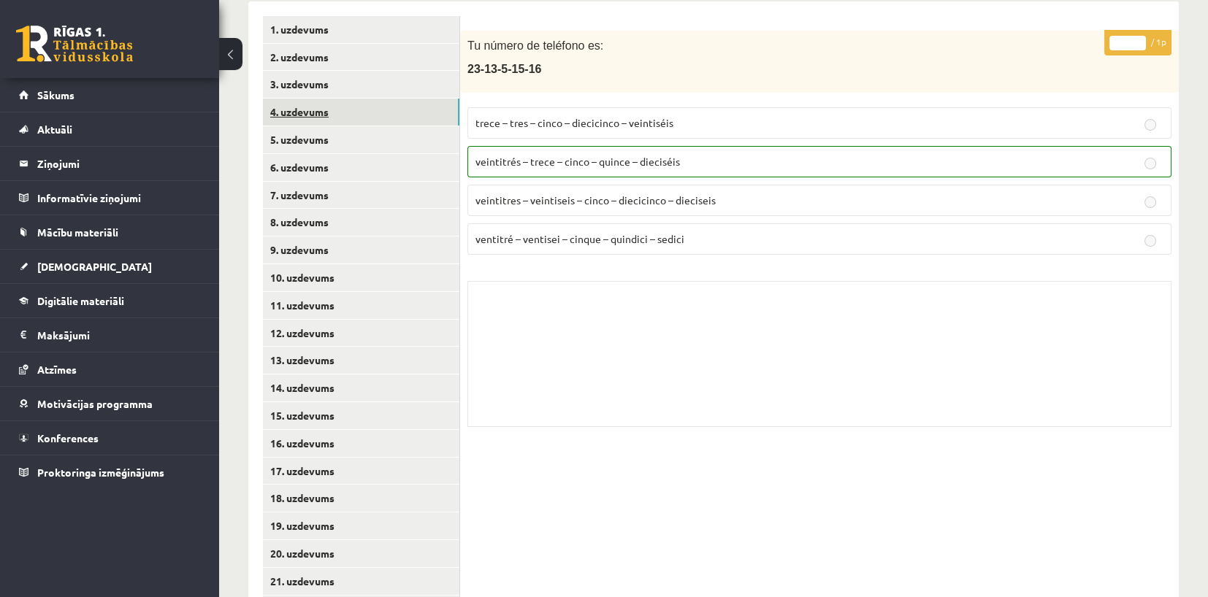
click at [286, 111] on link "4. uzdevums" at bounding box center [361, 112] width 196 height 27
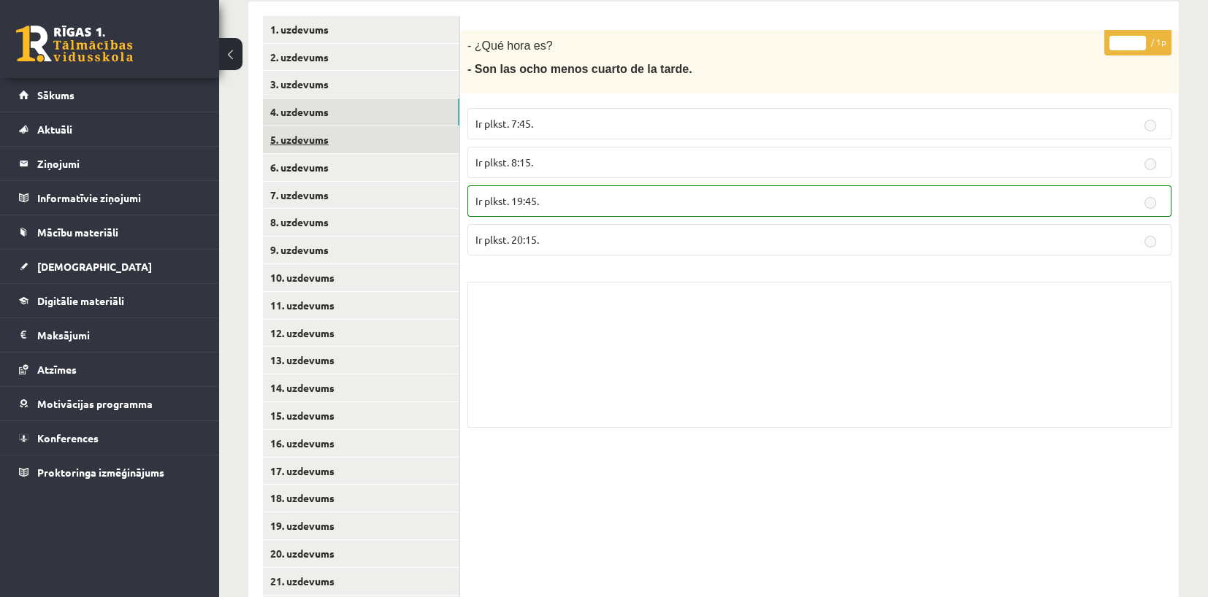
click at [292, 131] on link "5. uzdevums" at bounding box center [361, 139] width 196 height 27
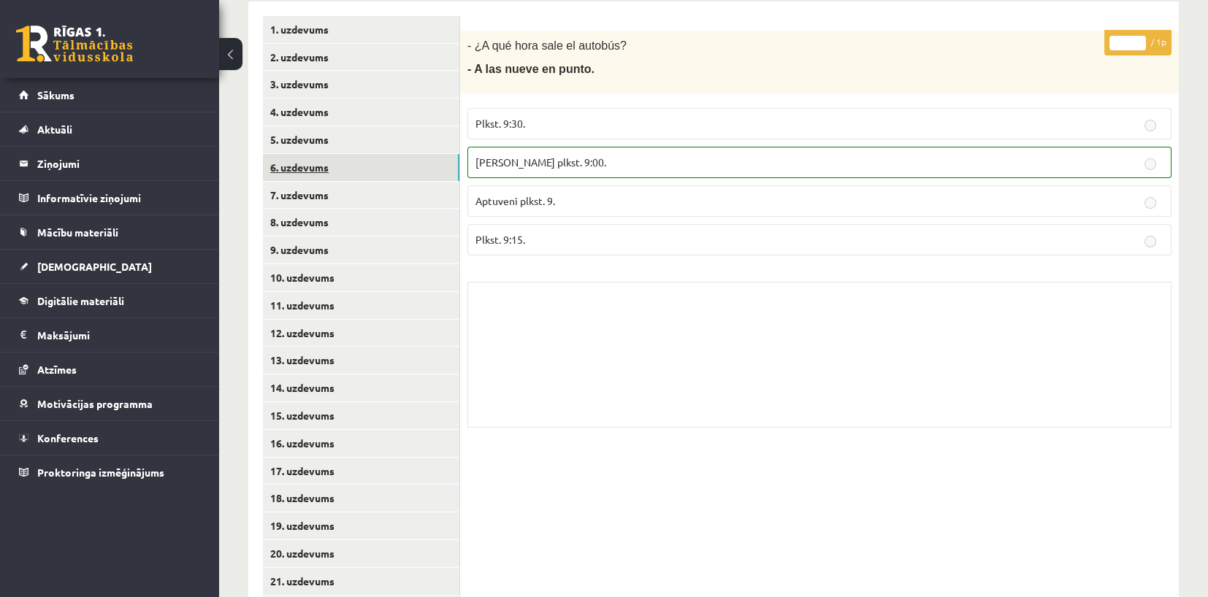
click at [298, 169] on link "6. uzdevums" at bounding box center [361, 167] width 196 height 27
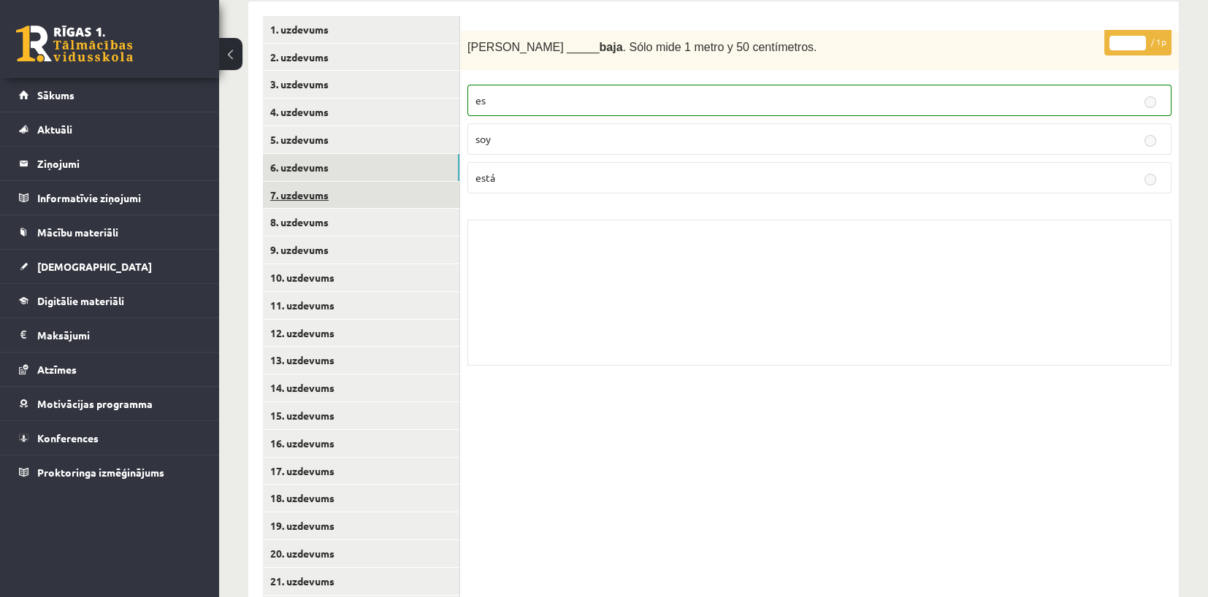
click at [307, 192] on link "7. uzdevums" at bounding box center [361, 195] width 196 height 27
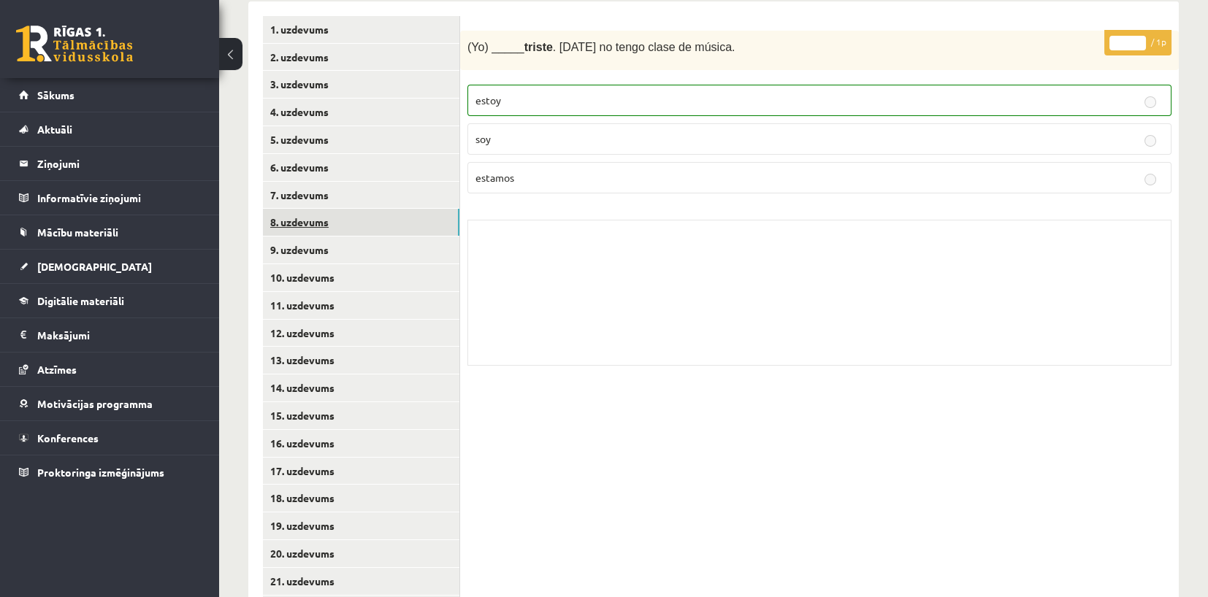
click at [293, 223] on link "8. uzdevums" at bounding box center [361, 222] width 196 height 27
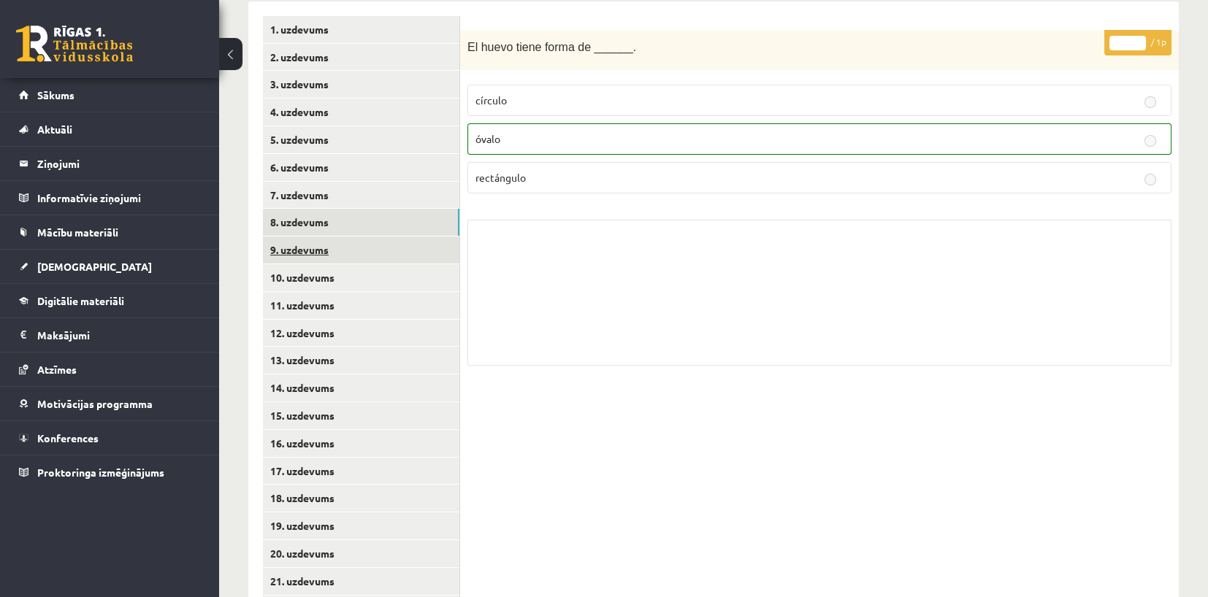
scroll to position [438, 0]
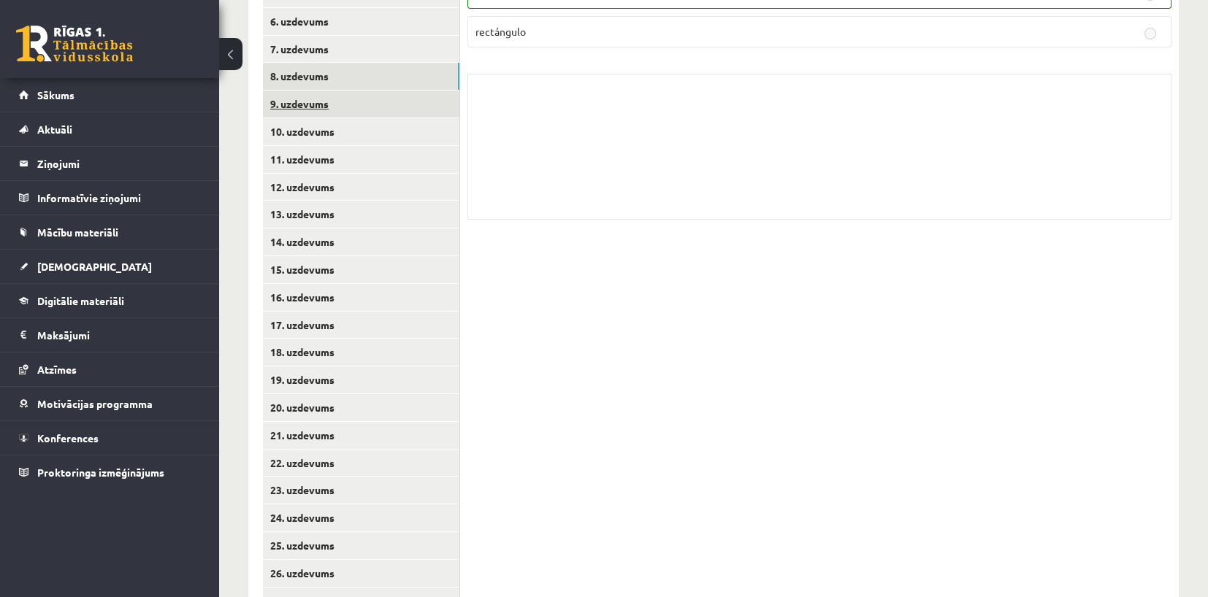
click at [281, 108] on link "9. uzdevums" at bounding box center [361, 104] width 196 height 27
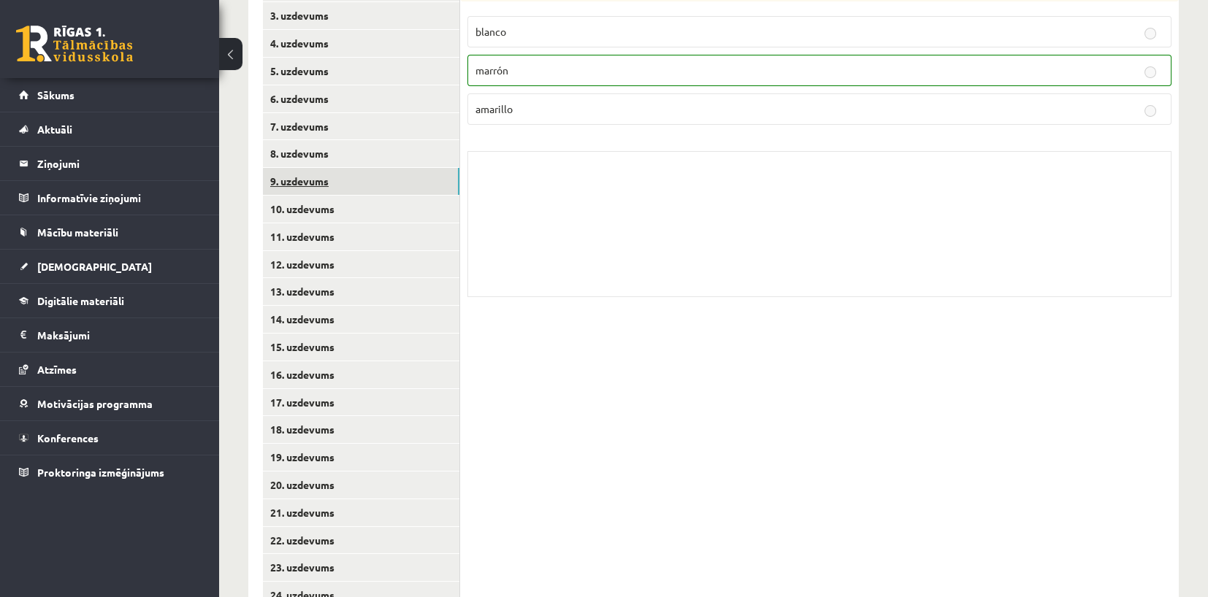
scroll to position [292, 0]
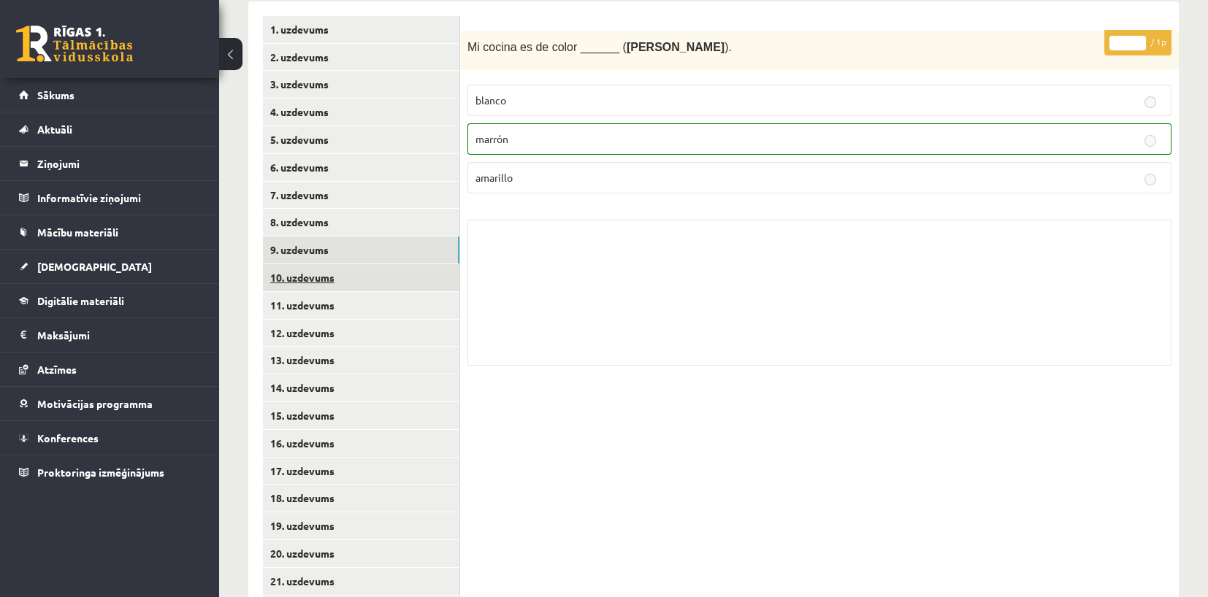
click at [308, 271] on link "10. uzdevums" at bounding box center [361, 277] width 196 height 27
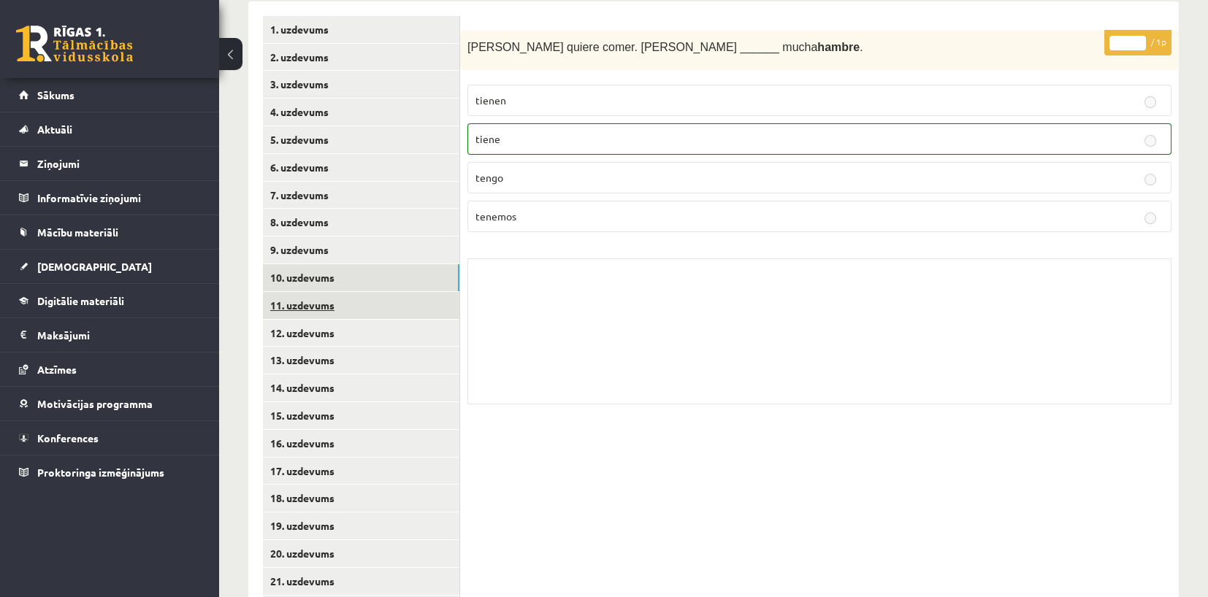
click at [300, 306] on link "11. uzdevums" at bounding box center [361, 305] width 196 height 27
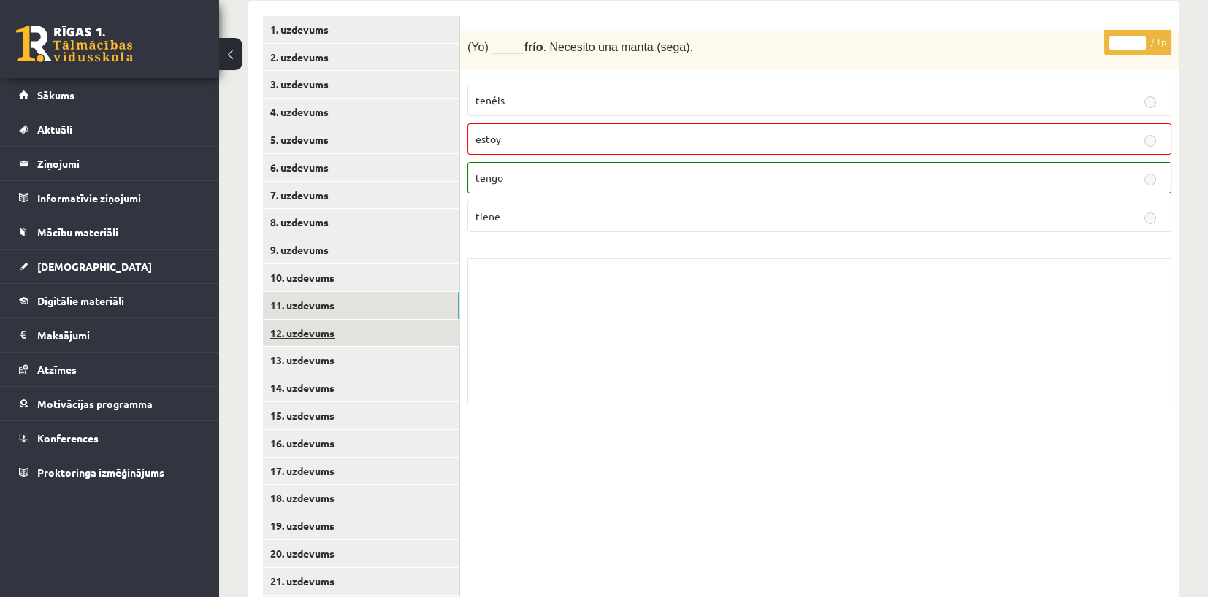
click at [369, 340] on link "12. uzdevums" at bounding box center [361, 333] width 196 height 27
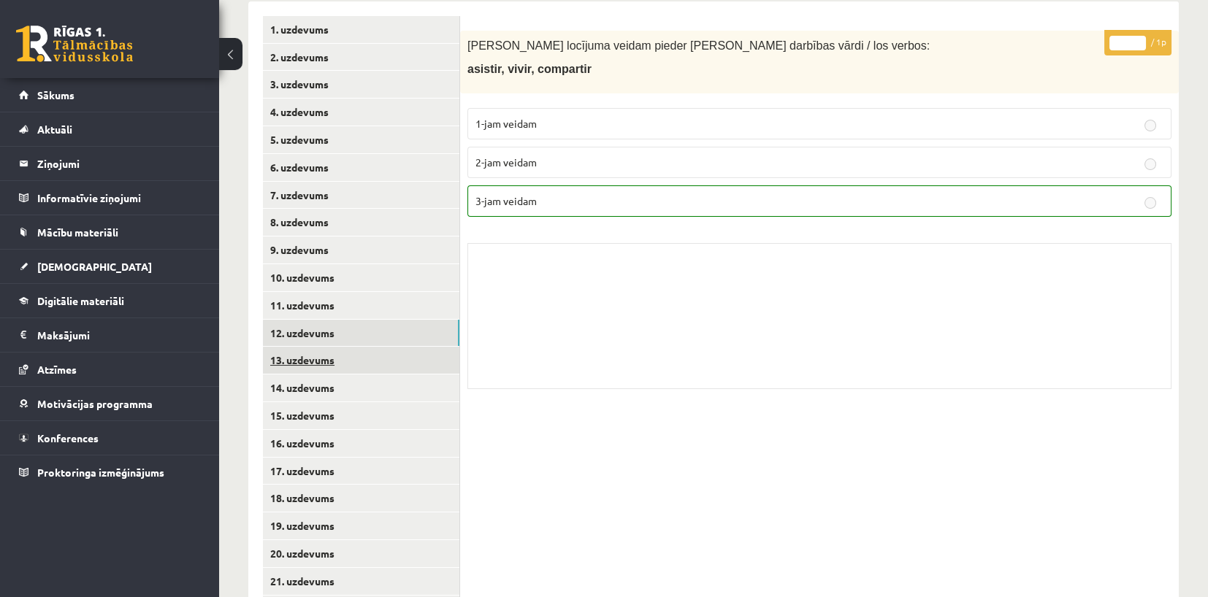
click at [315, 361] on link "13. uzdevums" at bounding box center [361, 360] width 196 height 27
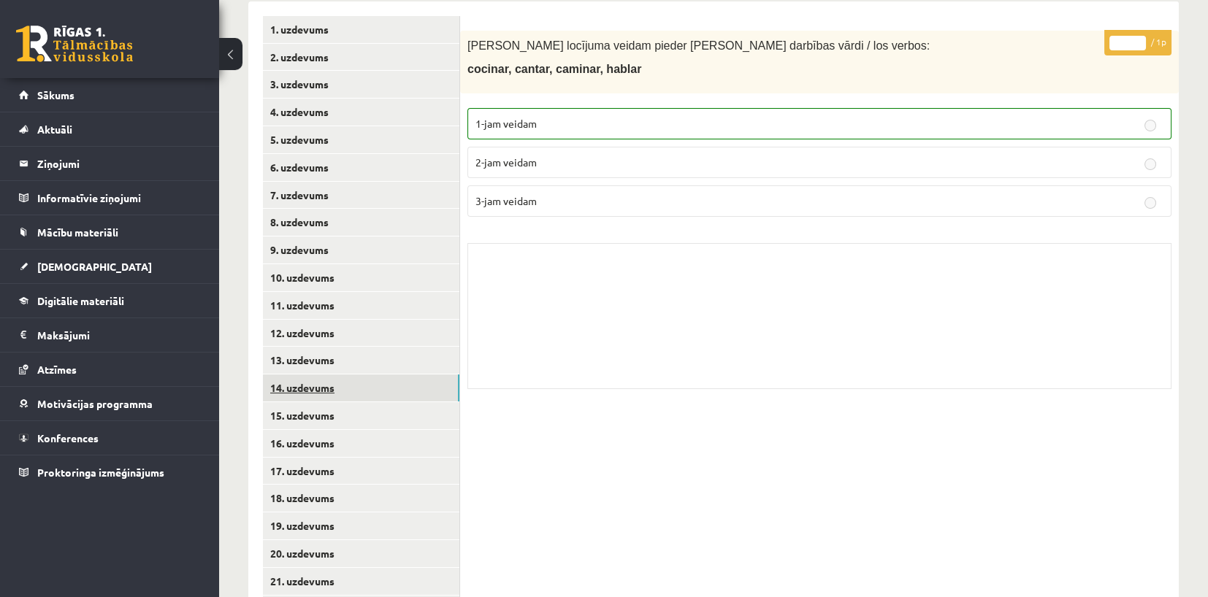
click at [317, 384] on link "14. uzdevums" at bounding box center [361, 388] width 196 height 27
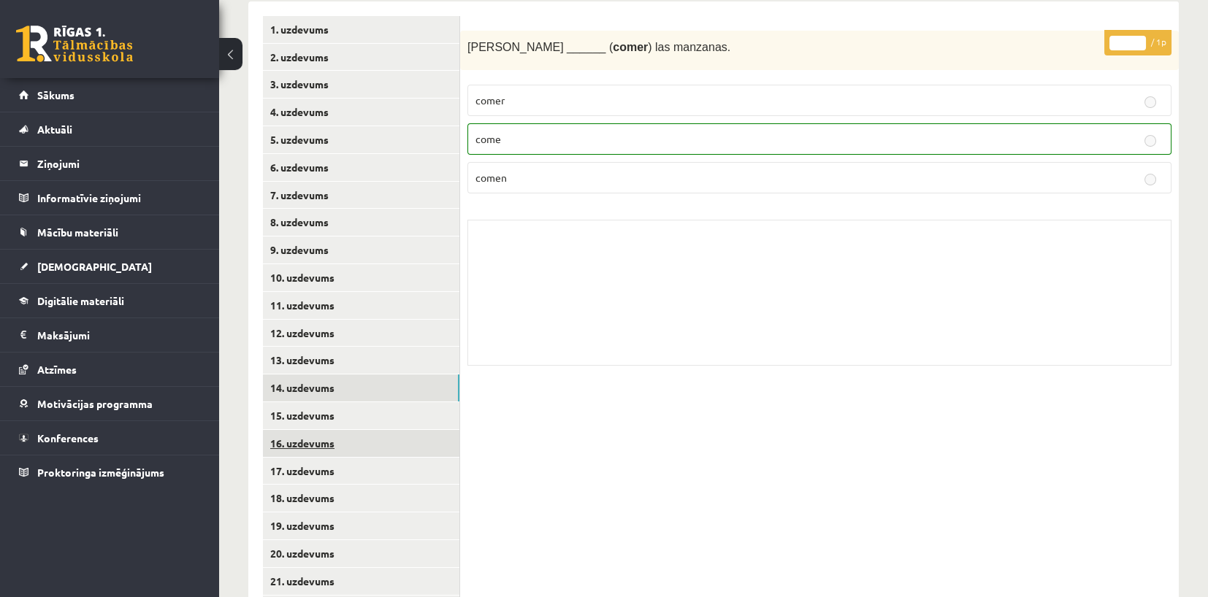
click at [321, 430] on link "16. uzdevums" at bounding box center [361, 443] width 196 height 27
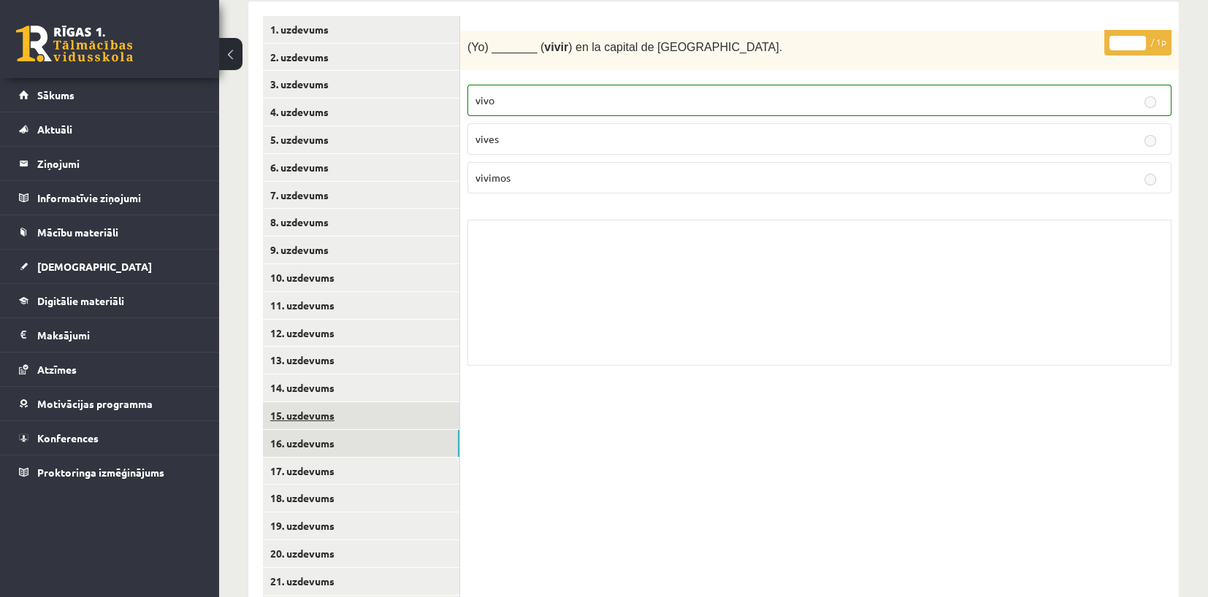
click at [320, 416] on link "15. uzdevums" at bounding box center [361, 415] width 196 height 27
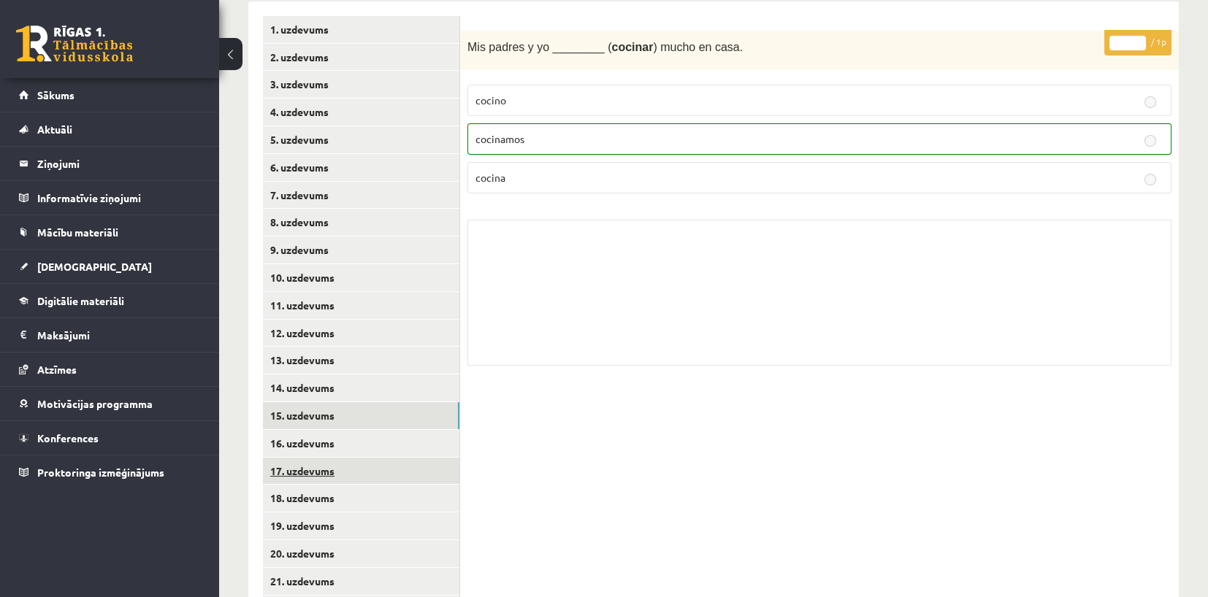
click at [323, 471] on link "17. uzdevums" at bounding box center [361, 471] width 196 height 27
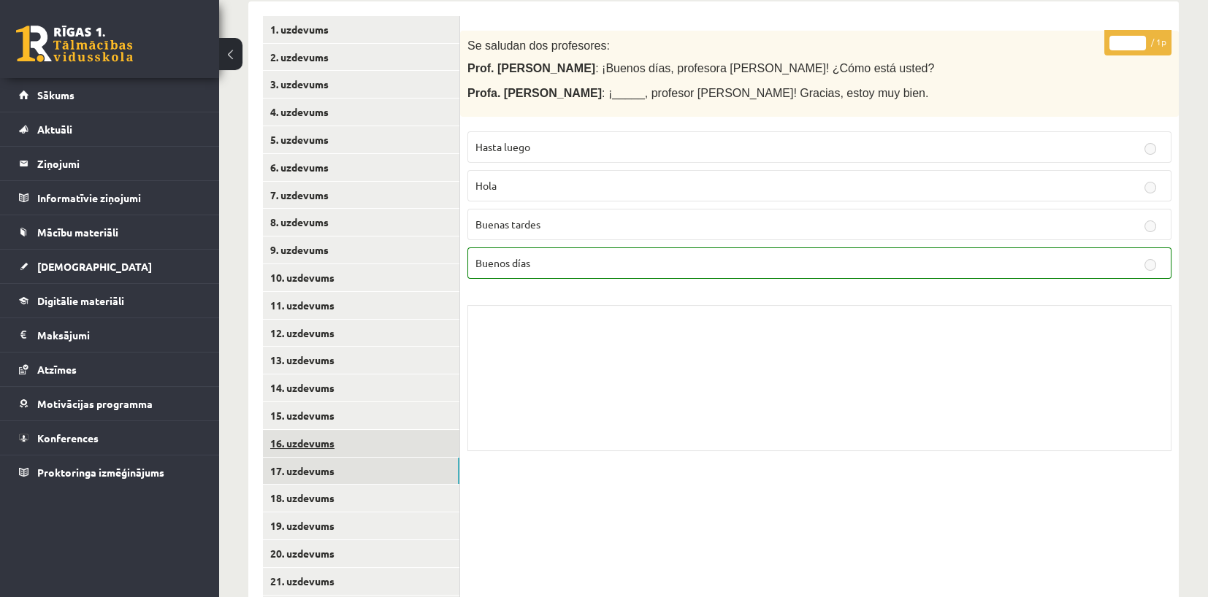
click at [318, 445] on link "16. uzdevums" at bounding box center [361, 443] width 196 height 27
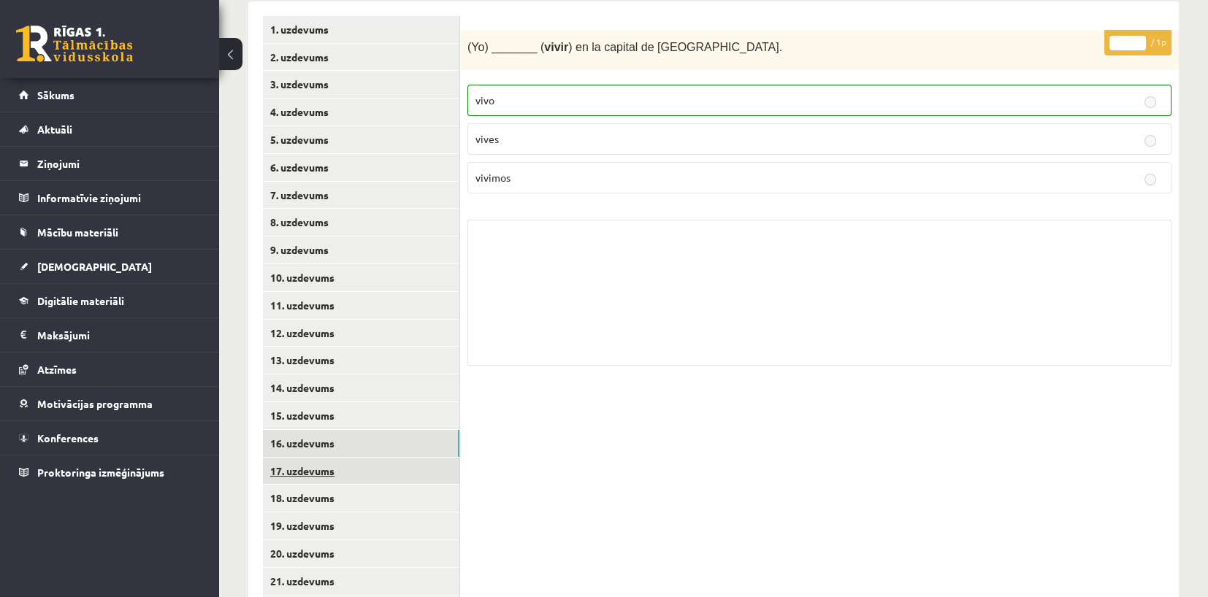
click at [315, 467] on link "17. uzdevums" at bounding box center [361, 471] width 196 height 27
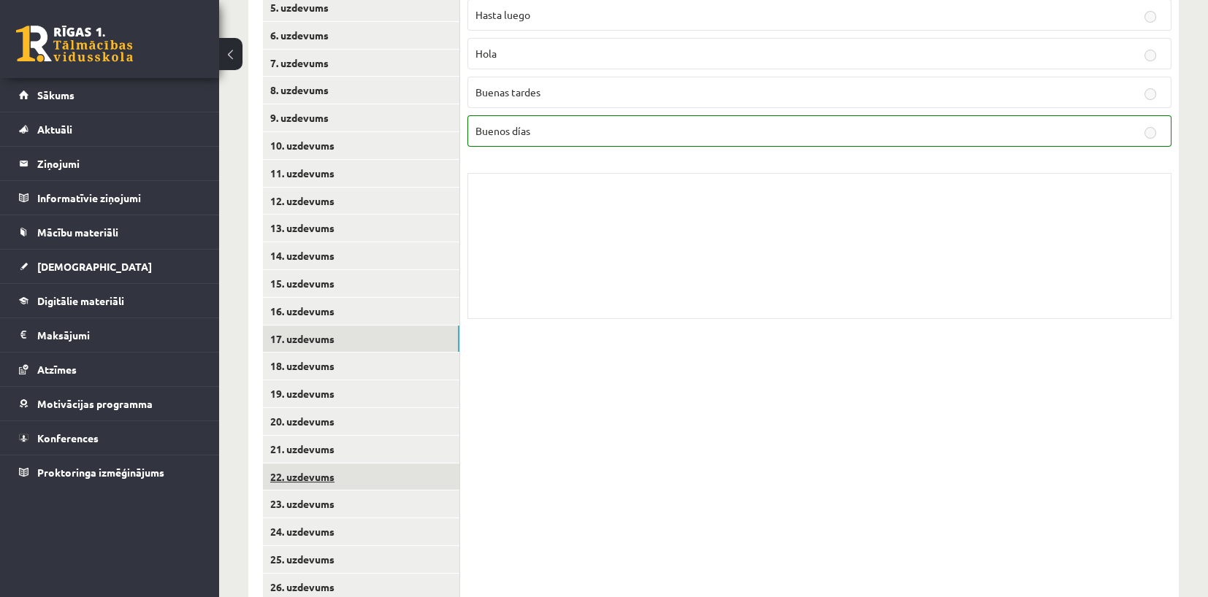
scroll to position [438, 0]
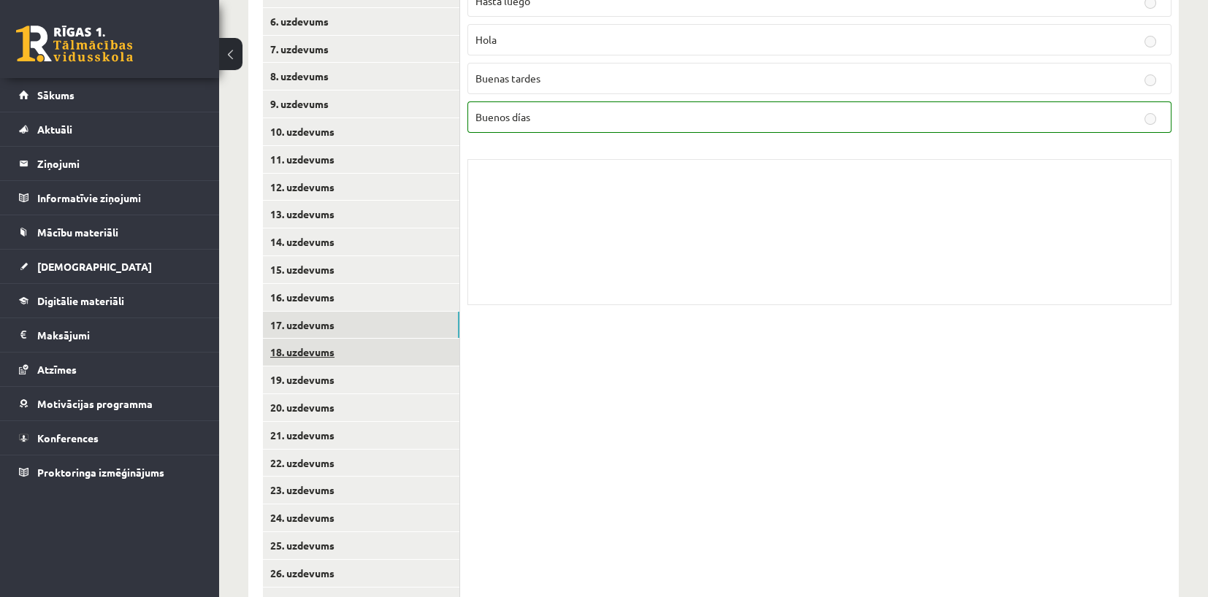
click at [307, 358] on link "18. uzdevums" at bounding box center [361, 352] width 196 height 27
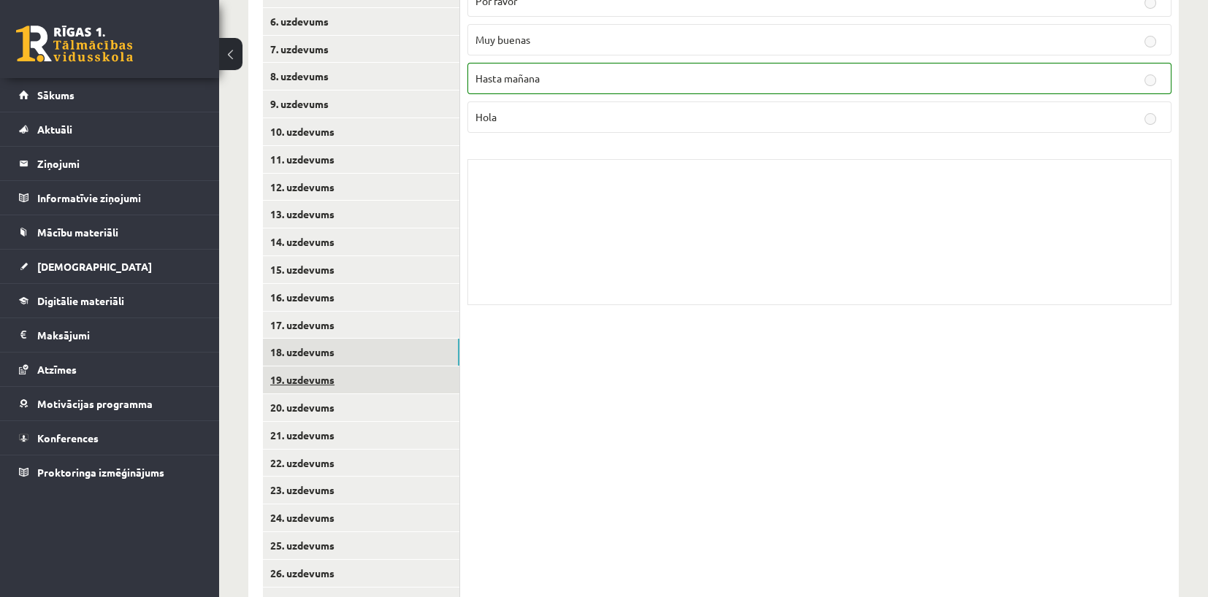
click at [300, 381] on link "19. uzdevums" at bounding box center [361, 379] width 196 height 27
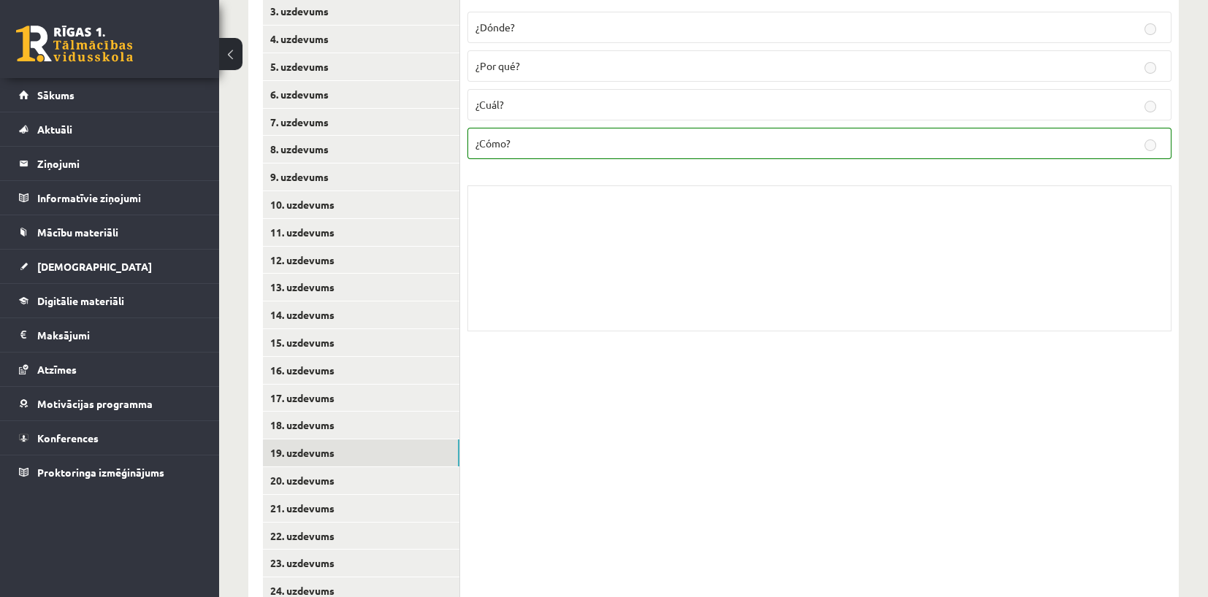
scroll to position [365, 0]
click at [334, 477] on link "20. uzdevums" at bounding box center [361, 480] width 196 height 27
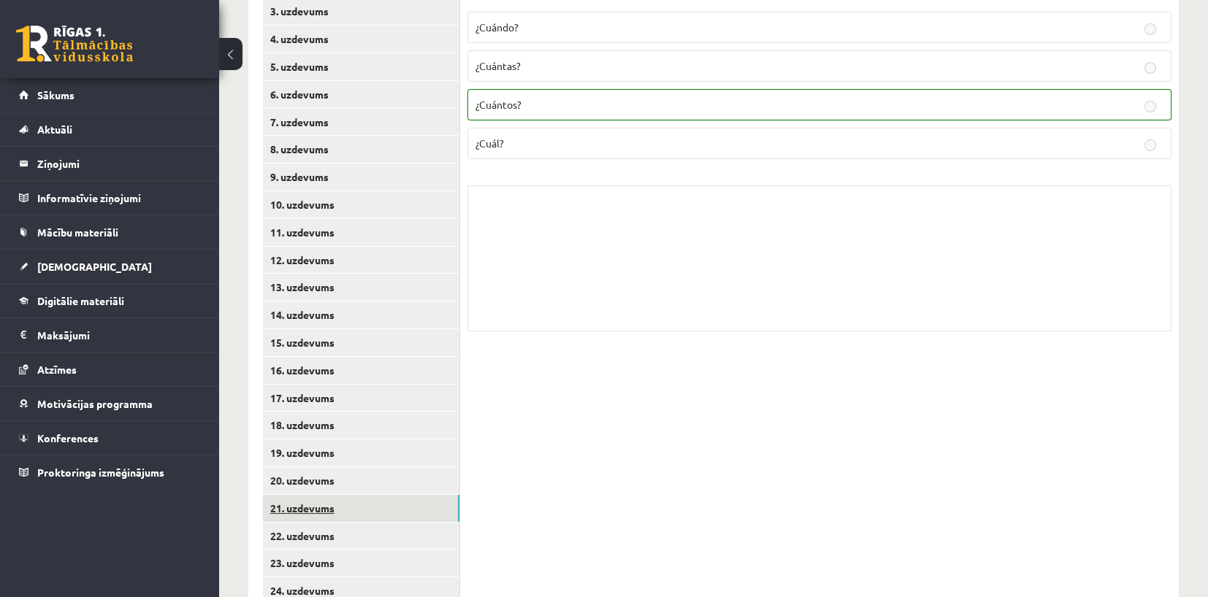
click at [317, 516] on link "21. uzdevums" at bounding box center [361, 508] width 196 height 27
click at [315, 540] on link "22. uzdevums" at bounding box center [361, 536] width 196 height 27
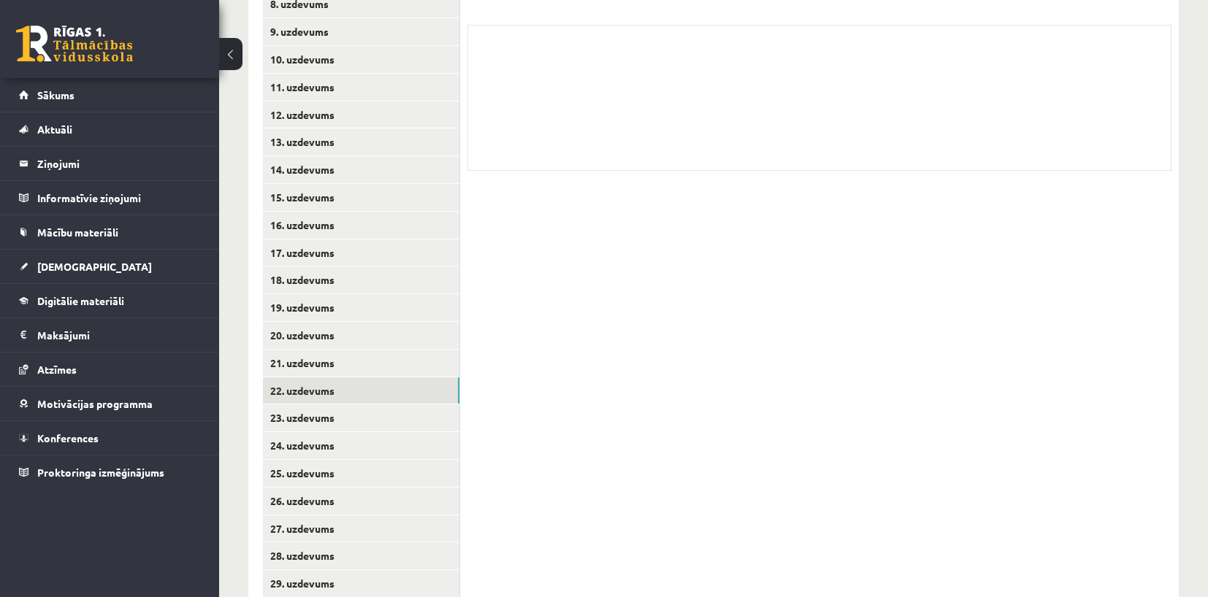
scroll to position [511, 0]
click at [336, 423] on link "23. uzdevums" at bounding box center [361, 417] width 196 height 27
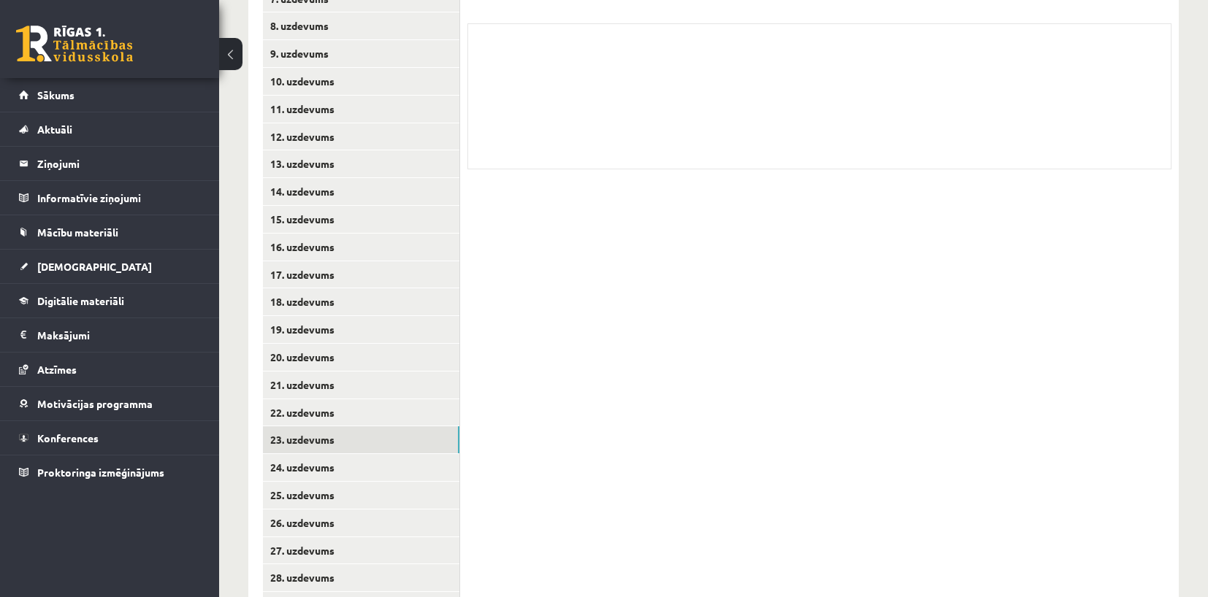
scroll to position [581, 0]
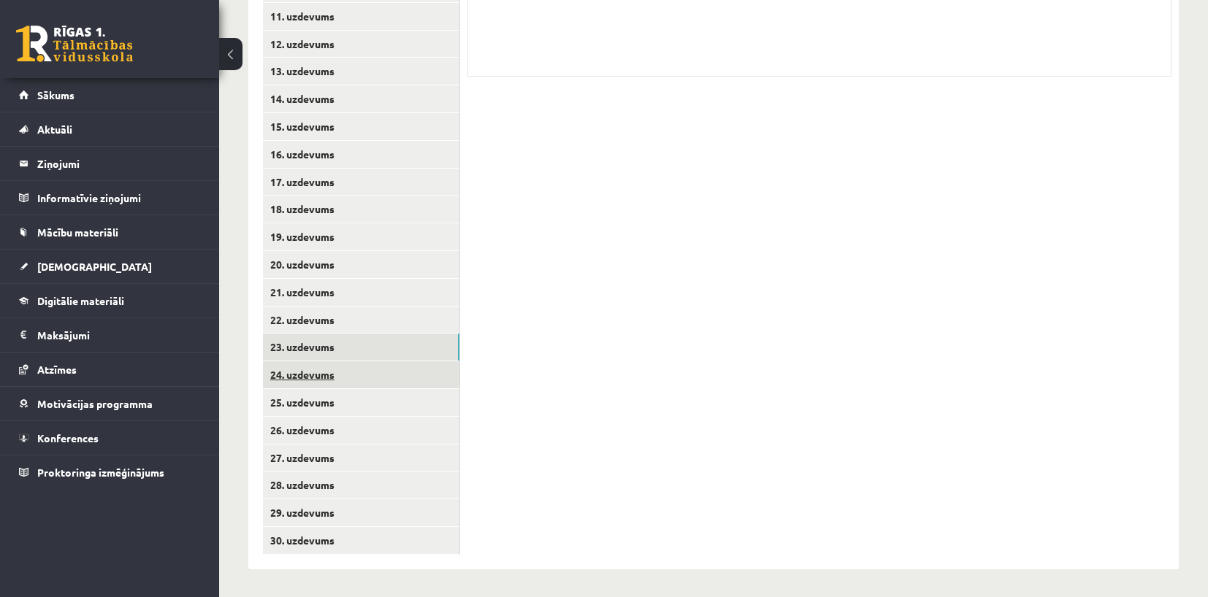
click at [379, 367] on link "24. uzdevums" at bounding box center [361, 374] width 196 height 27
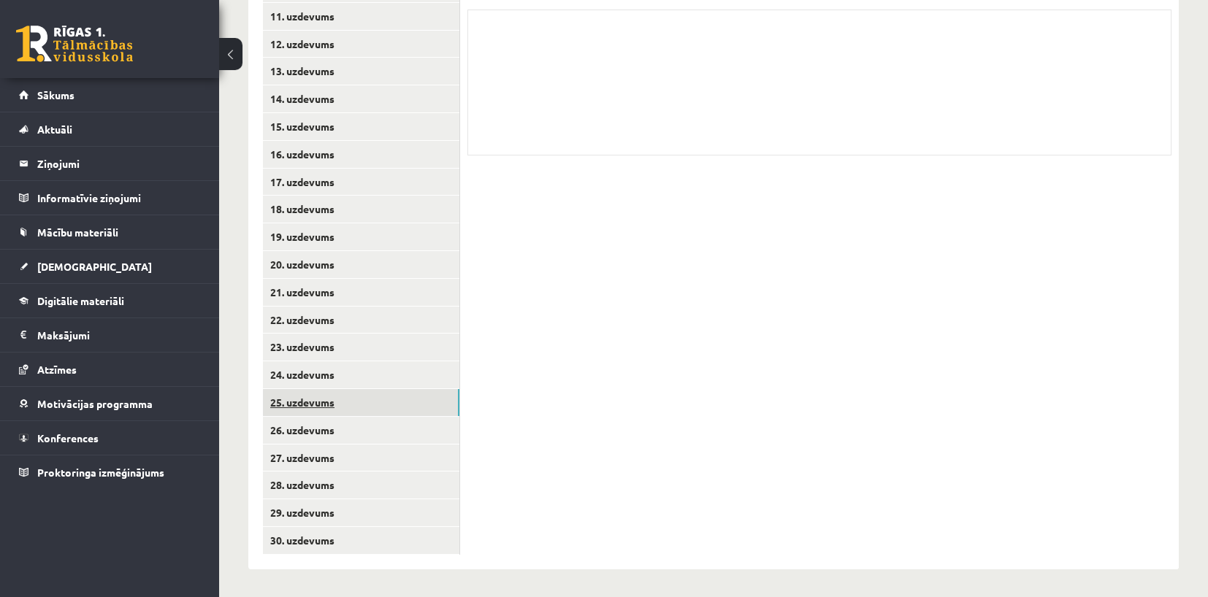
click at [369, 401] on link "25. uzdevums" at bounding box center [361, 402] width 196 height 27
click at [401, 439] on link "26. uzdevums" at bounding box center [361, 430] width 196 height 27
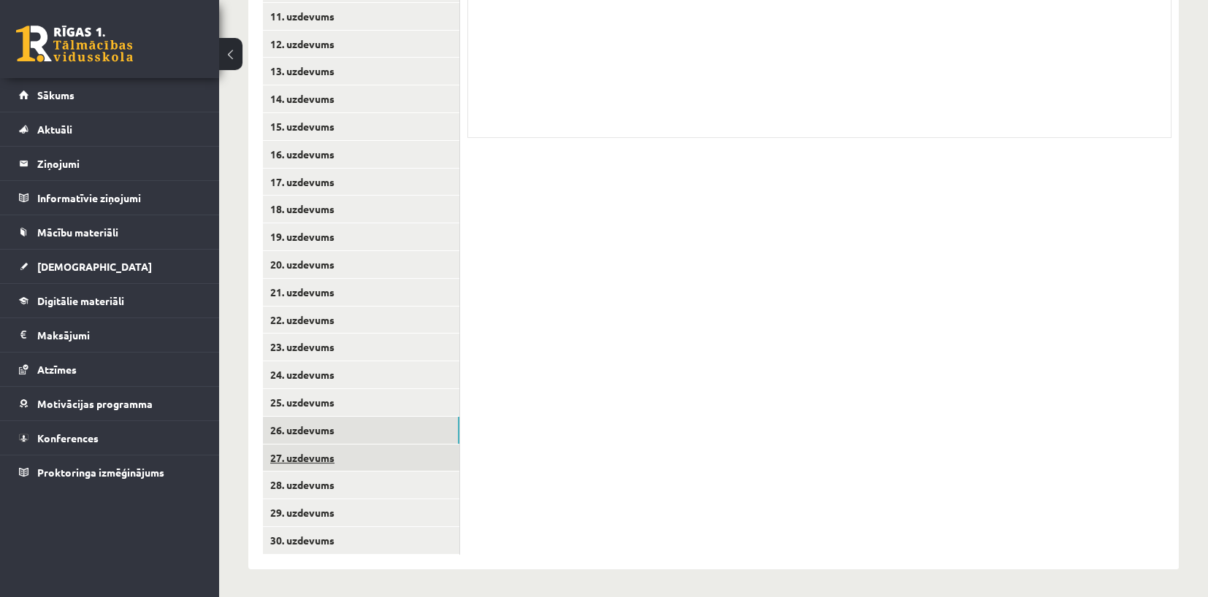
click at [384, 462] on link "27. uzdevums" at bounding box center [361, 458] width 196 height 27
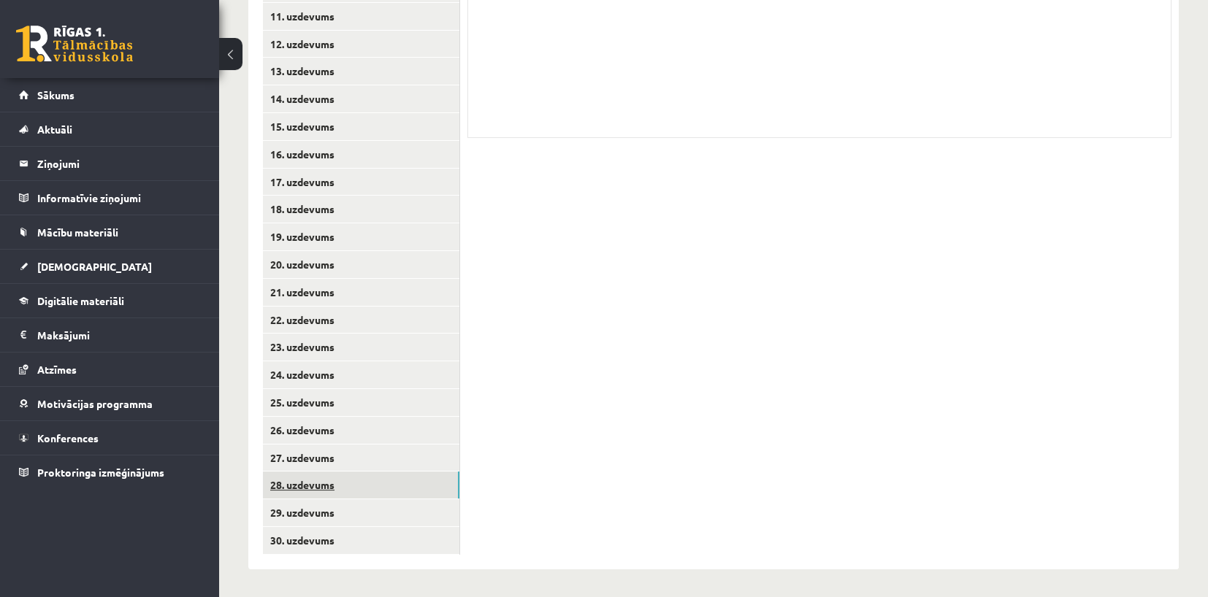
click at [327, 477] on link "28. uzdevums" at bounding box center [361, 485] width 196 height 27
click at [359, 512] on link "29. uzdevums" at bounding box center [361, 512] width 196 height 27
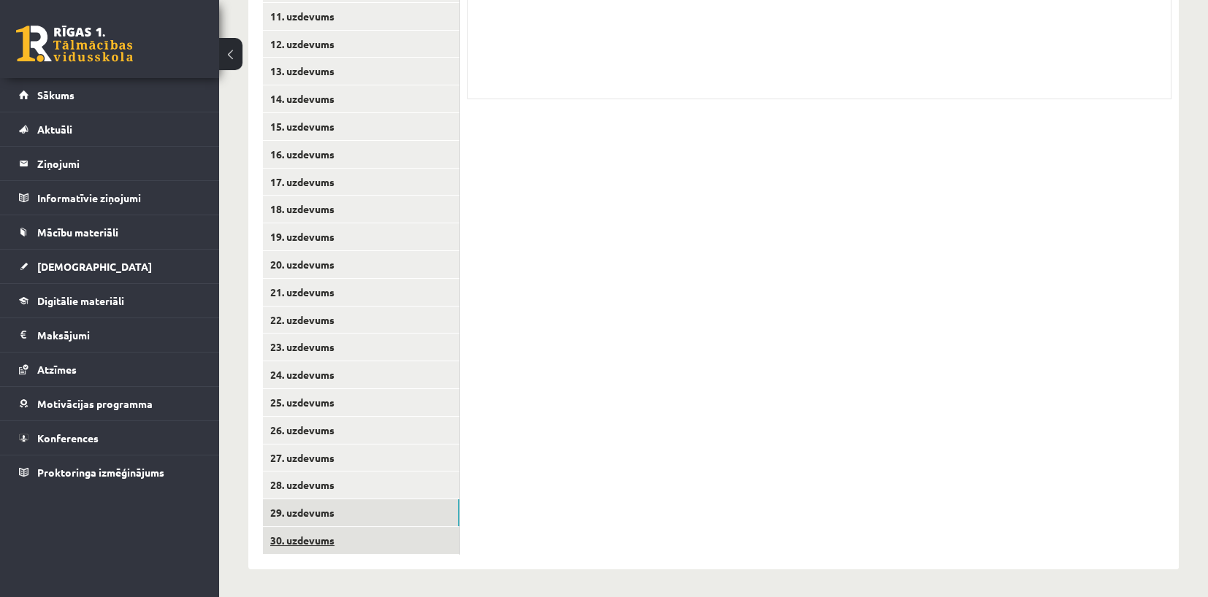
click at [383, 537] on link "30. uzdevums" at bounding box center [361, 540] width 196 height 27
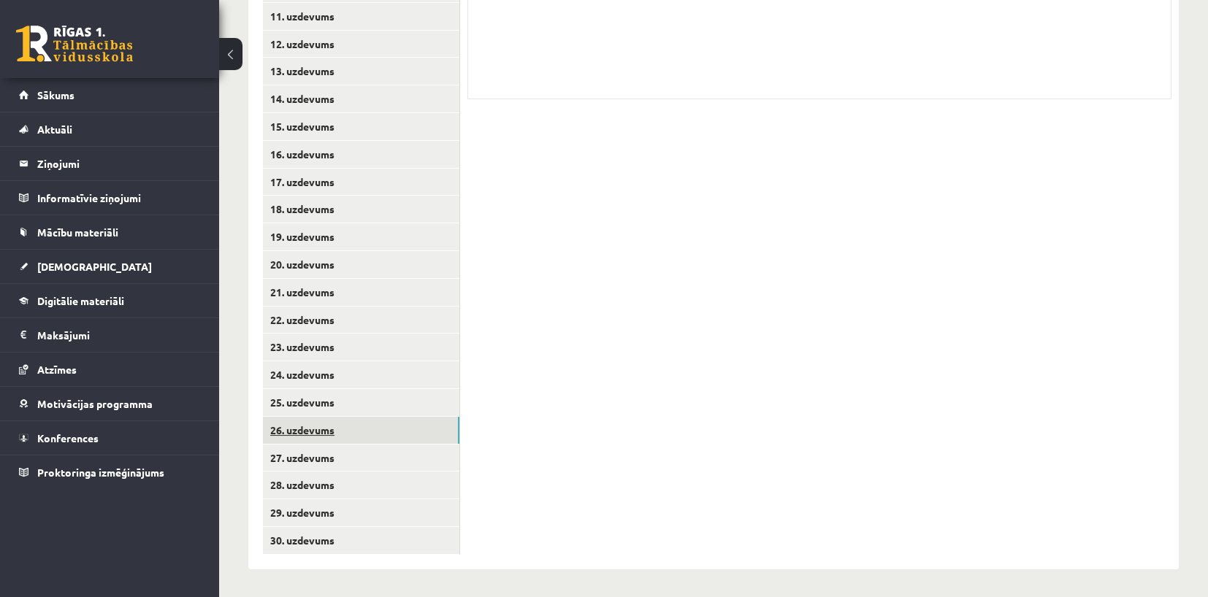
click at [304, 426] on link "26. uzdevums" at bounding box center [361, 430] width 196 height 27
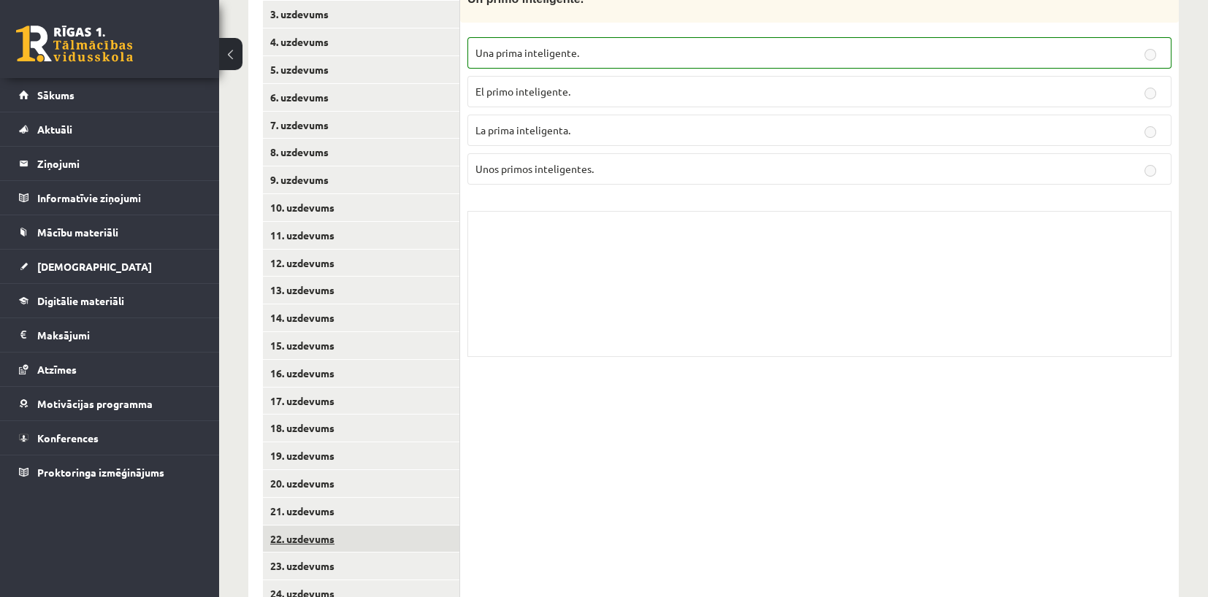
scroll to position [435, 0]
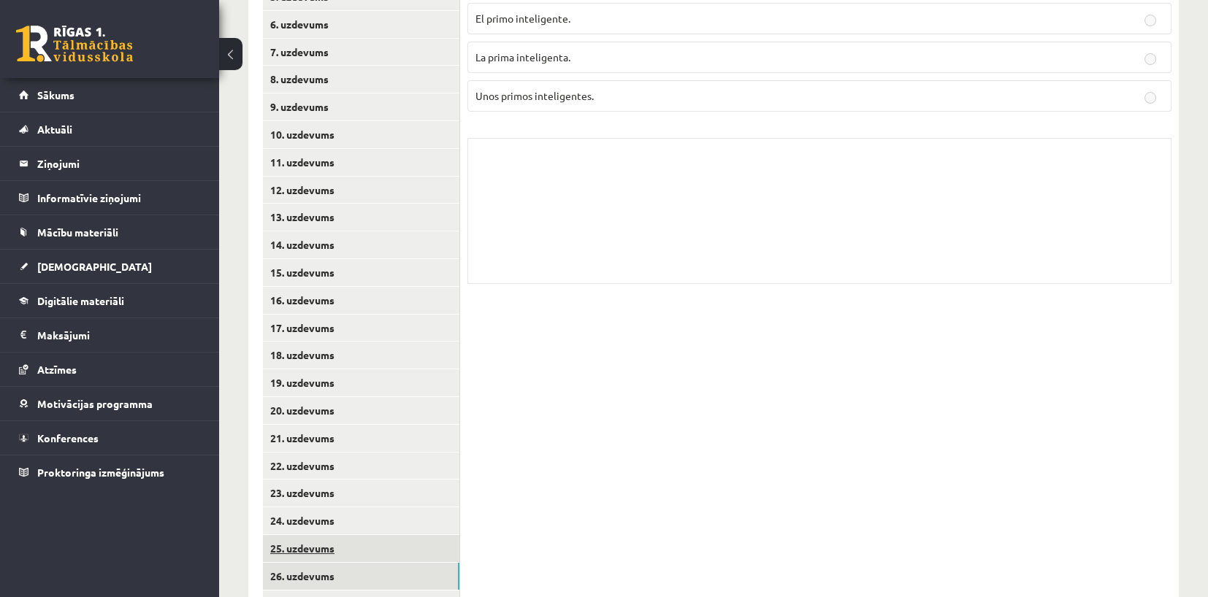
click at [336, 542] on link "25. uzdevums" at bounding box center [361, 548] width 196 height 27
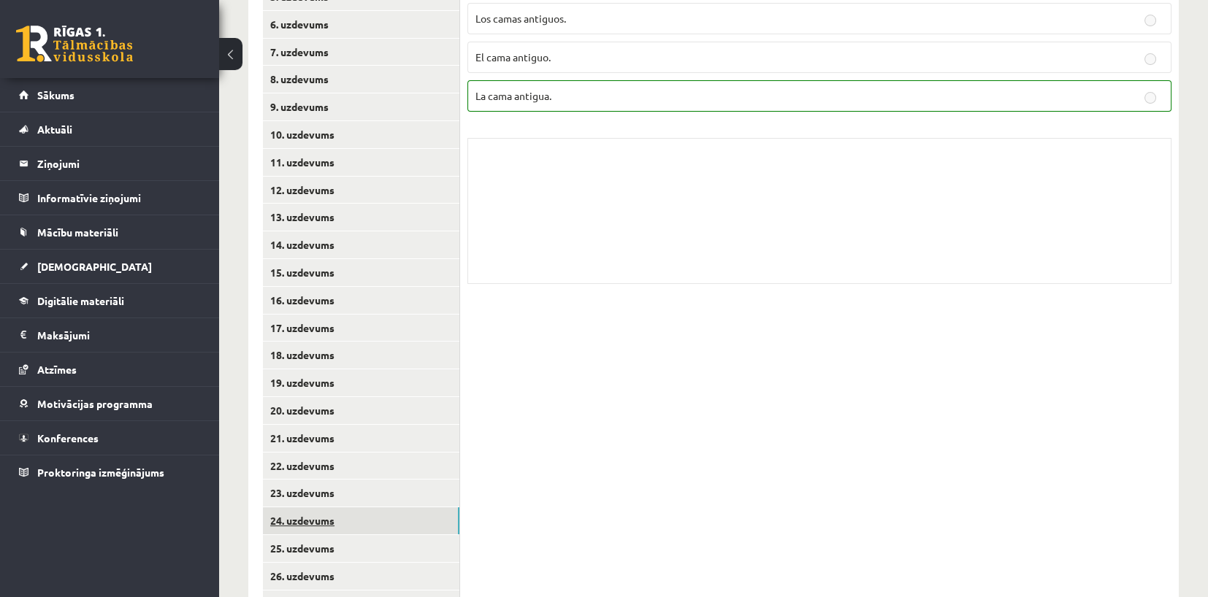
click at [325, 527] on link "24. uzdevums" at bounding box center [361, 520] width 196 height 27
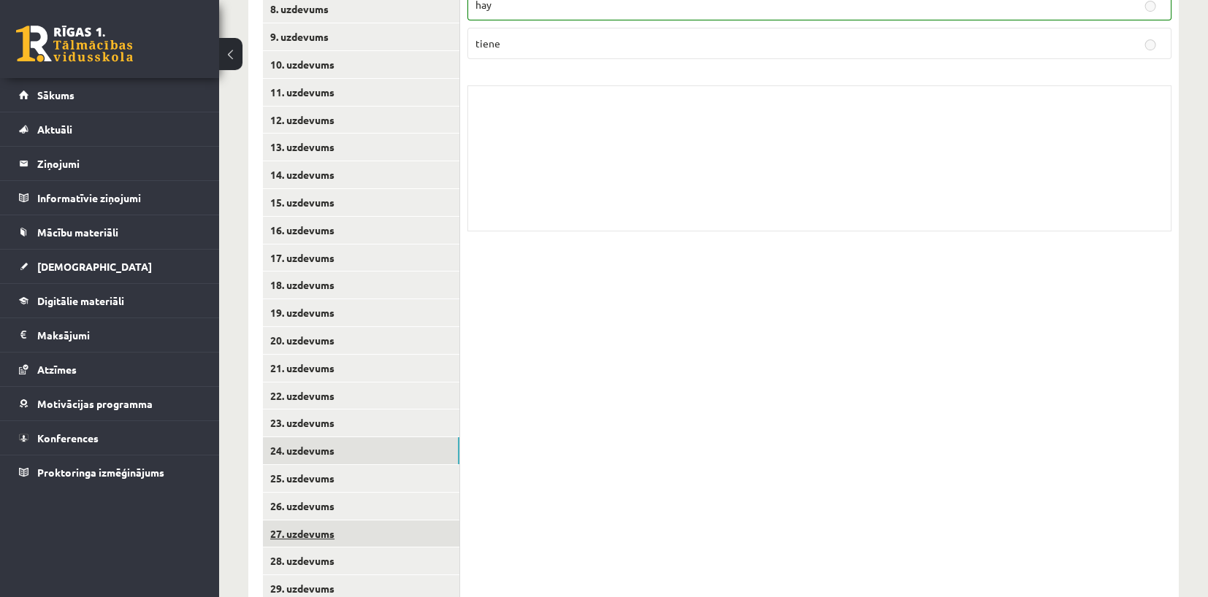
scroll to position [508, 0]
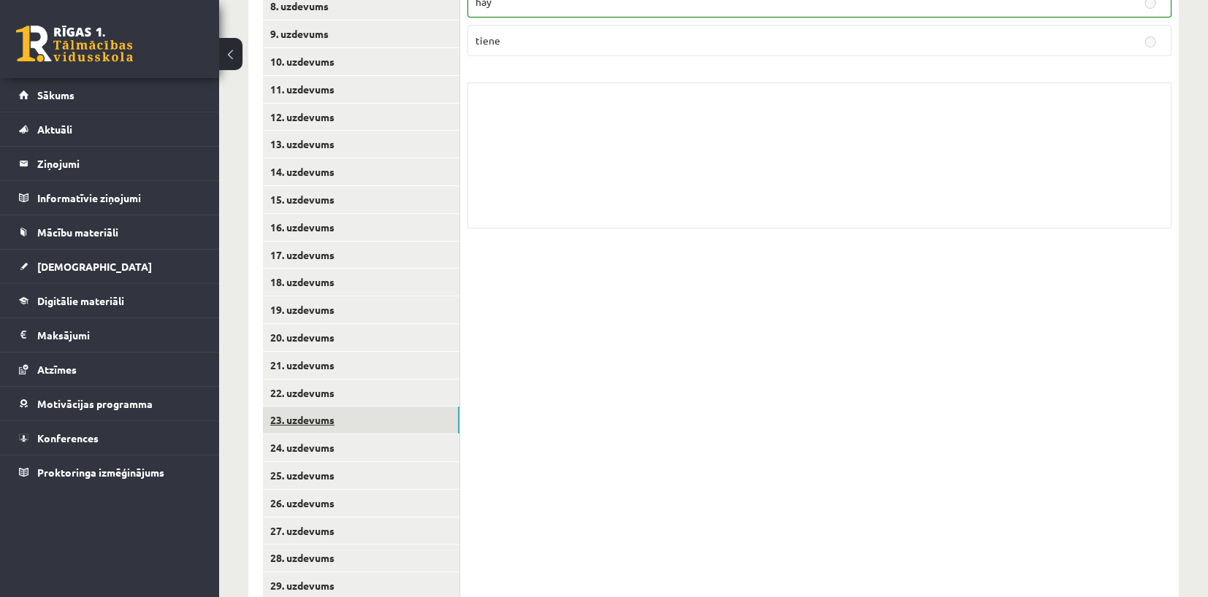
click at [338, 408] on link "23. uzdevums" at bounding box center [361, 420] width 196 height 27
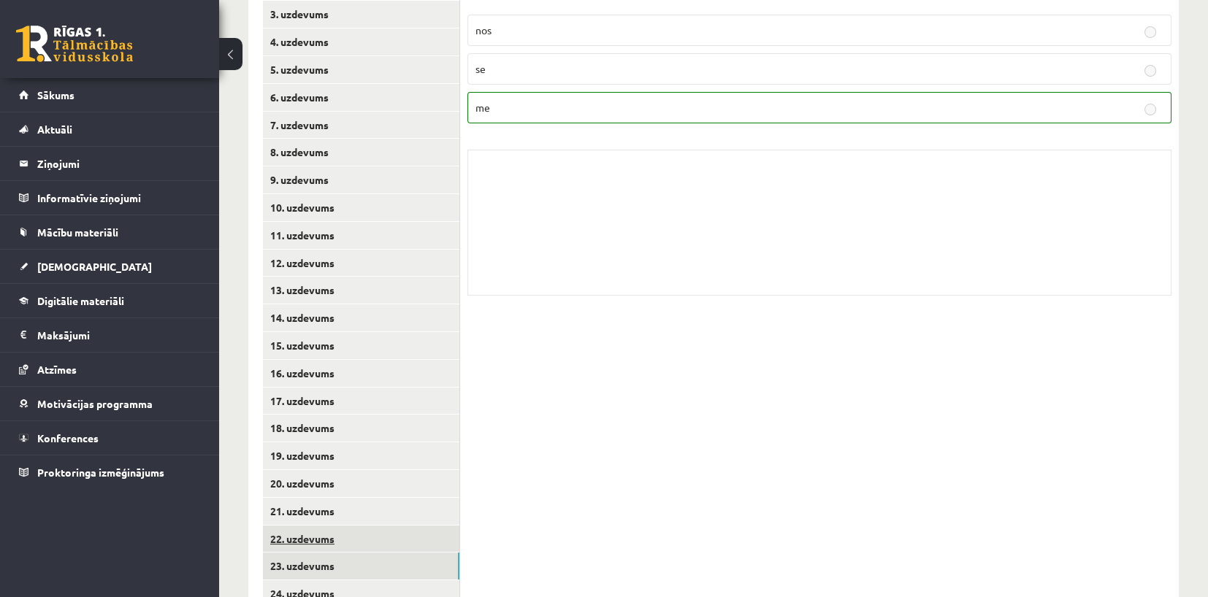
click at [340, 550] on link "22. uzdevums" at bounding box center [361, 539] width 196 height 27
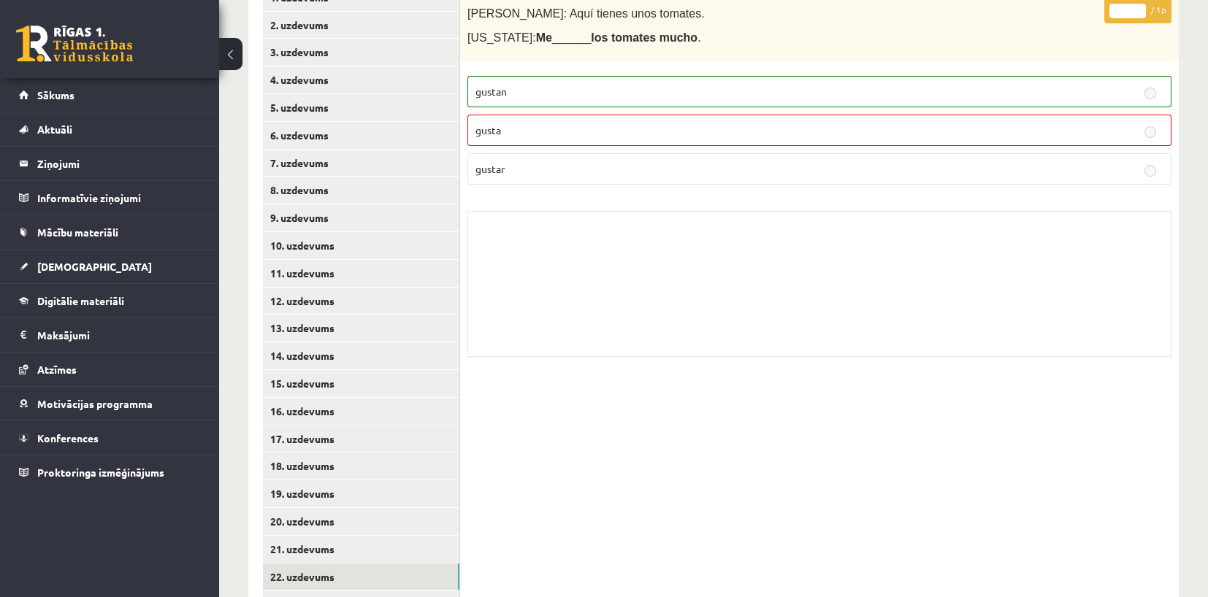
scroll to position [289, 0]
